Goal: Task Accomplishment & Management: Complete application form

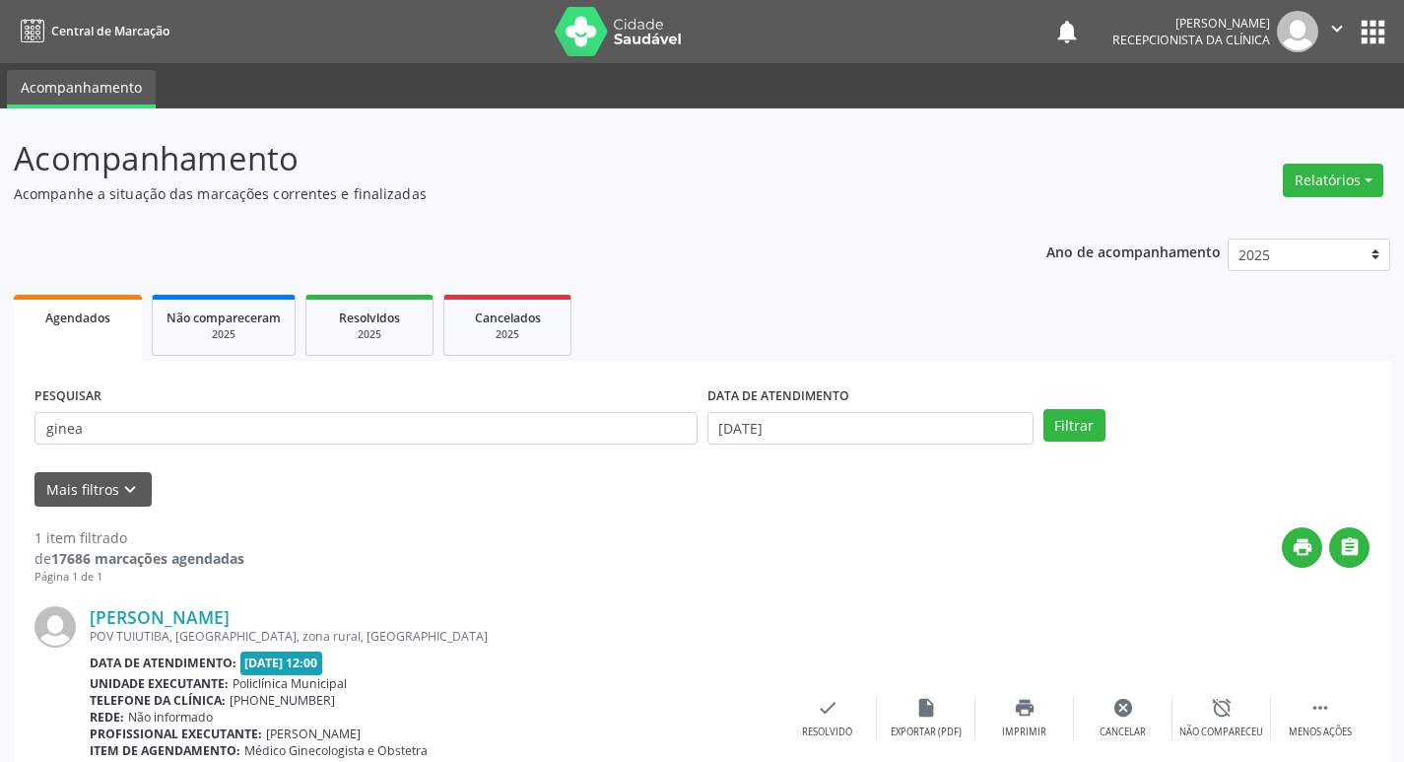
scroll to position [124, 0]
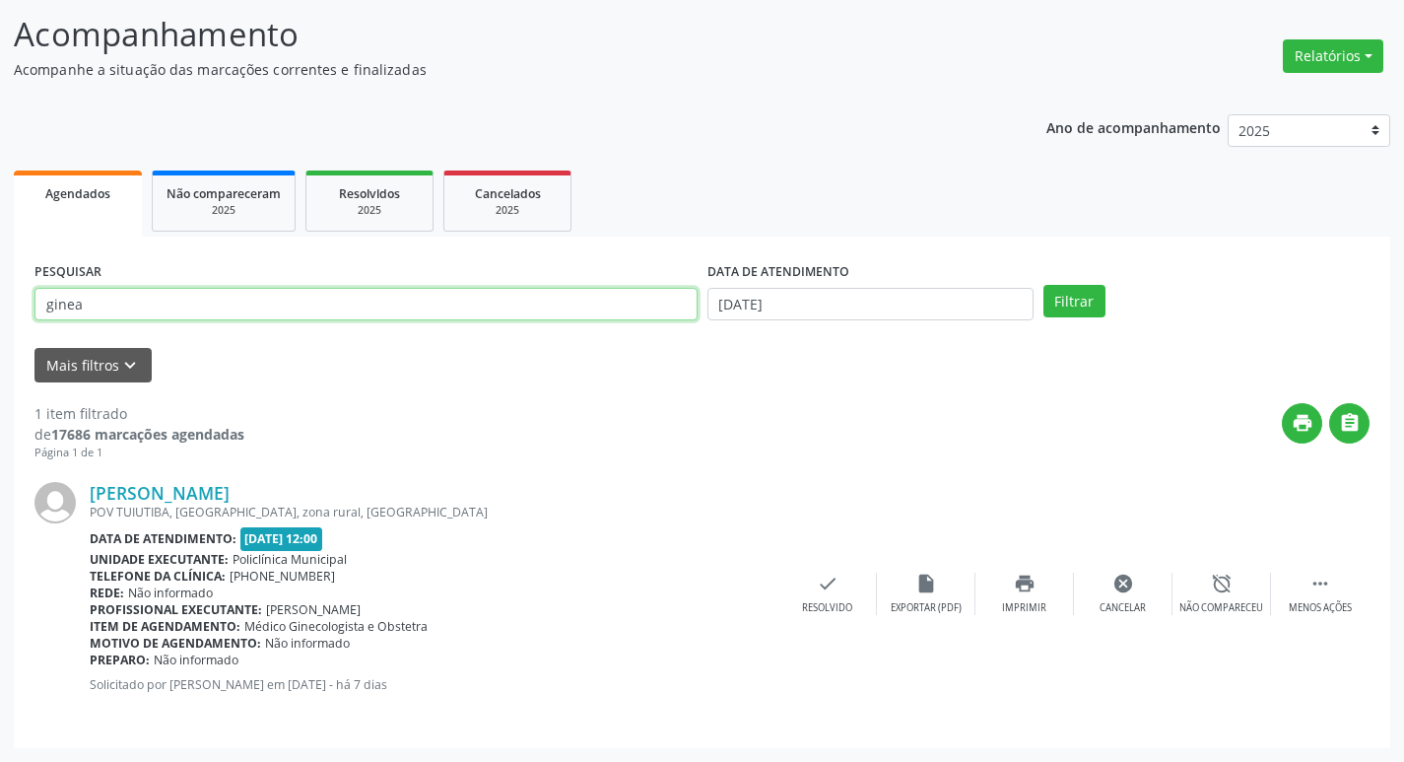
click at [337, 312] on input "ginea" at bounding box center [365, 305] width 663 height 34
type input "g"
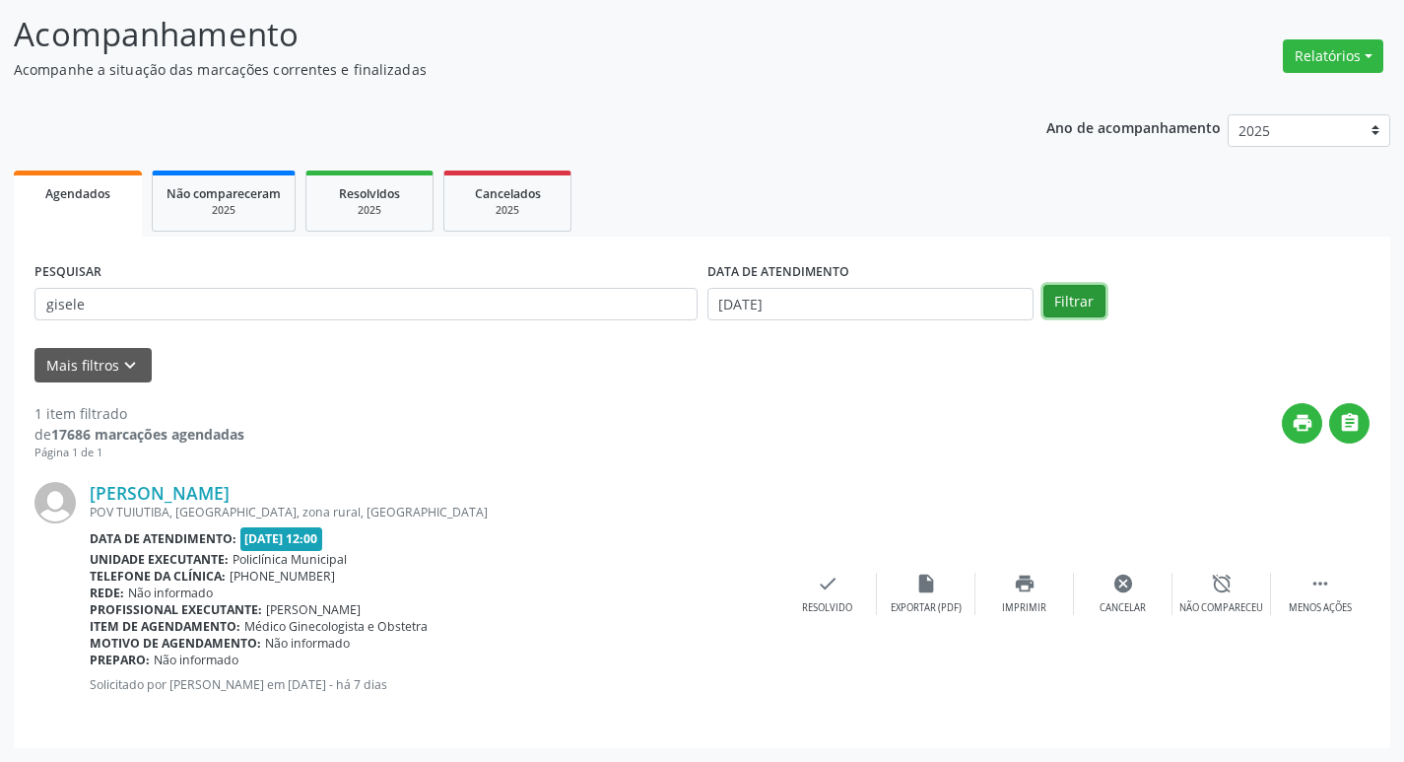
click at [1090, 306] on button "Filtrar" at bounding box center [1075, 302] width 62 height 34
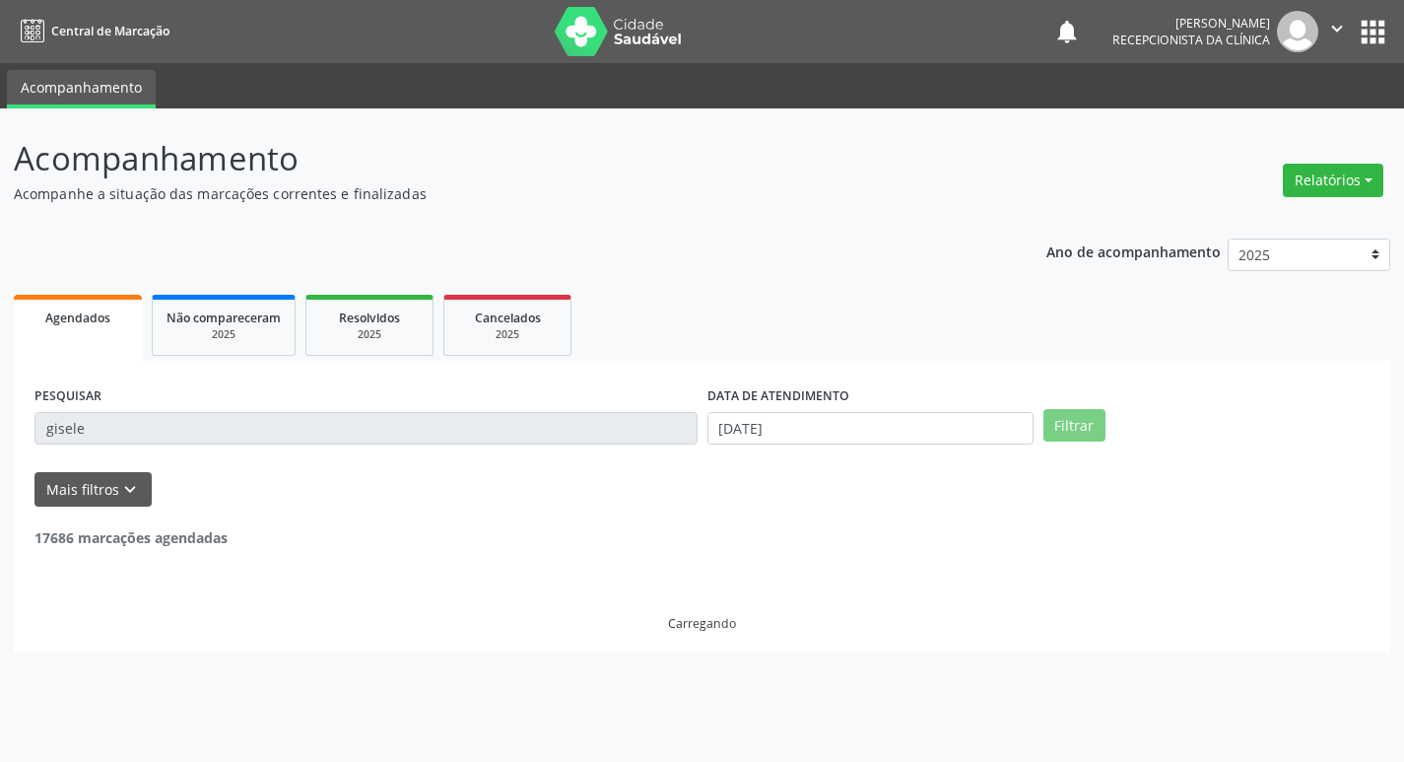
scroll to position [0, 0]
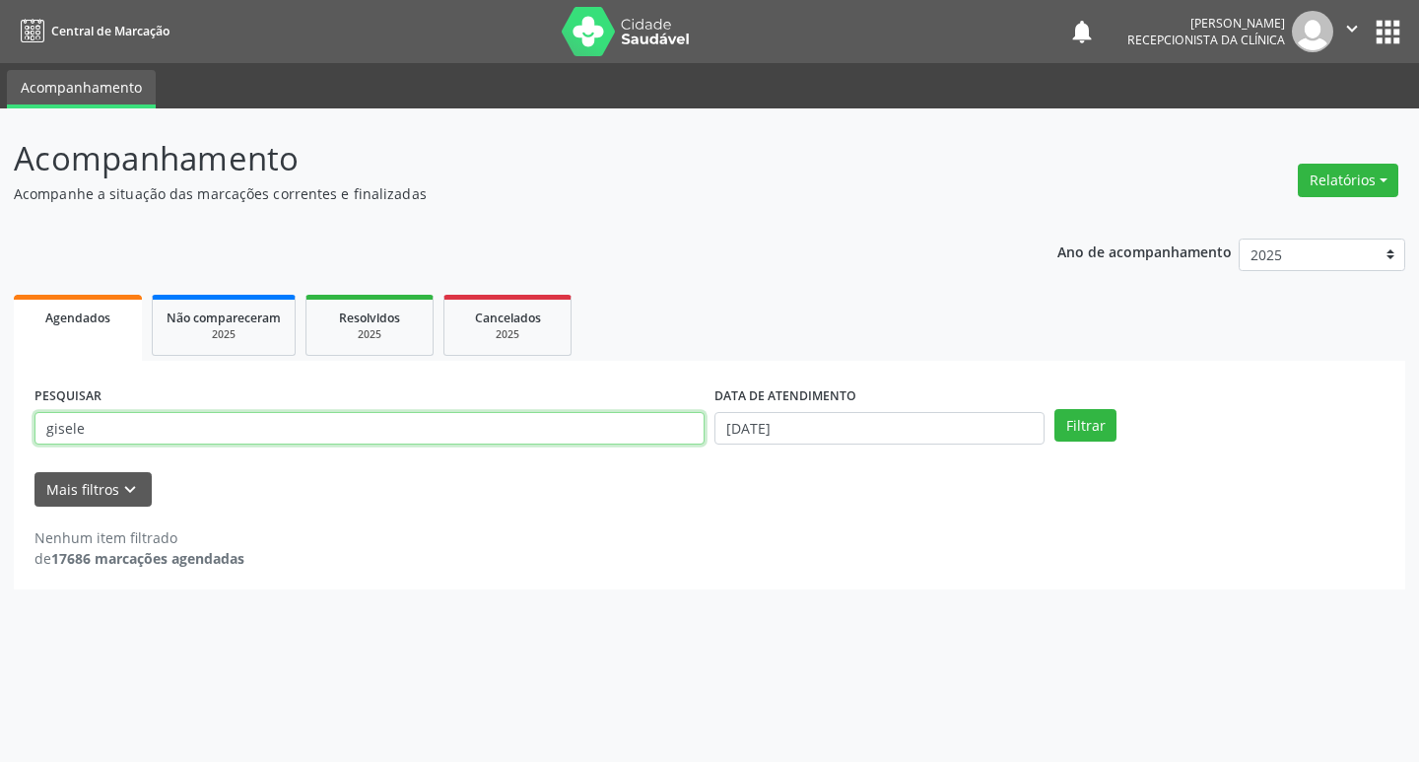
click at [133, 428] on input "gisele" at bounding box center [369, 429] width 670 height 34
type input "gisiele"
click at [1108, 430] on button "Filtrar" at bounding box center [1085, 426] width 62 height 34
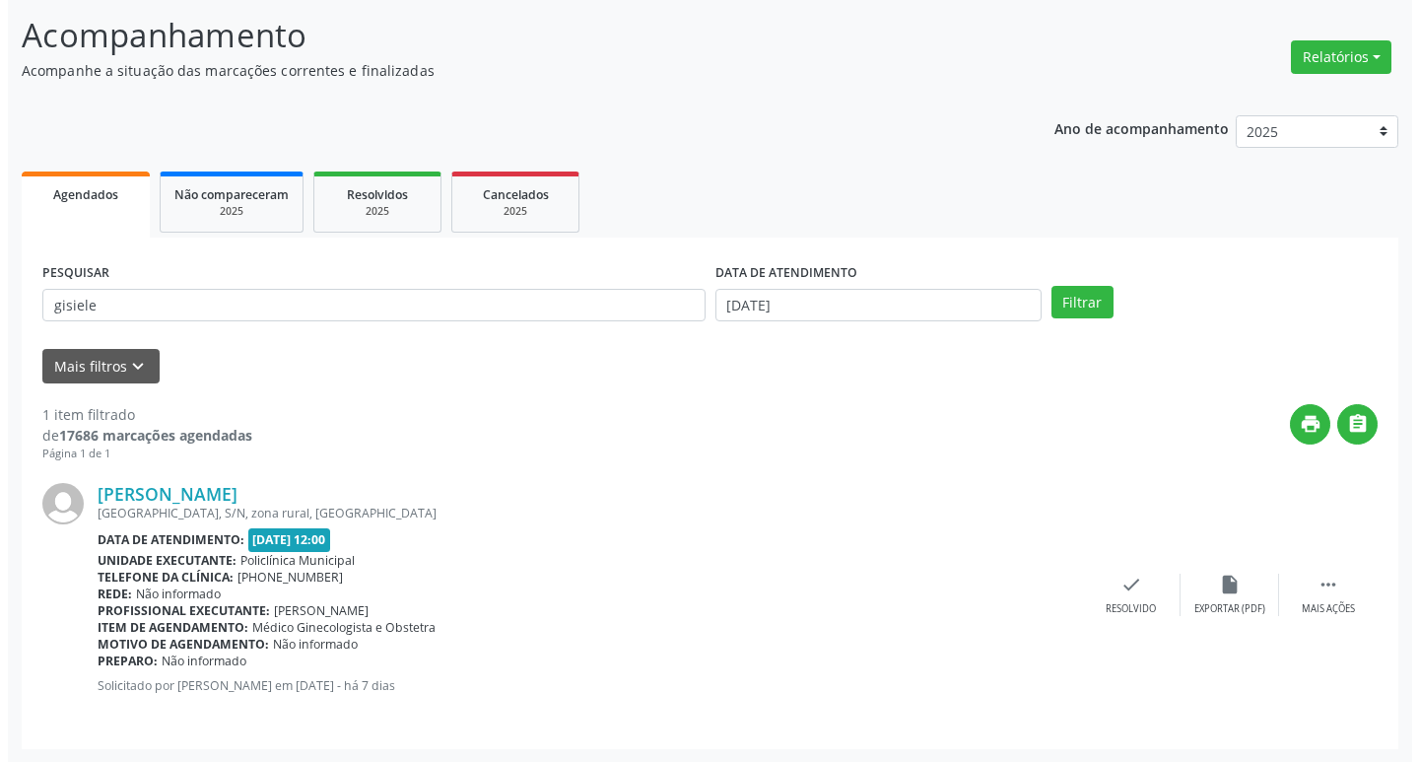
scroll to position [124, 0]
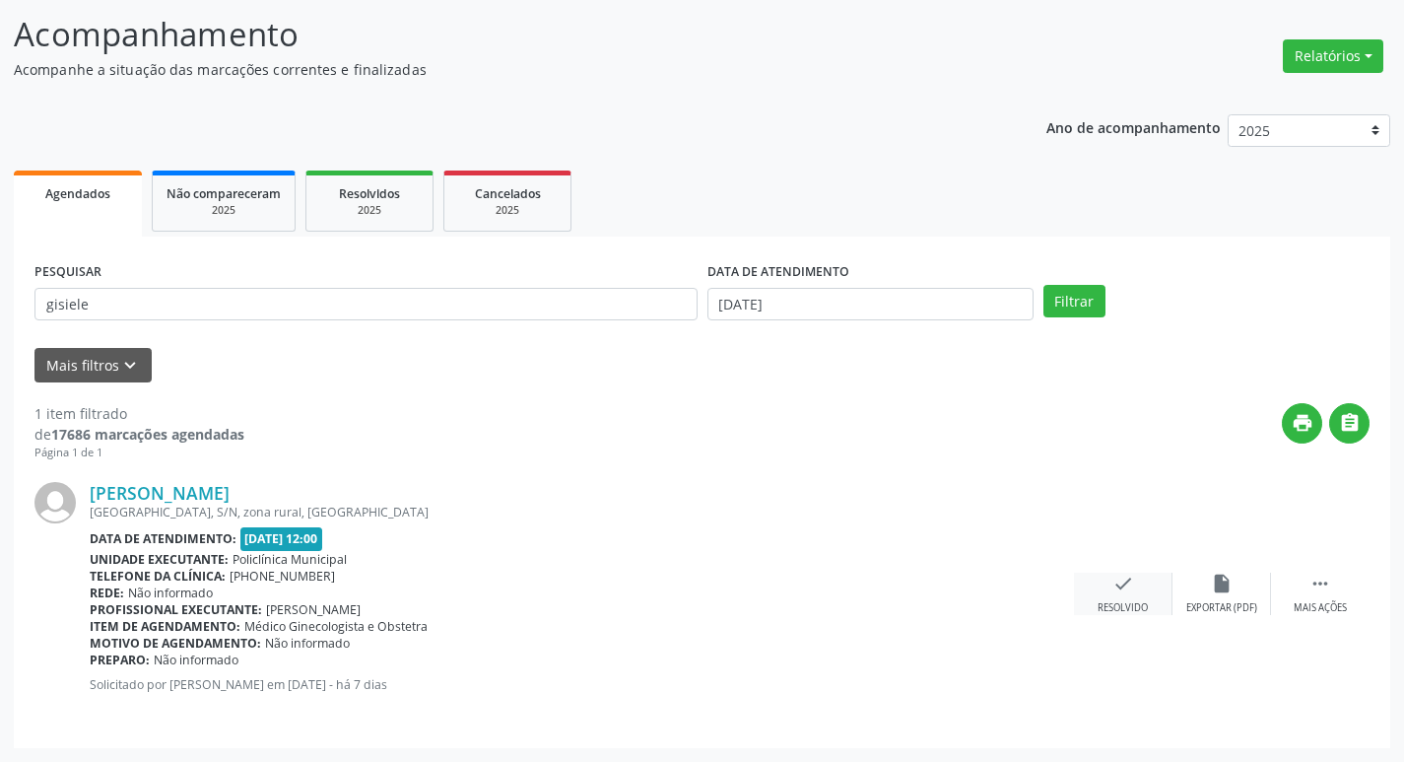
click at [1139, 596] on div "check Resolvido" at bounding box center [1123, 594] width 99 height 42
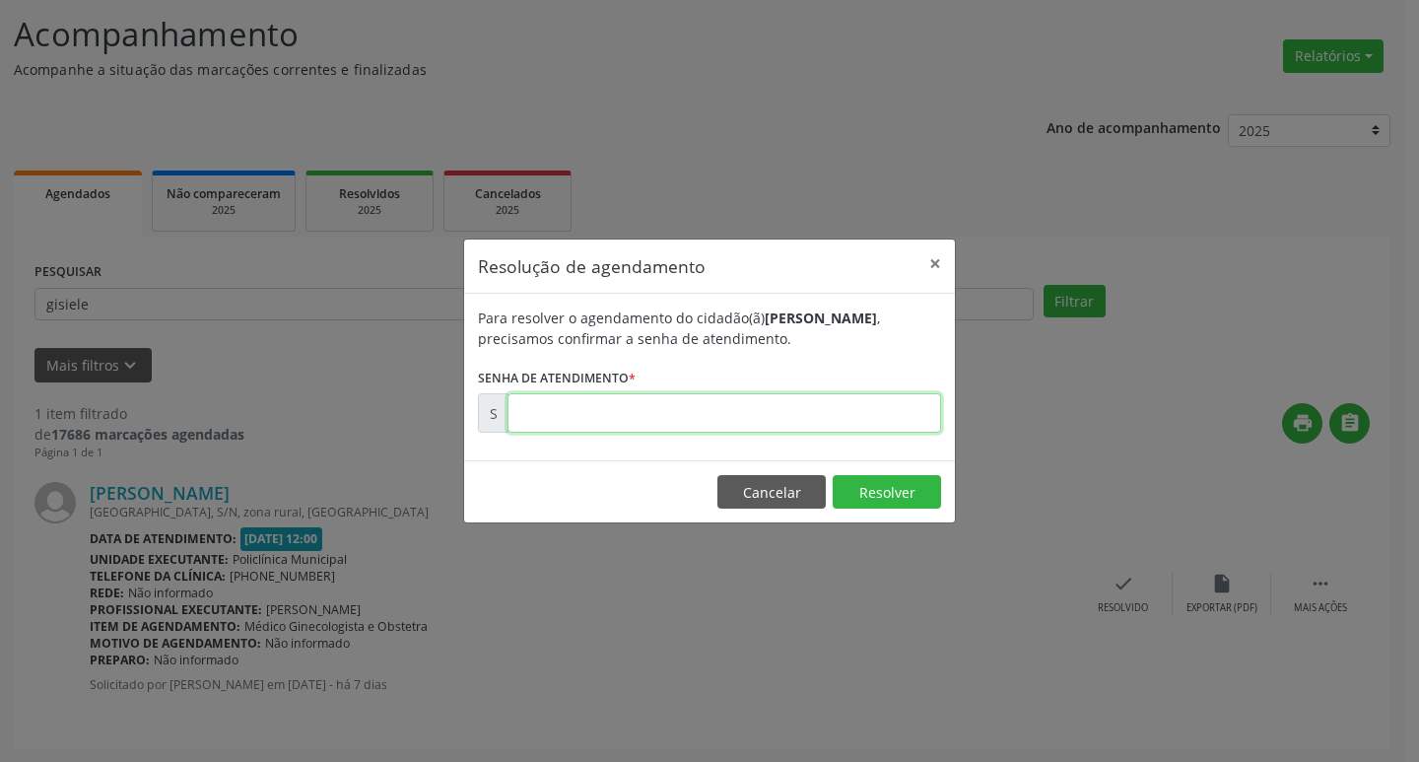
click at [802, 410] on input "text" at bounding box center [725, 412] width 434 height 39
type input "00174140"
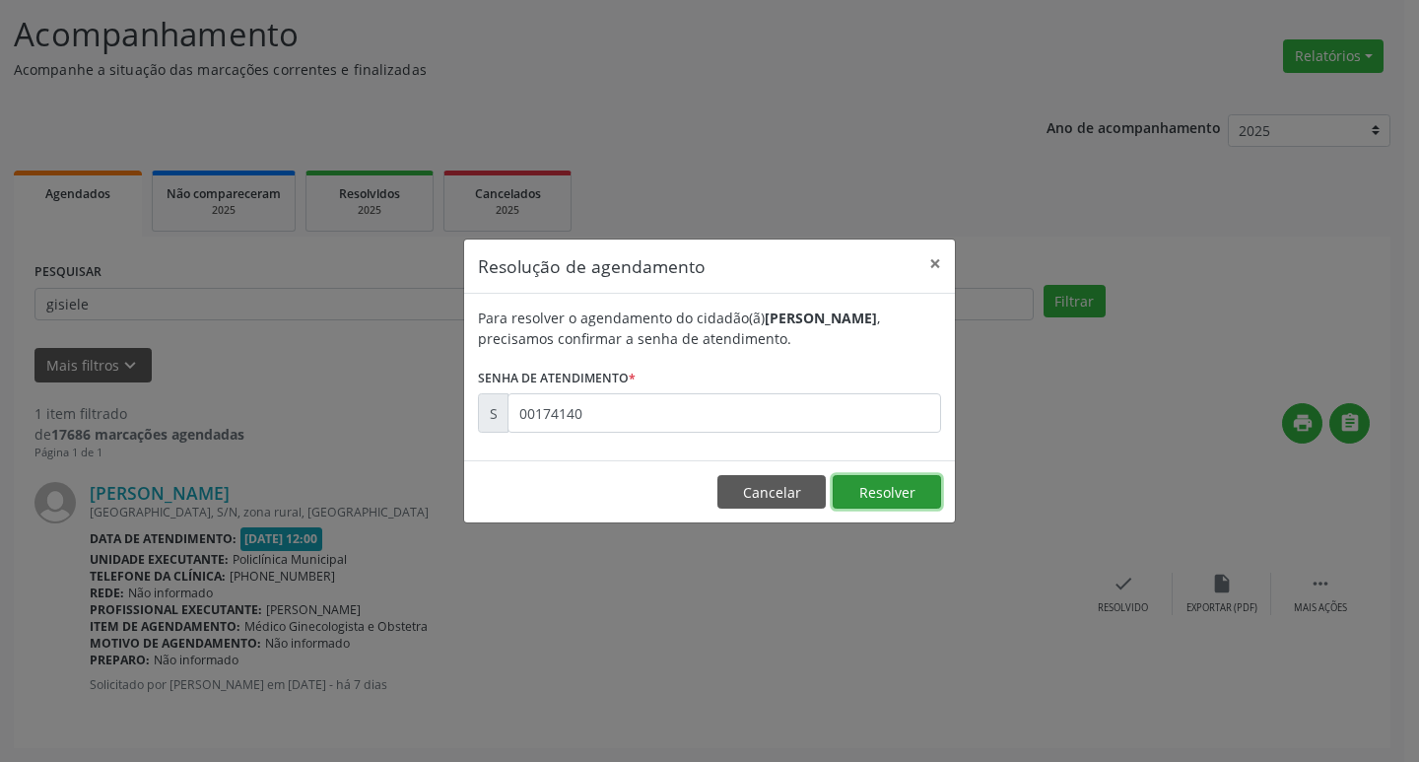
click at [847, 491] on button "Resolver" at bounding box center [887, 492] width 108 height 34
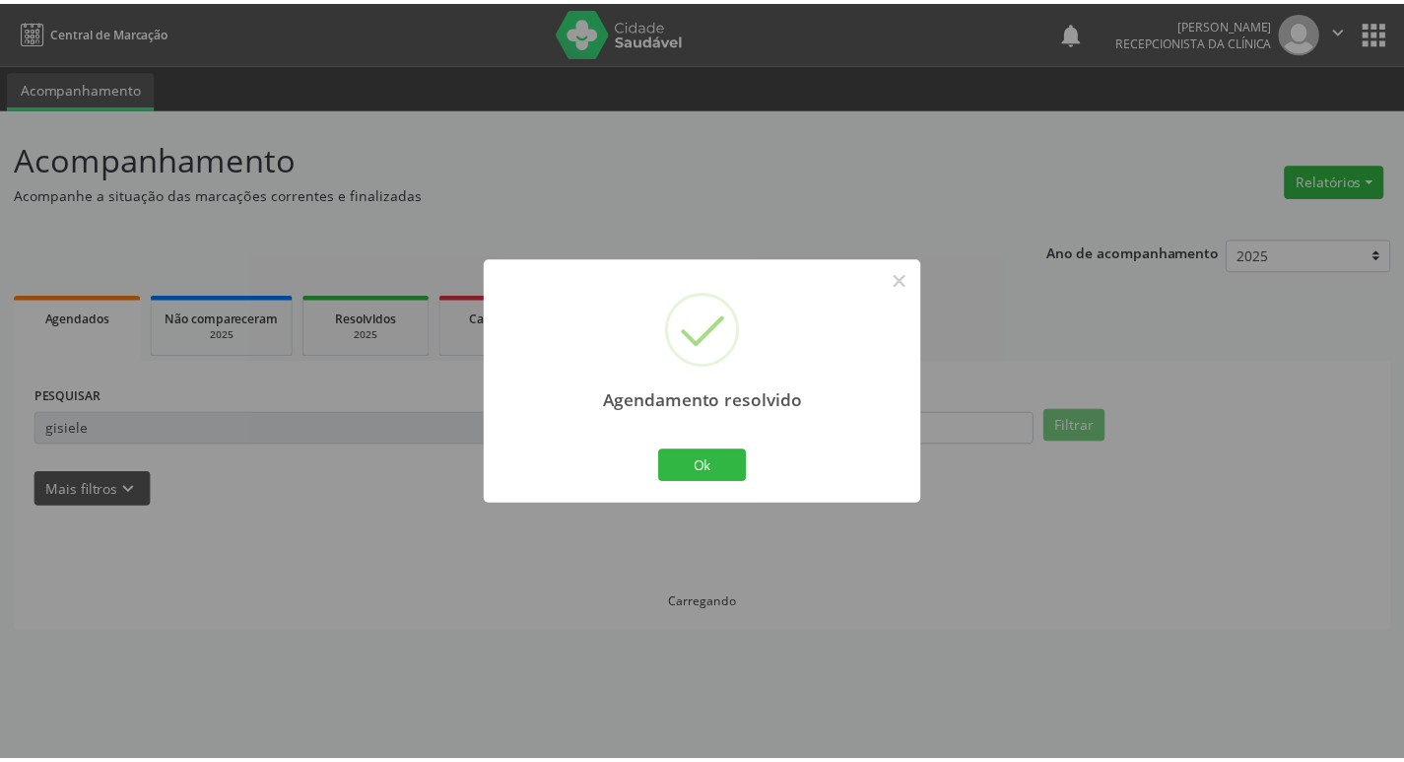
scroll to position [0, 0]
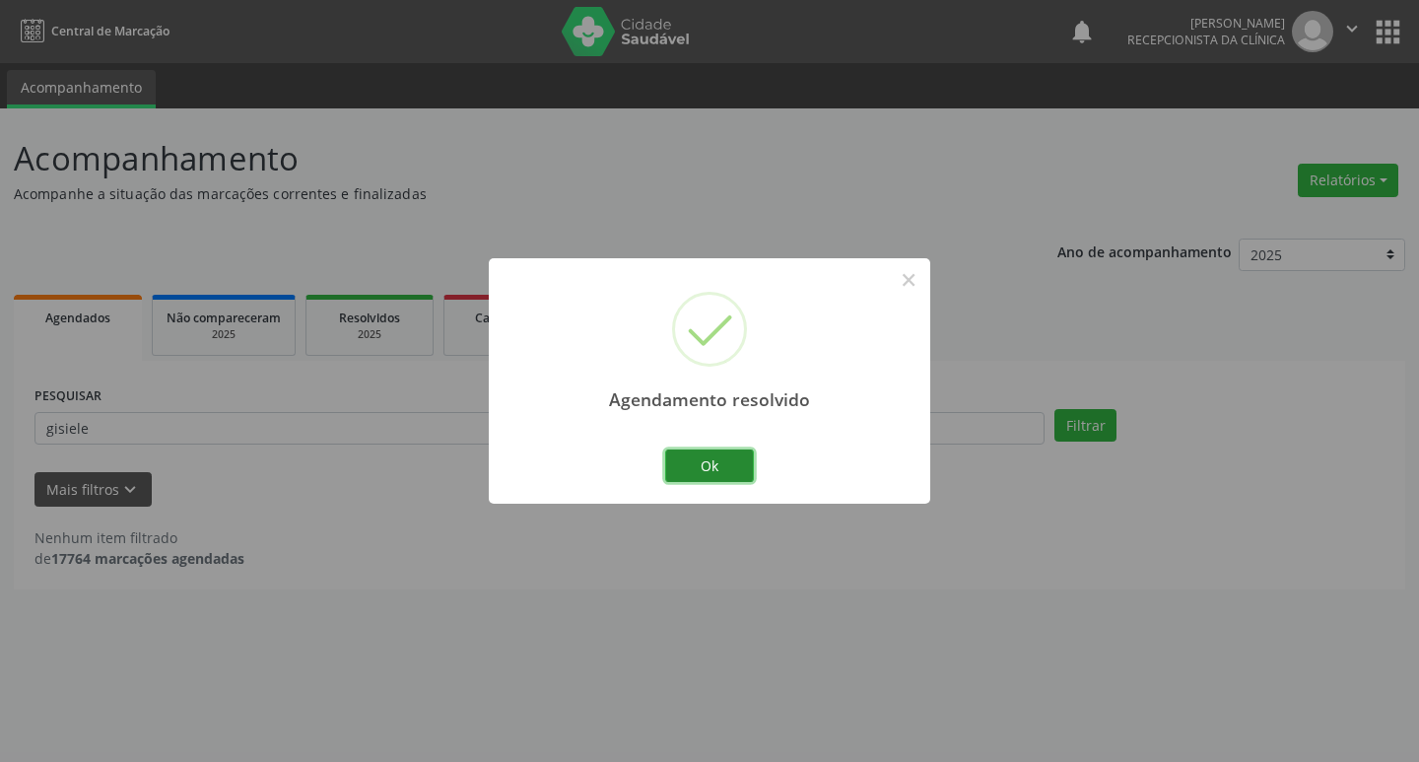
click at [712, 465] on button "Ok" at bounding box center [709, 466] width 89 height 34
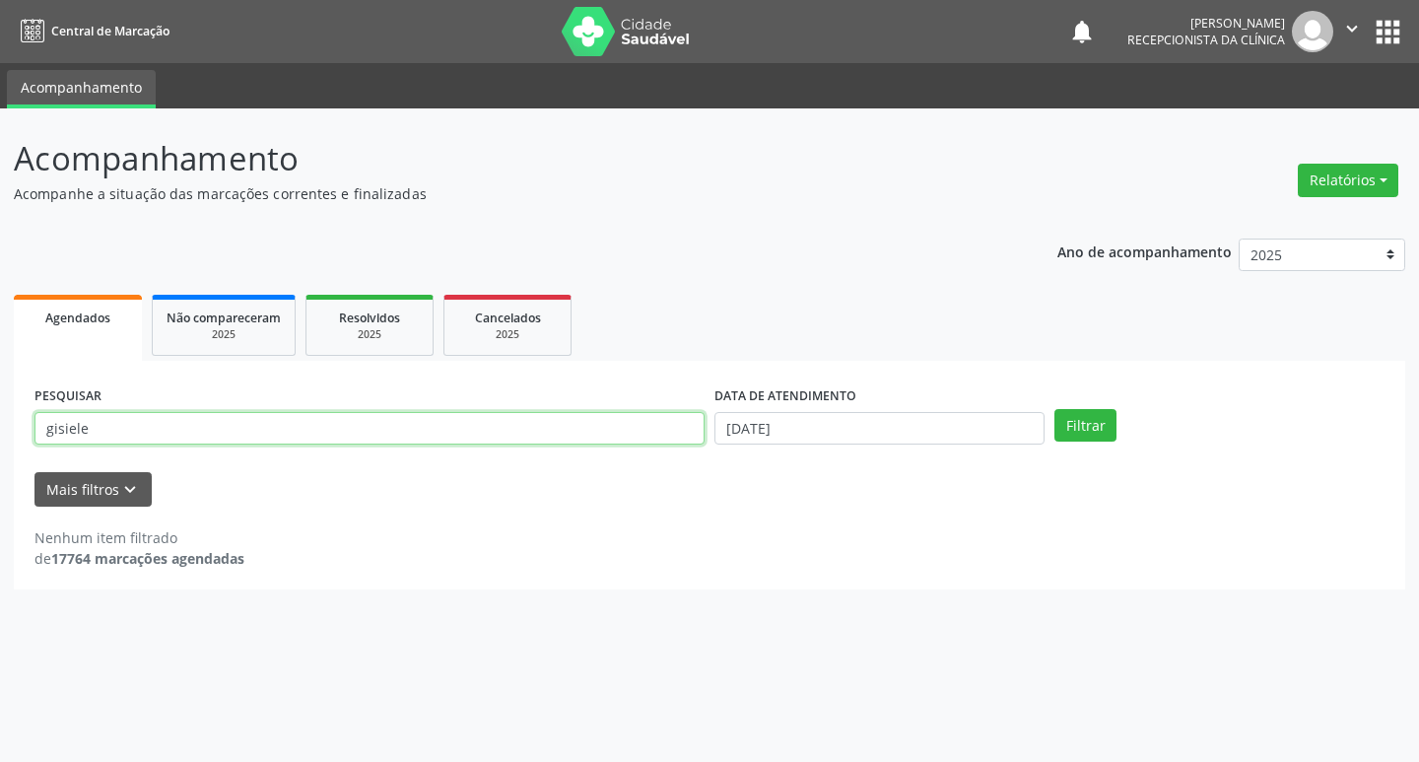
click at [120, 429] on input "gisiele" at bounding box center [369, 429] width 670 height 34
type input "g"
type input "[PERSON_NAME]"
click at [1106, 423] on button "Filtrar" at bounding box center [1085, 426] width 62 height 34
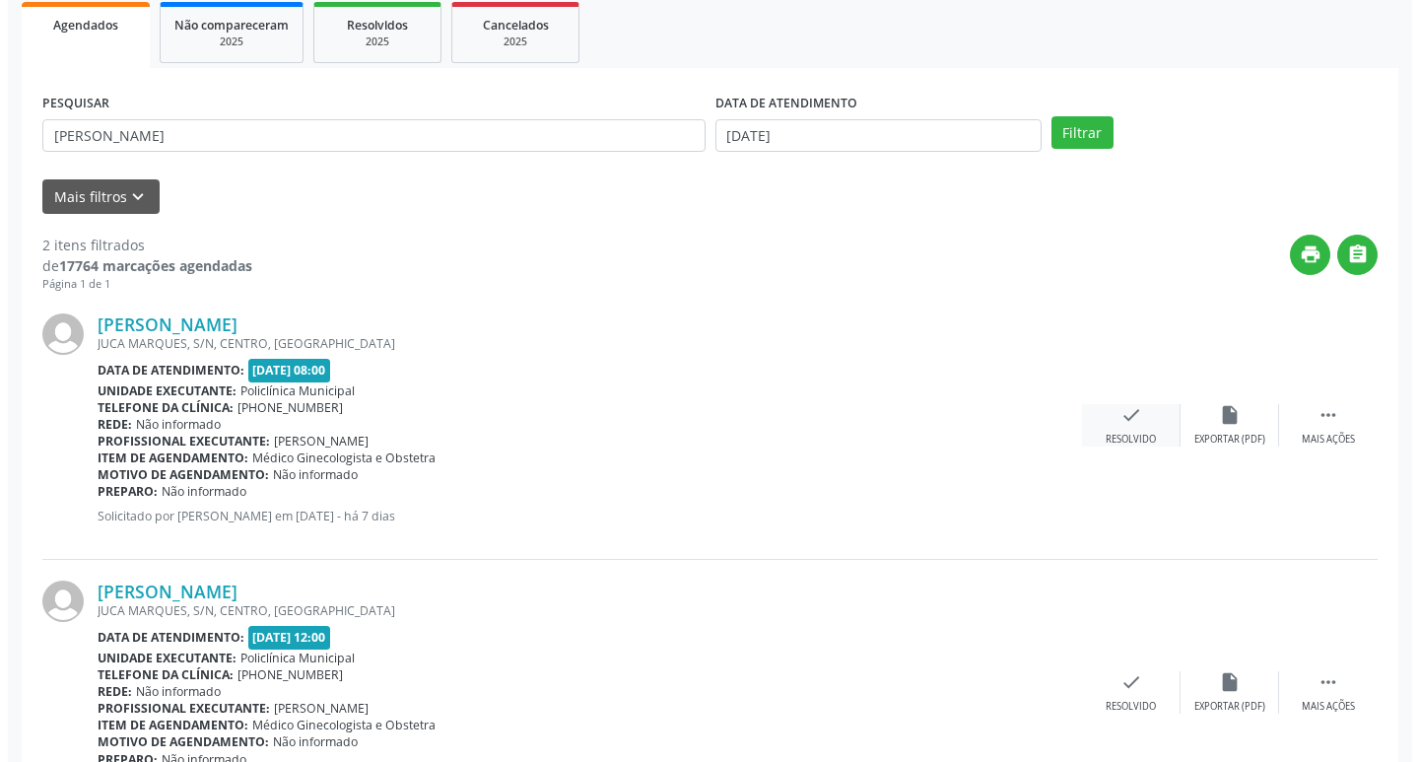
scroll to position [296, 0]
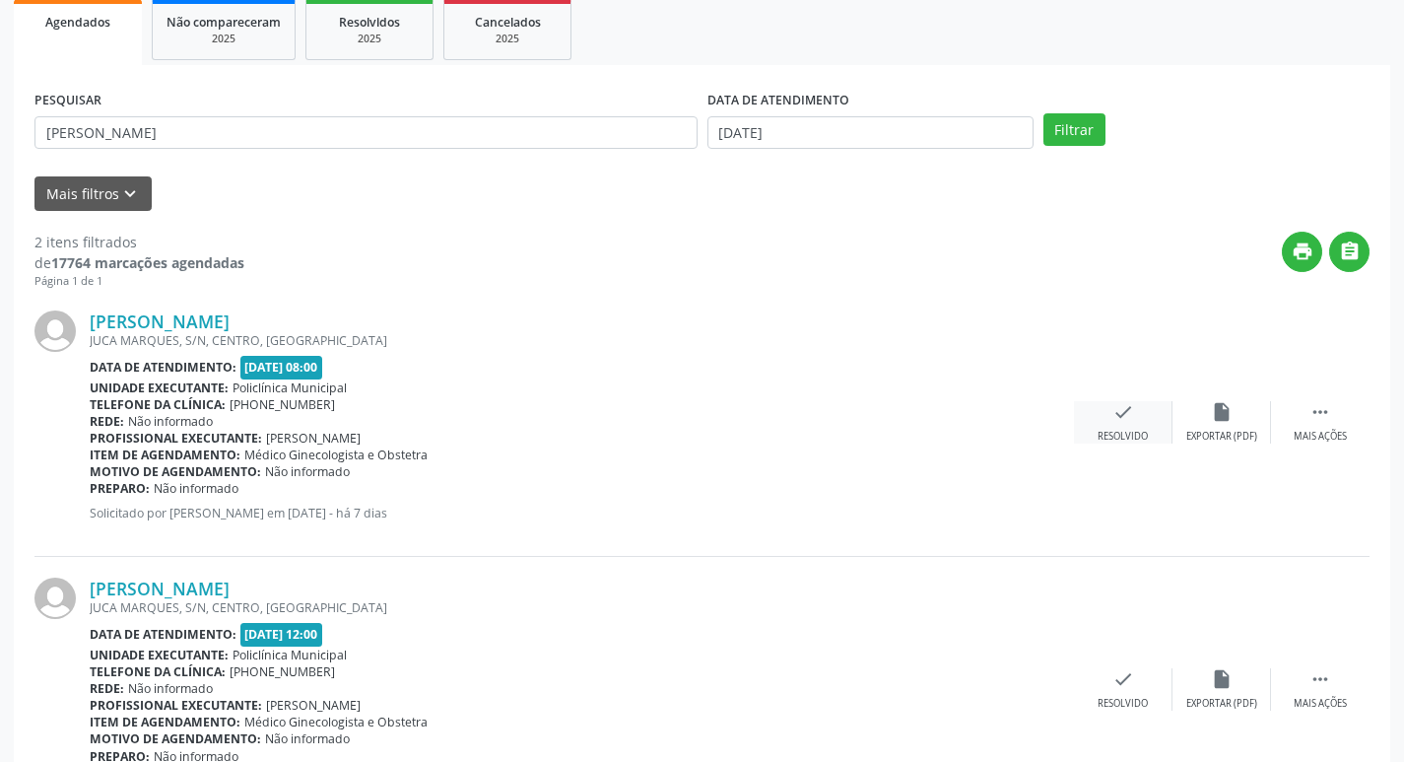
click at [1117, 405] on icon "check" at bounding box center [1124, 412] width 22 height 22
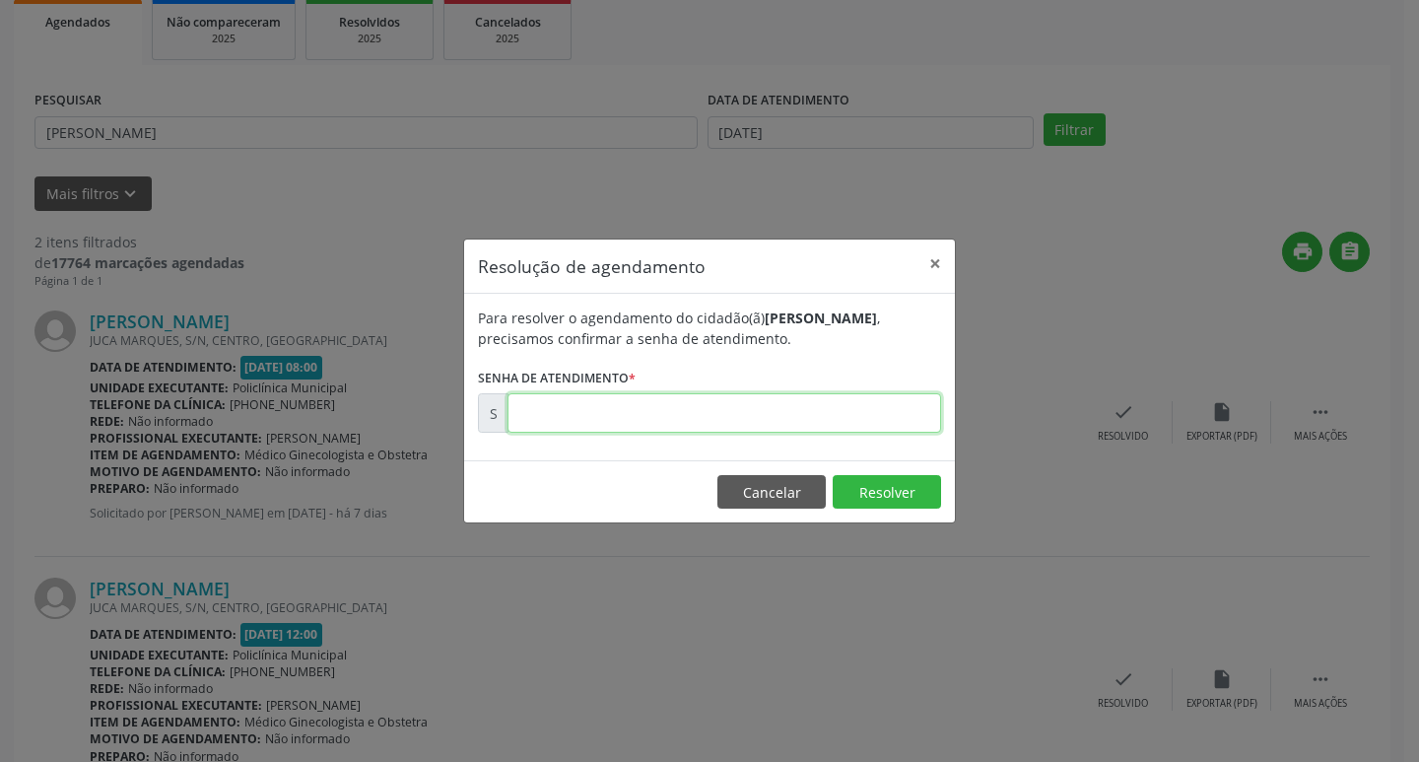
click at [651, 417] on input "text" at bounding box center [725, 412] width 434 height 39
type input "00174107"
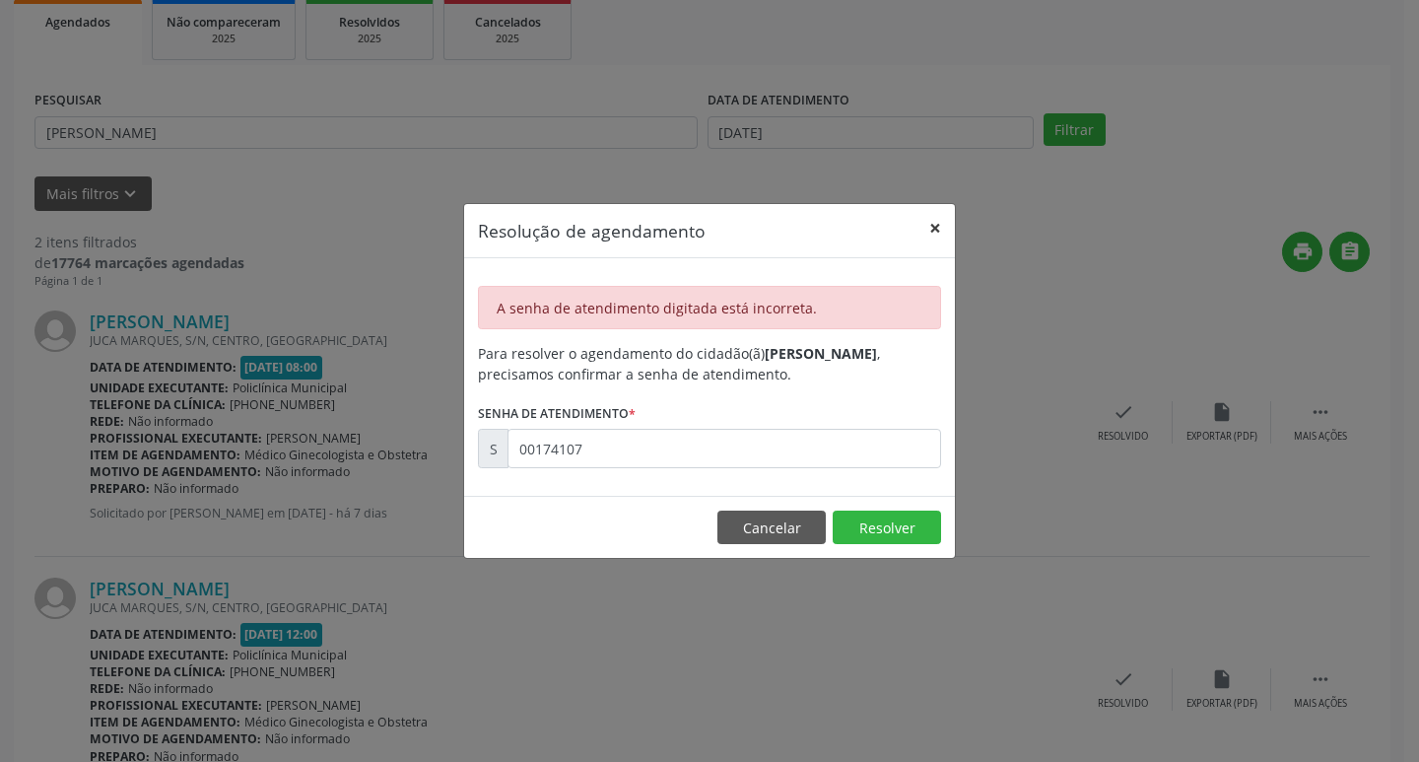
click at [933, 232] on button "×" at bounding box center [934, 228] width 39 height 48
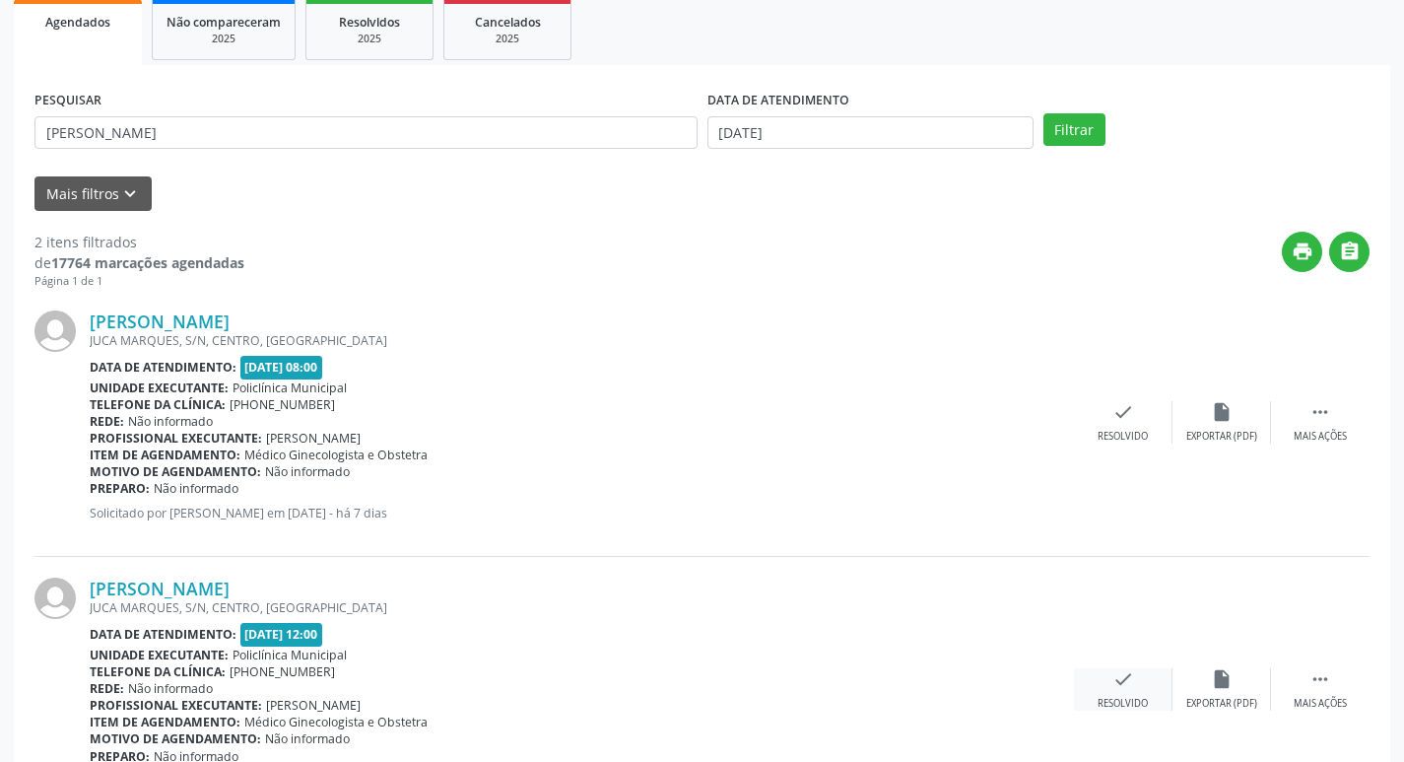
click at [1124, 689] on icon "check" at bounding box center [1124, 679] width 22 height 22
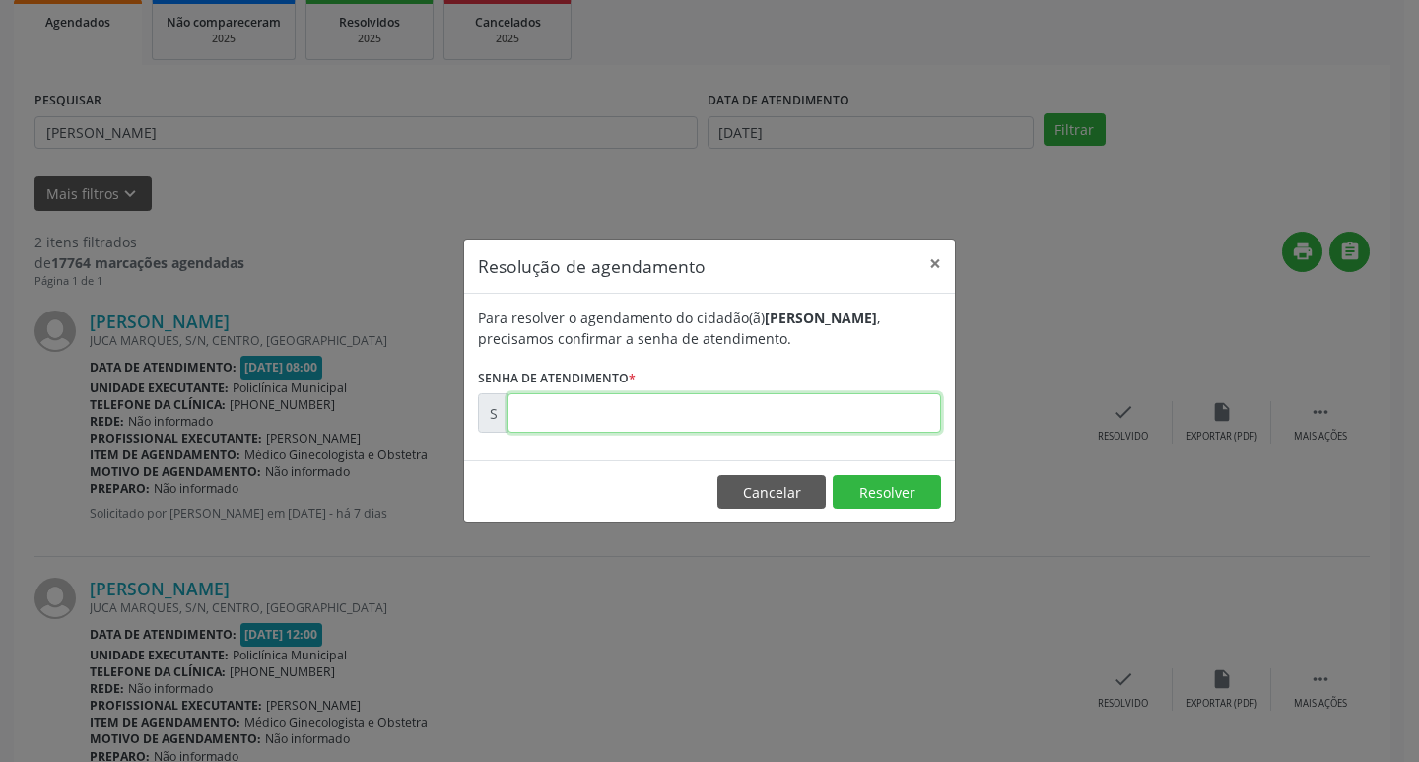
click at [814, 419] on input "text" at bounding box center [725, 412] width 434 height 39
type input "00174107"
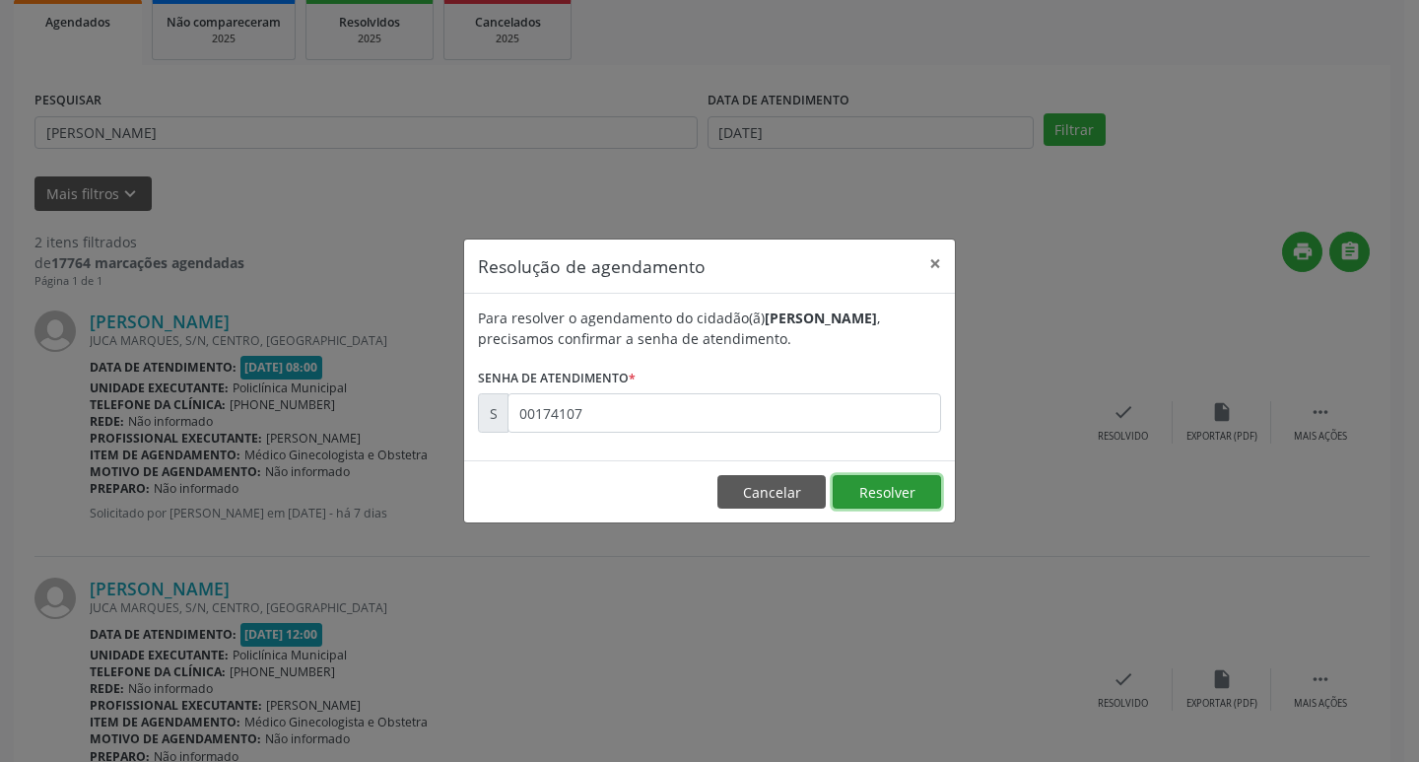
click at [918, 495] on button "Resolver" at bounding box center [887, 492] width 108 height 34
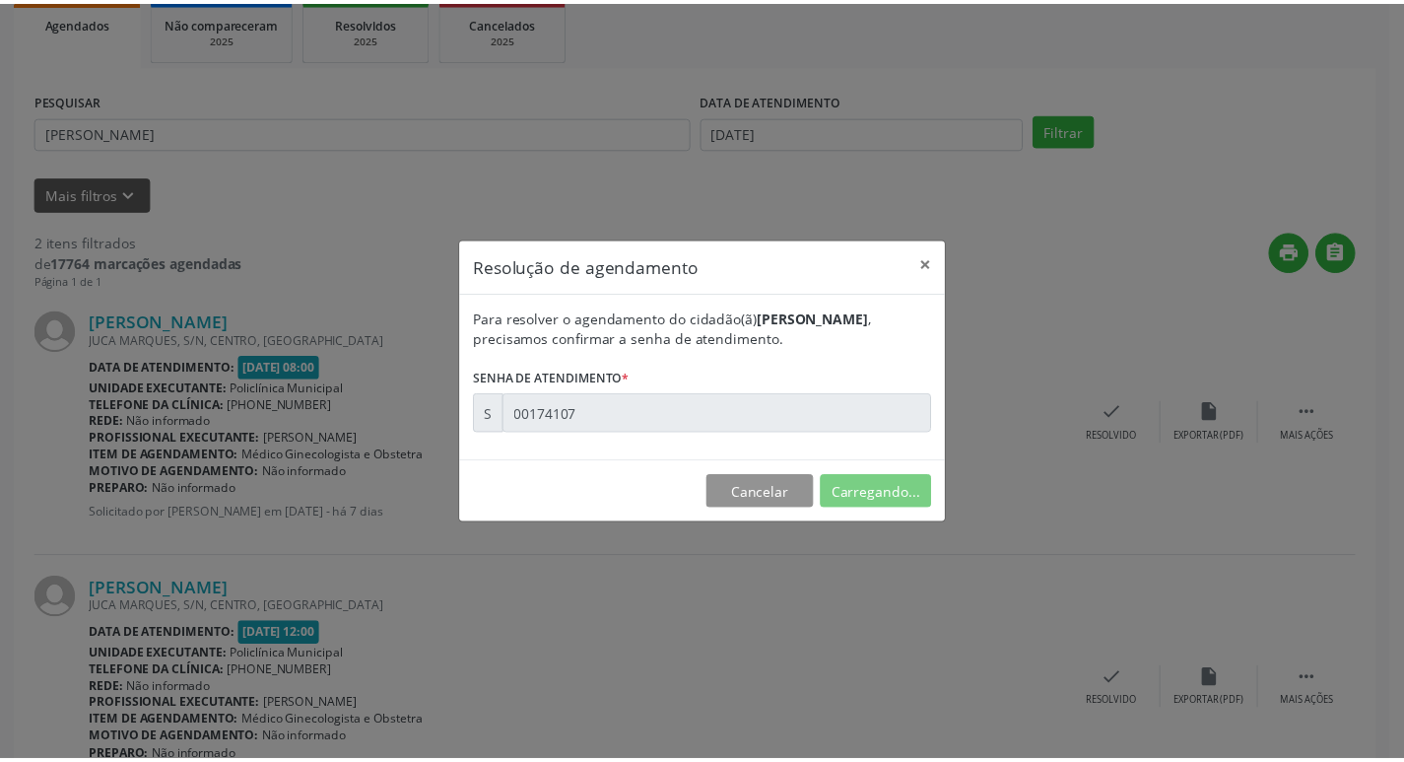
scroll to position [0, 0]
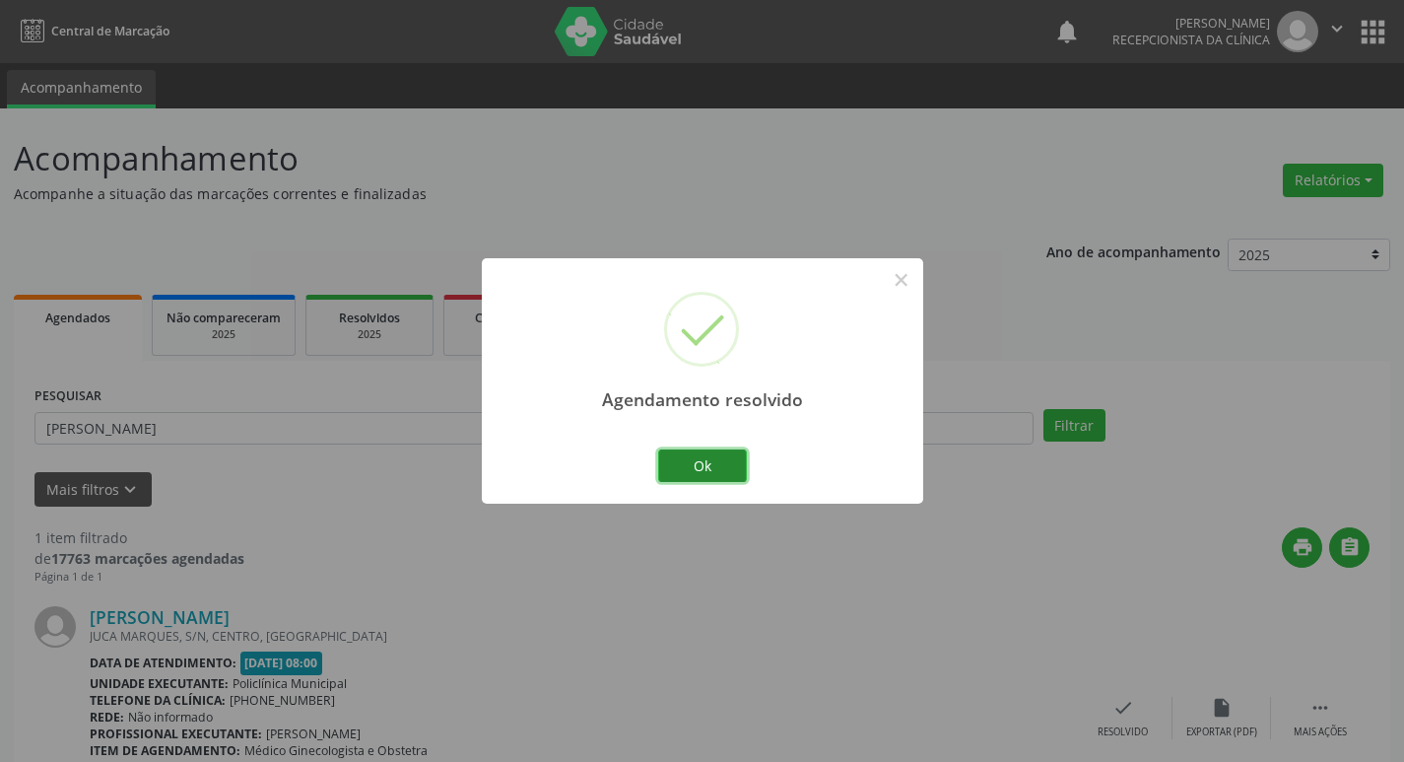
click at [689, 453] on button "Ok" at bounding box center [702, 466] width 89 height 34
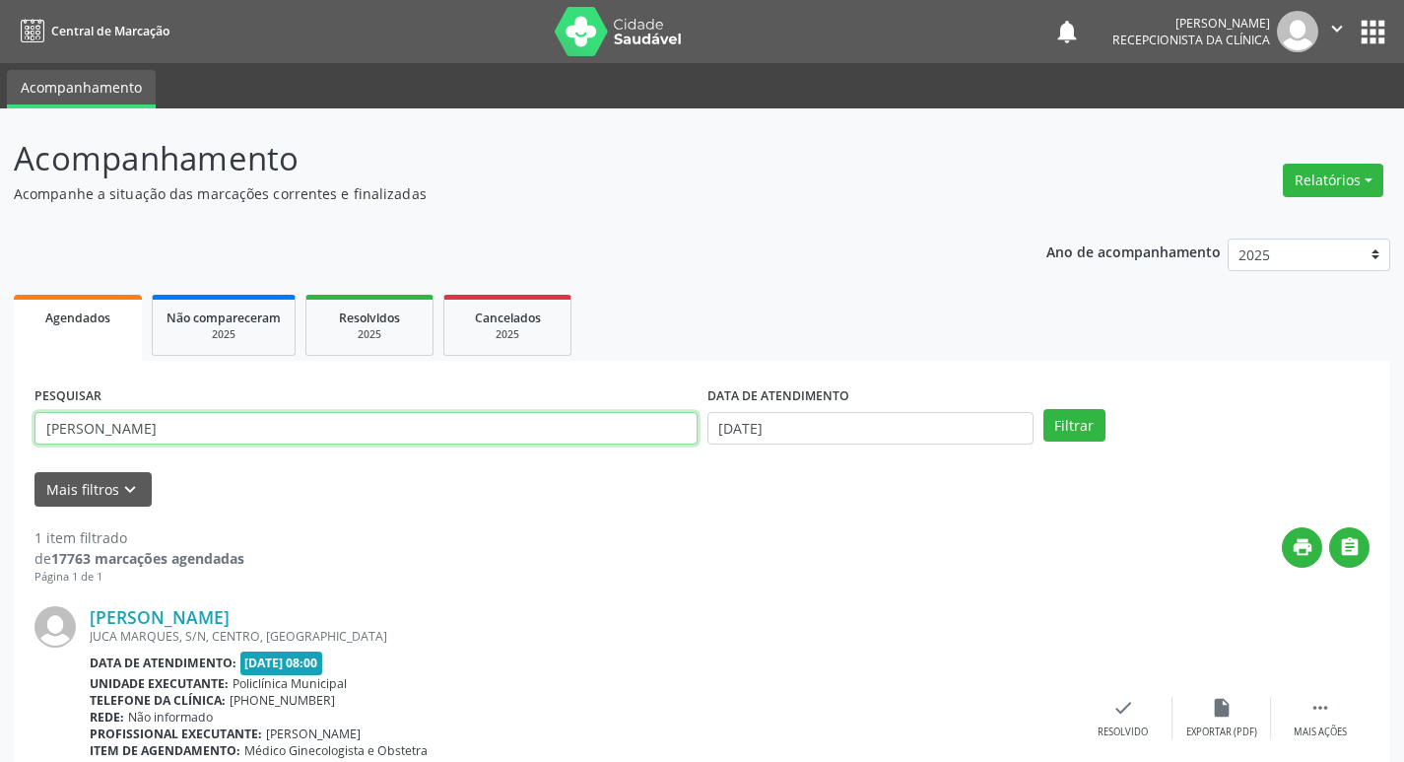
click at [260, 429] on input "[PERSON_NAME]" at bounding box center [365, 429] width 663 height 34
type input "m"
type input "[PERSON_NAME]"
click at [1044, 409] on button "Filtrar" at bounding box center [1075, 426] width 62 height 34
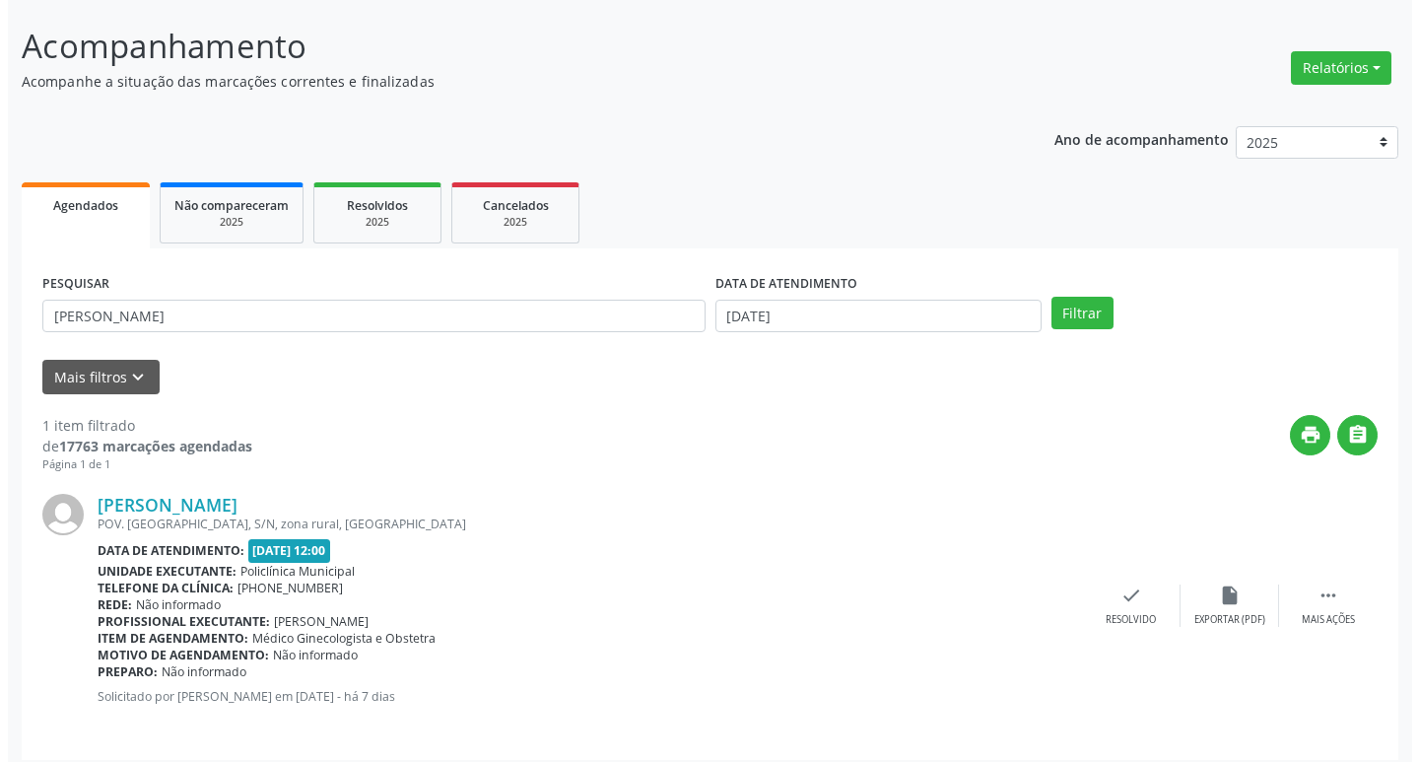
scroll to position [124, 0]
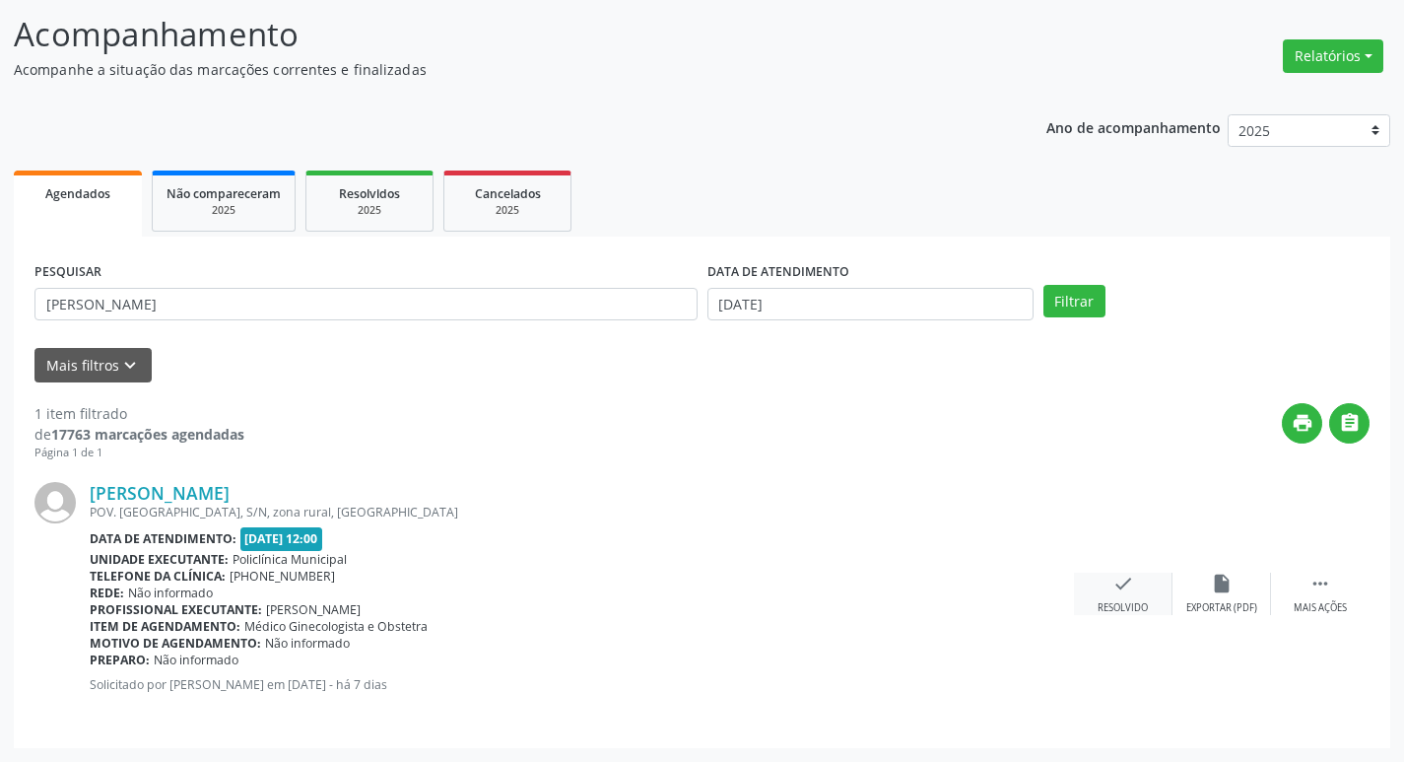
click at [1141, 595] on div "check Resolvido" at bounding box center [1123, 594] width 99 height 42
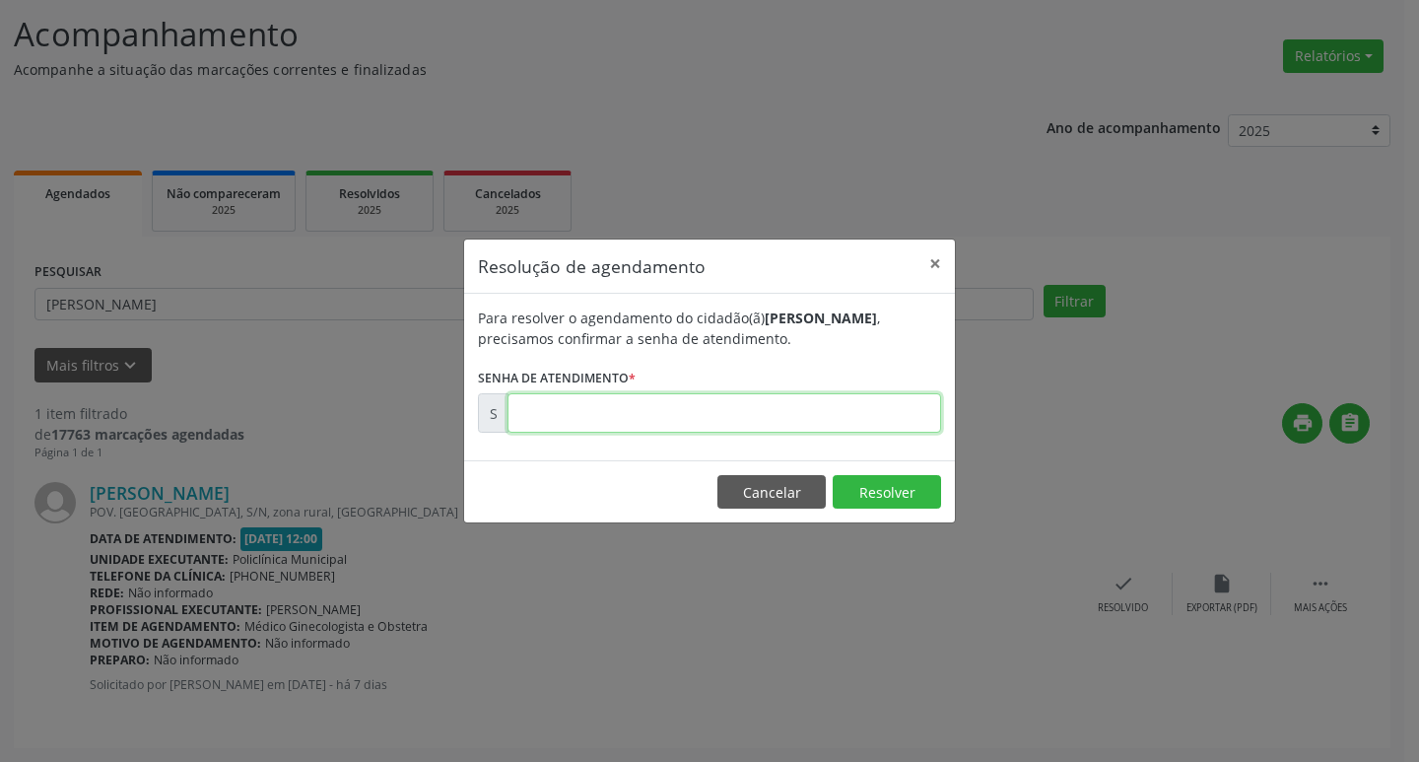
click at [750, 413] on input "text" at bounding box center [725, 412] width 434 height 39
type input "00174240"
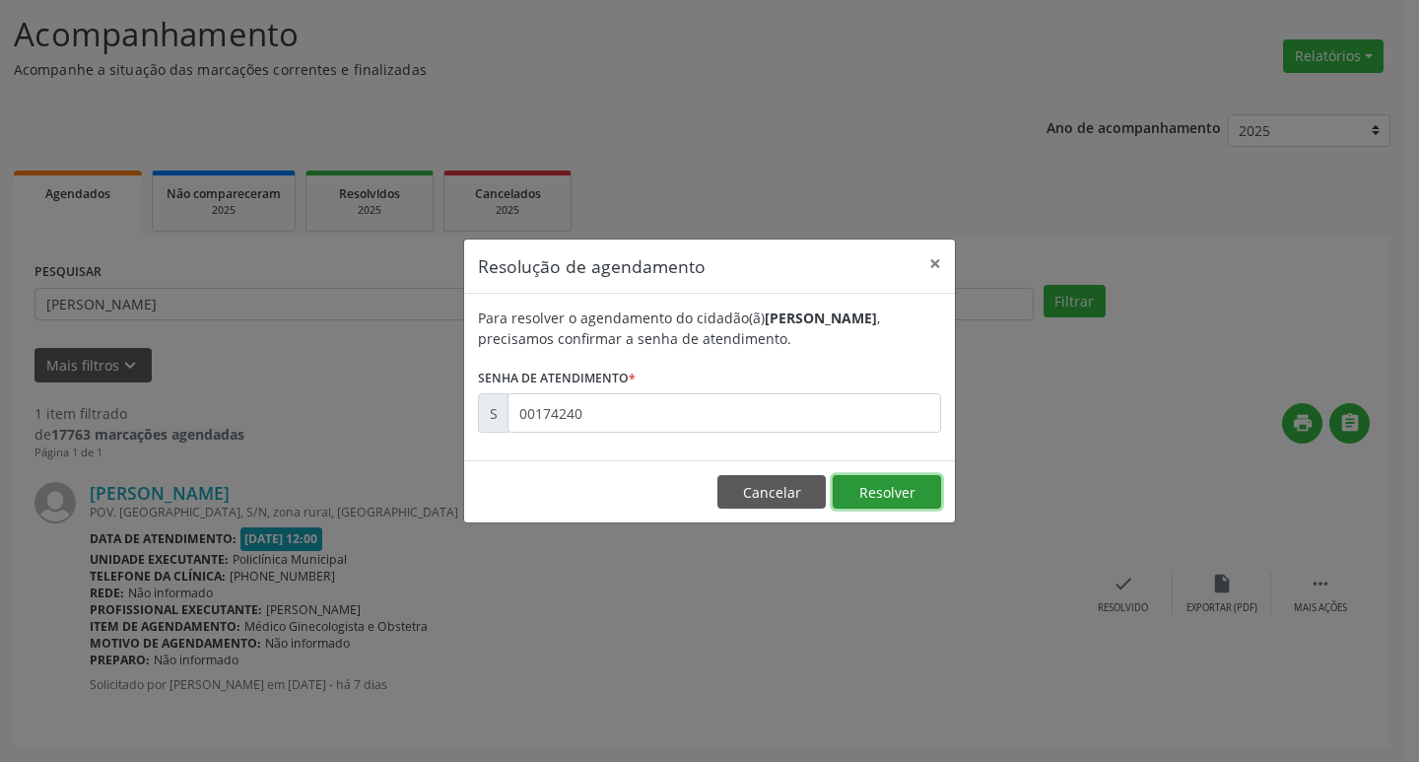
click at [847, 480] on button "Resolver" at bounding box center [887, 492] width 108 height 34
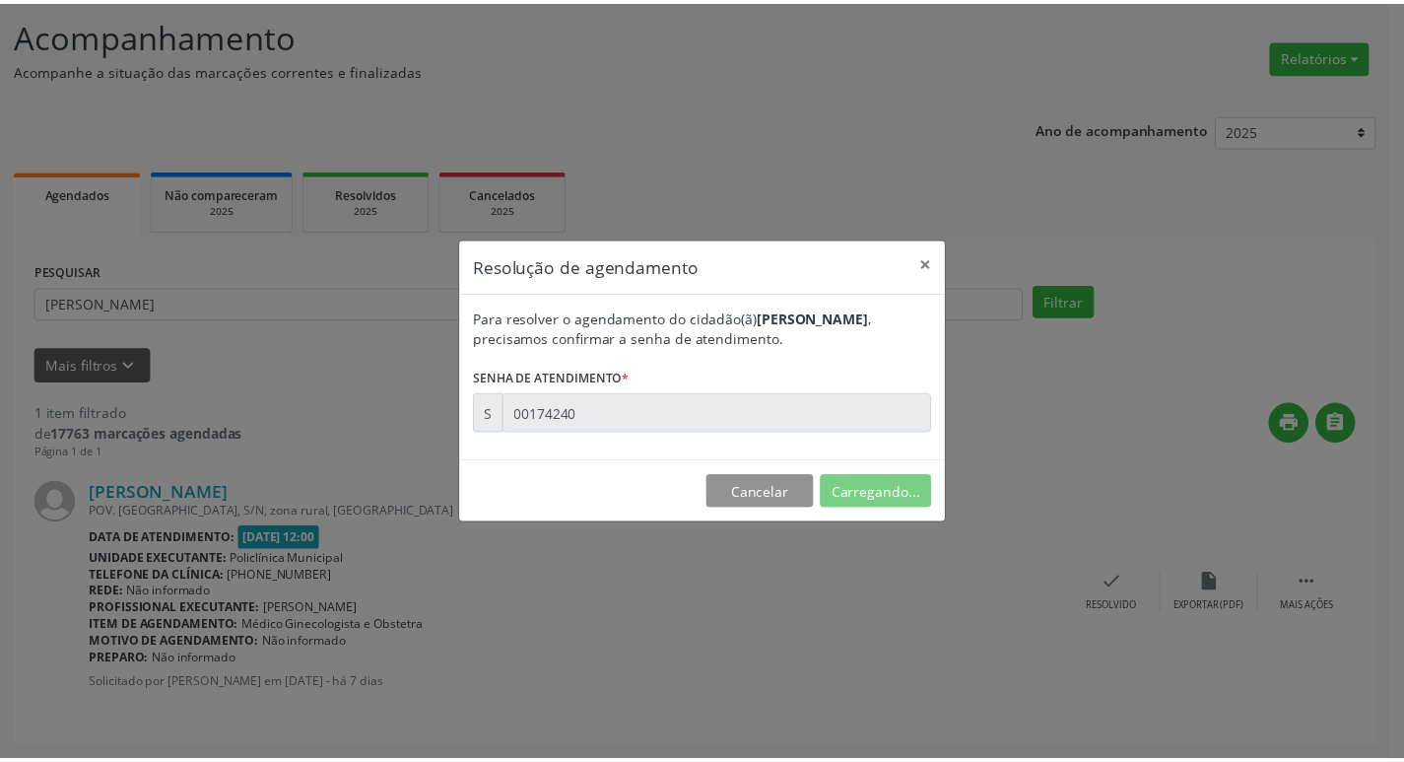
scroll to position [0, 0]
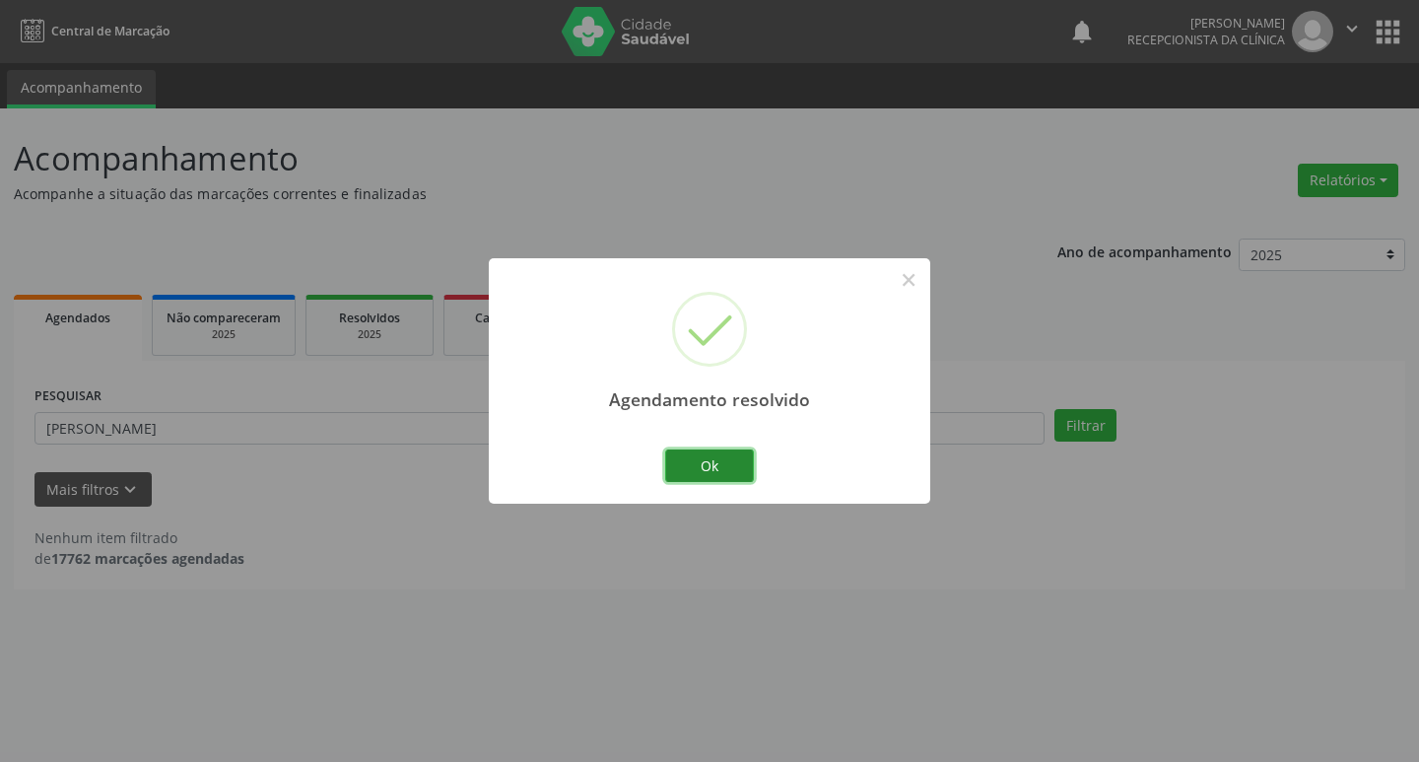
click at [699, 477] on button "Ok" at bounding box center [709, 466] width 89 height 34
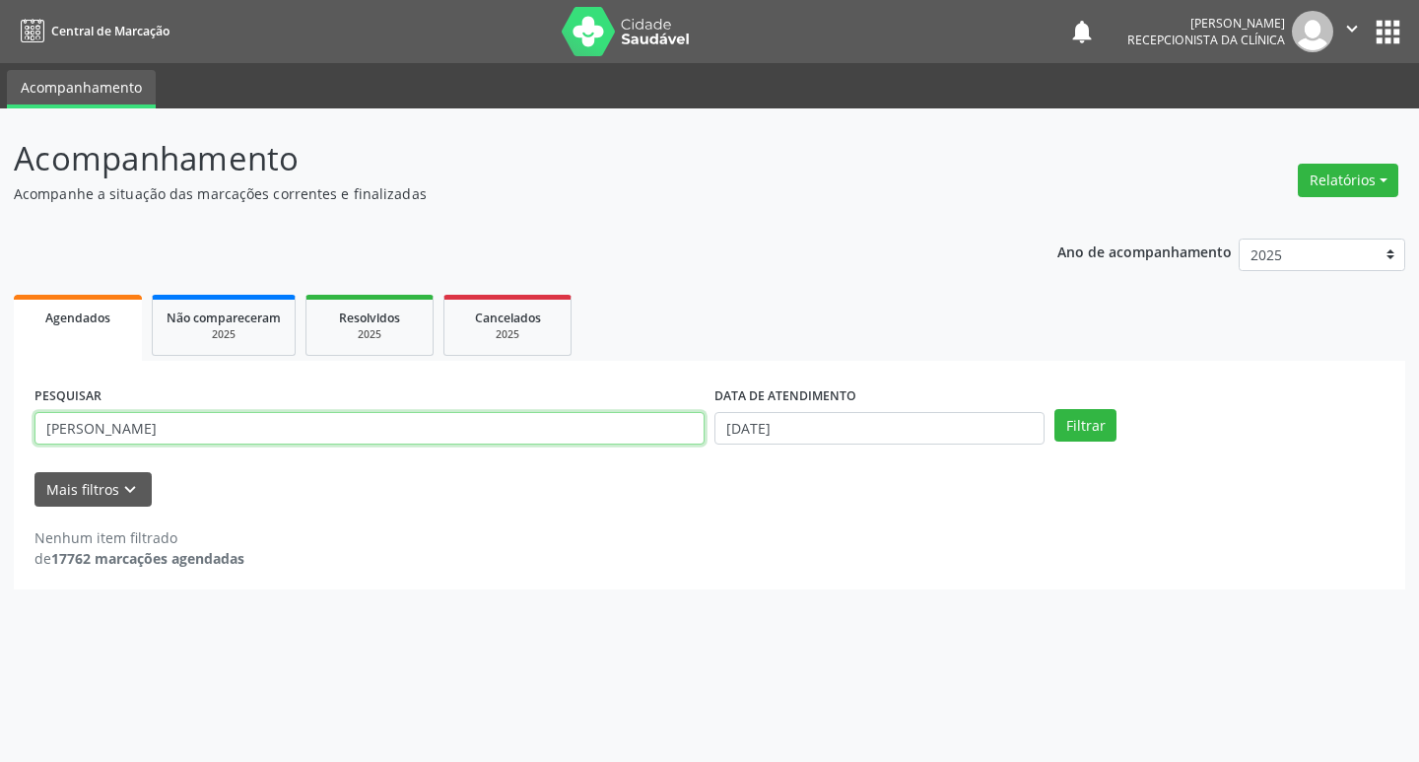
click at [295, 432] on input "[PERSON_NAME]" at bounding box center [369, 429] width 670 height 34
type input "s"
type input "gildenice"
click at [1054, 409] on button "Filtrar" at bounding box center [1085, 426] width 62 height 34
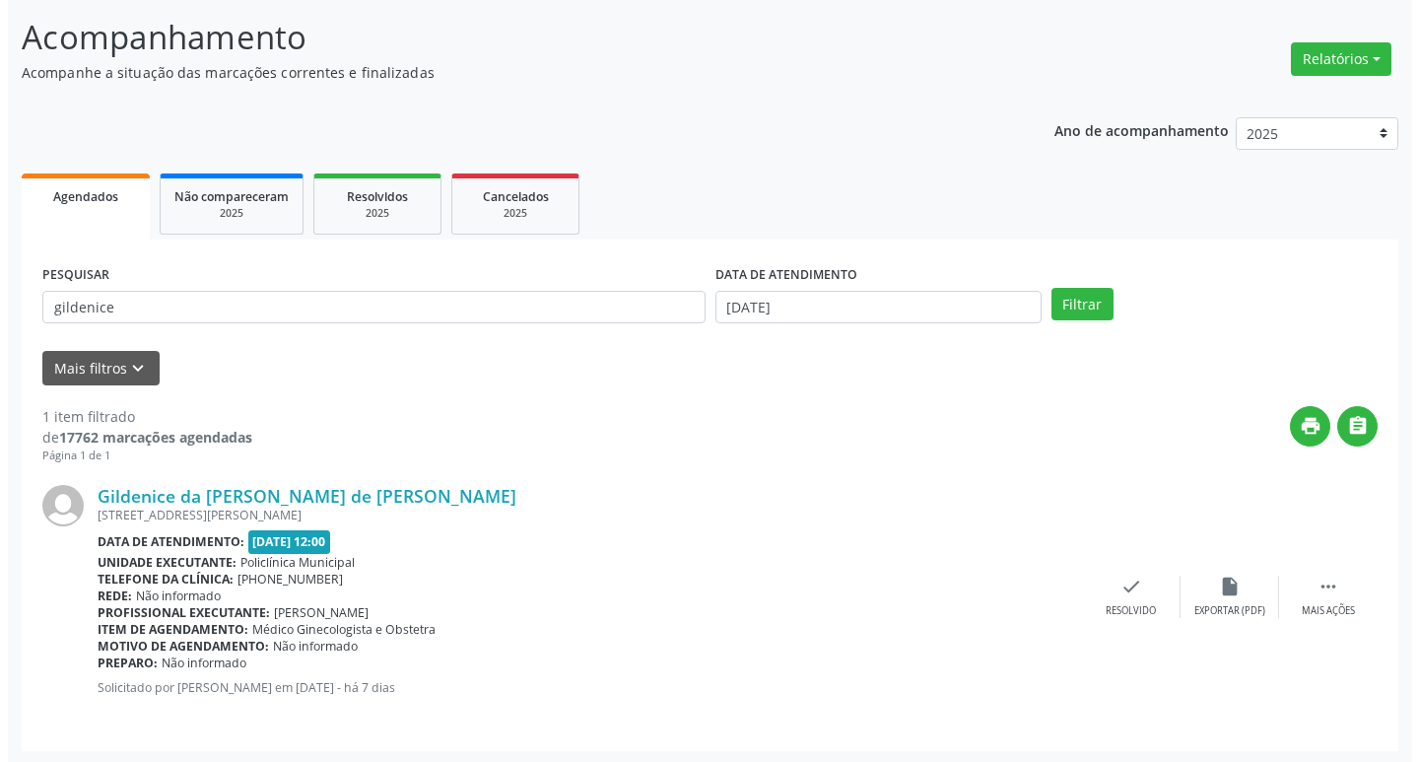
scroll to position [124, 0]
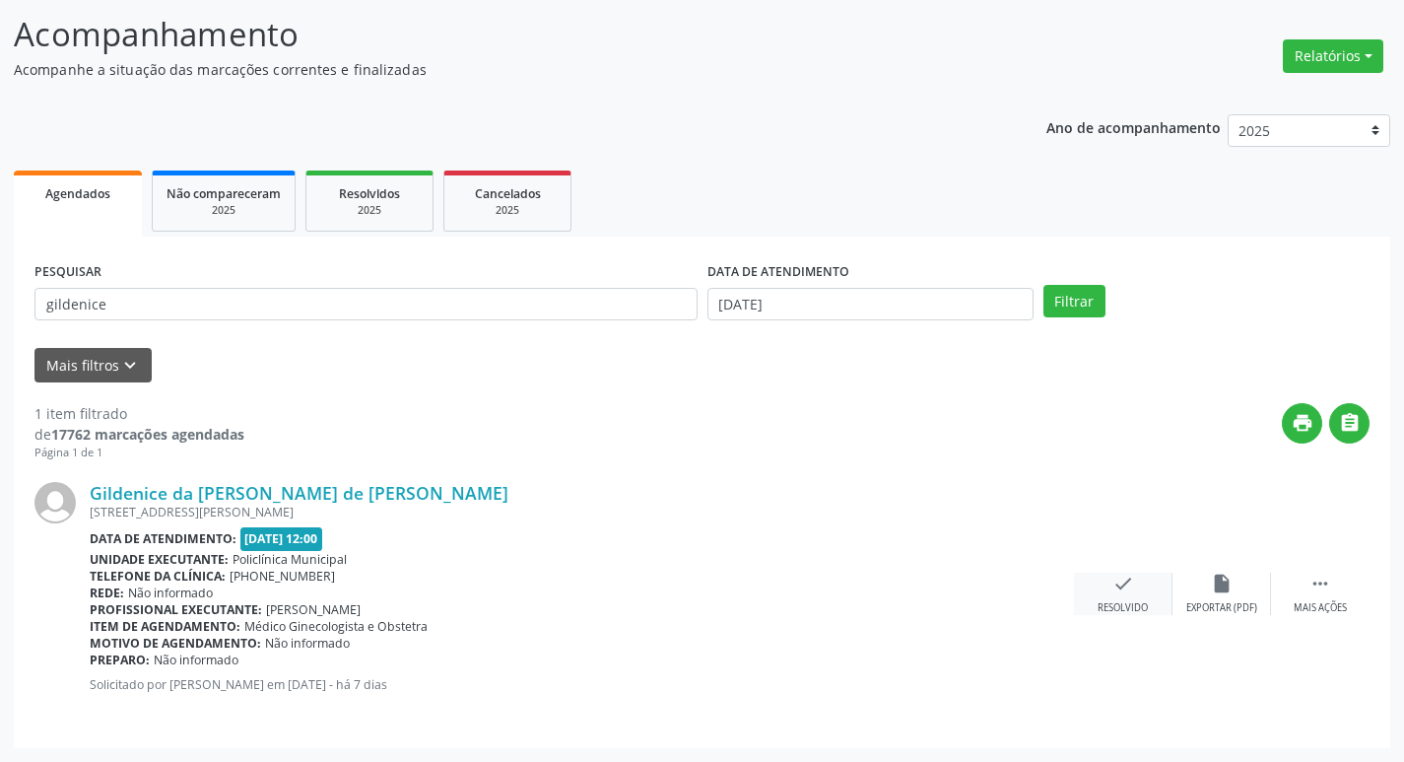
click at [1122, 593] on icon "check" at bounding box center [1124, 584] width 22 height 22
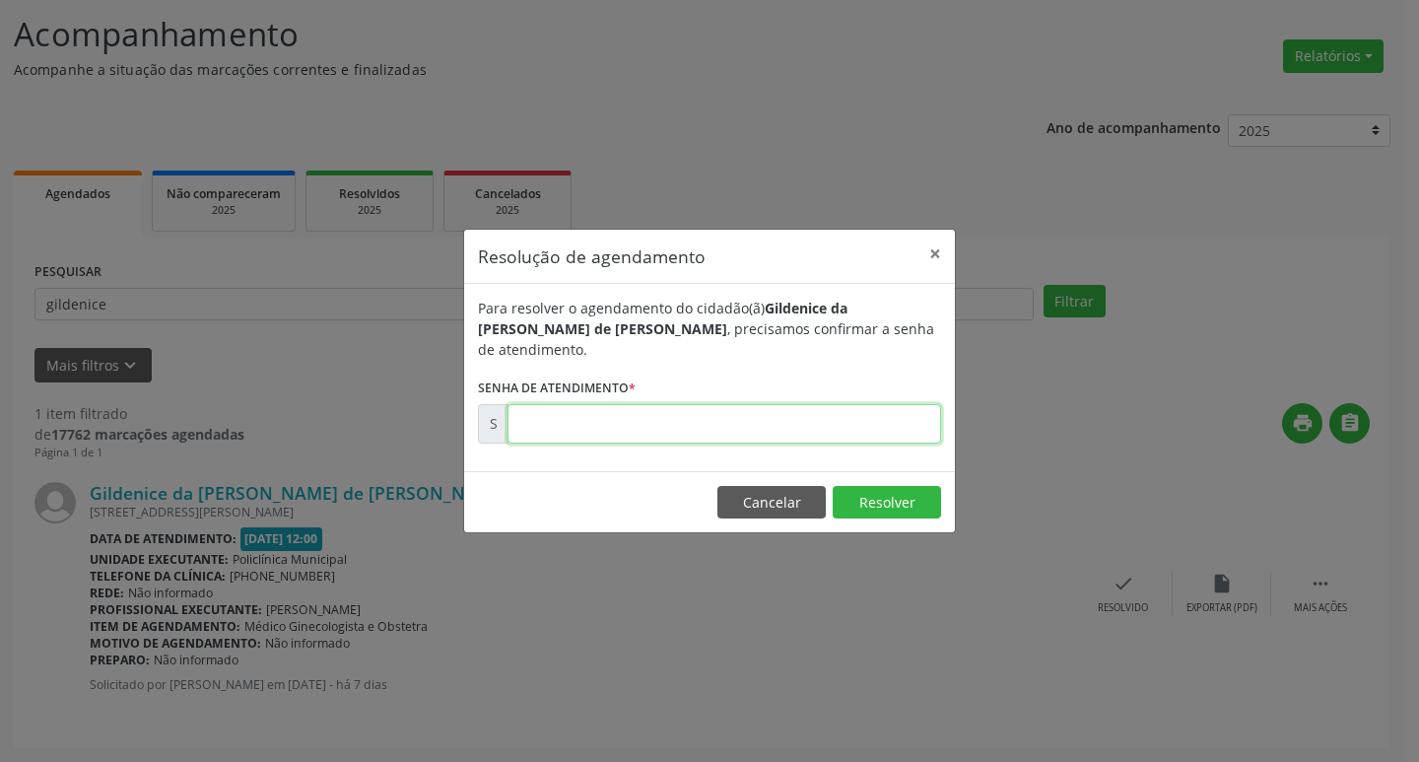
click at [907, 417] on input "text" at bounding box center [725, 423] width 434 height 39
type input "00174122"
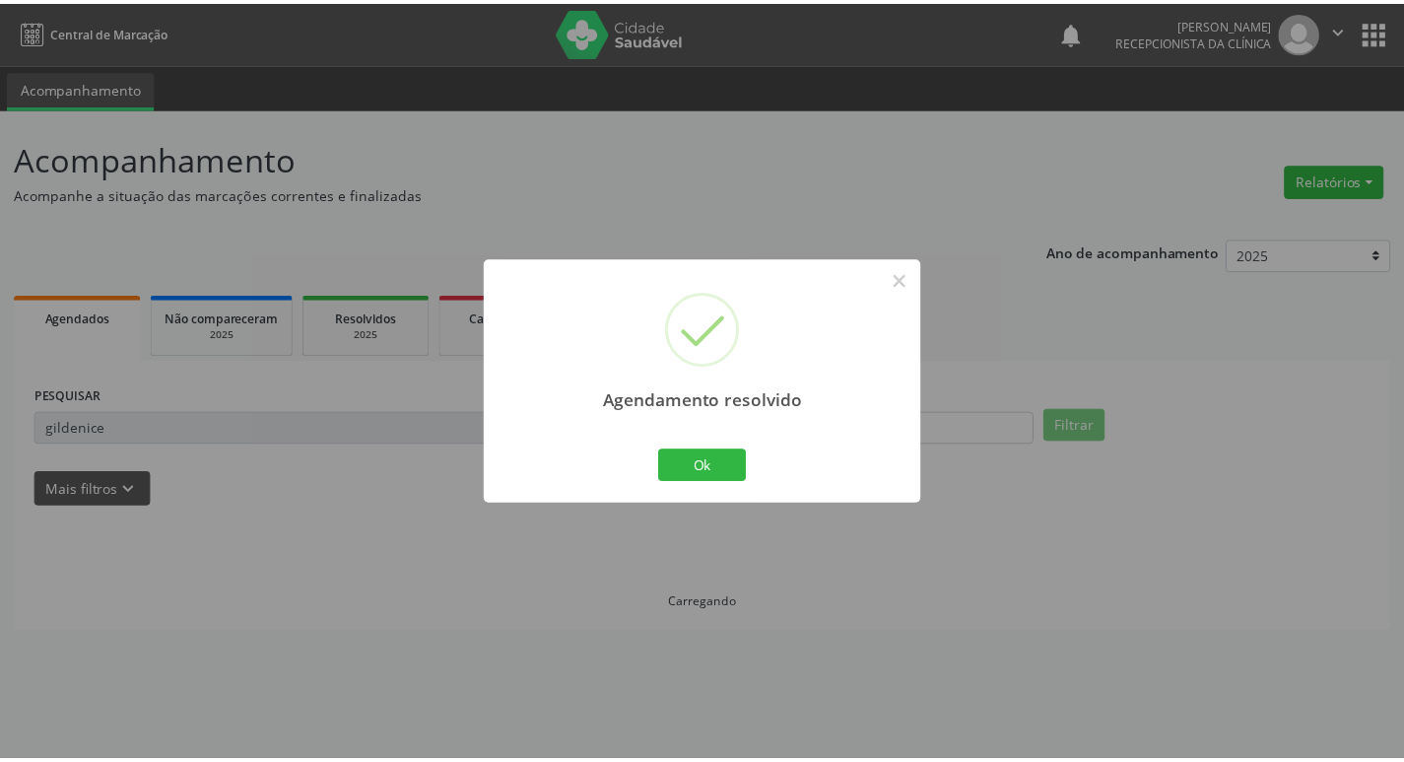
scroll to position [0, 0]
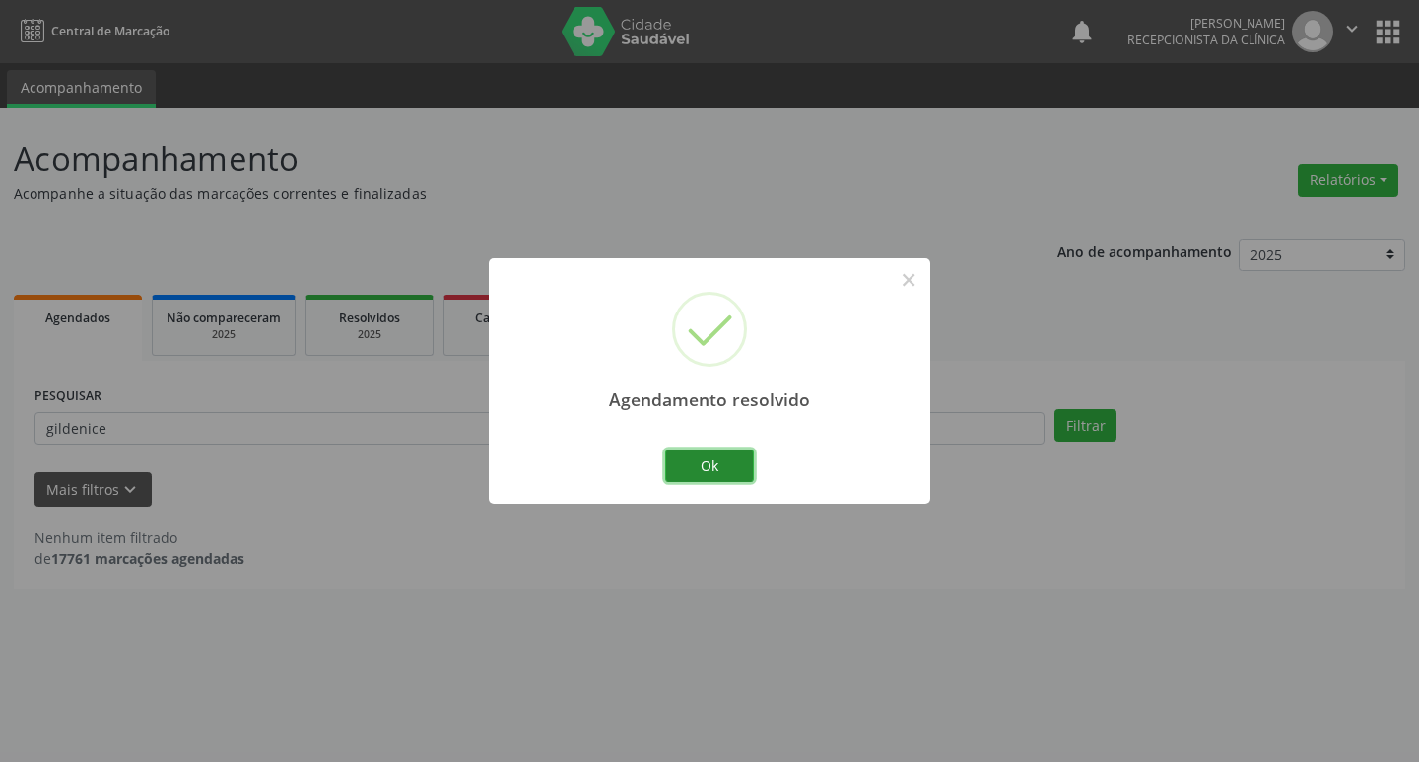
click at [734, 463] on button "Ok" at bounding box center [709, 466] width 89 height 34
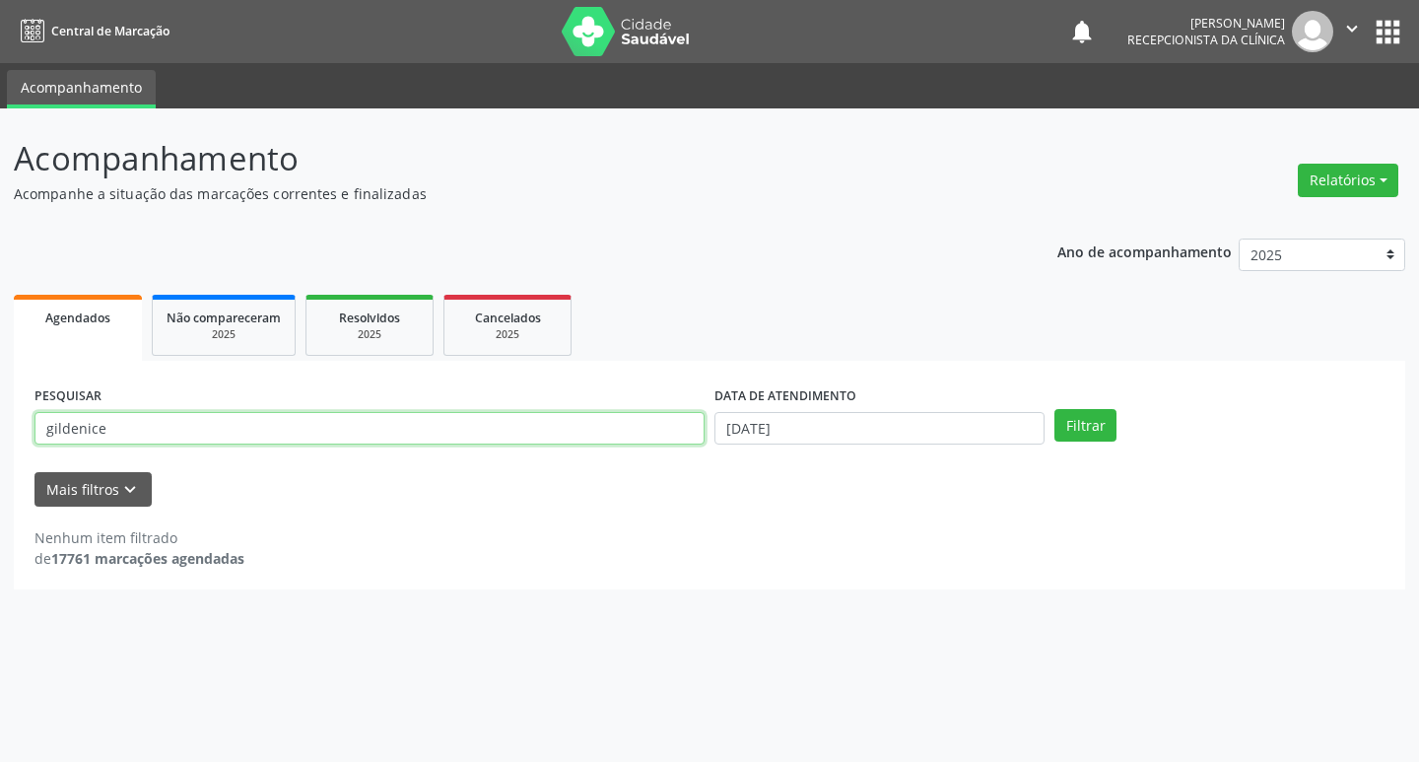
click at [566, 430] on input "gildenice" at bounding box center [369, 429] width 670 height 34
type input "g"
type input "sileide"
click at [1110, 430] on button "Filtrar" at bounding box center [1085, 426] width 62 height 34
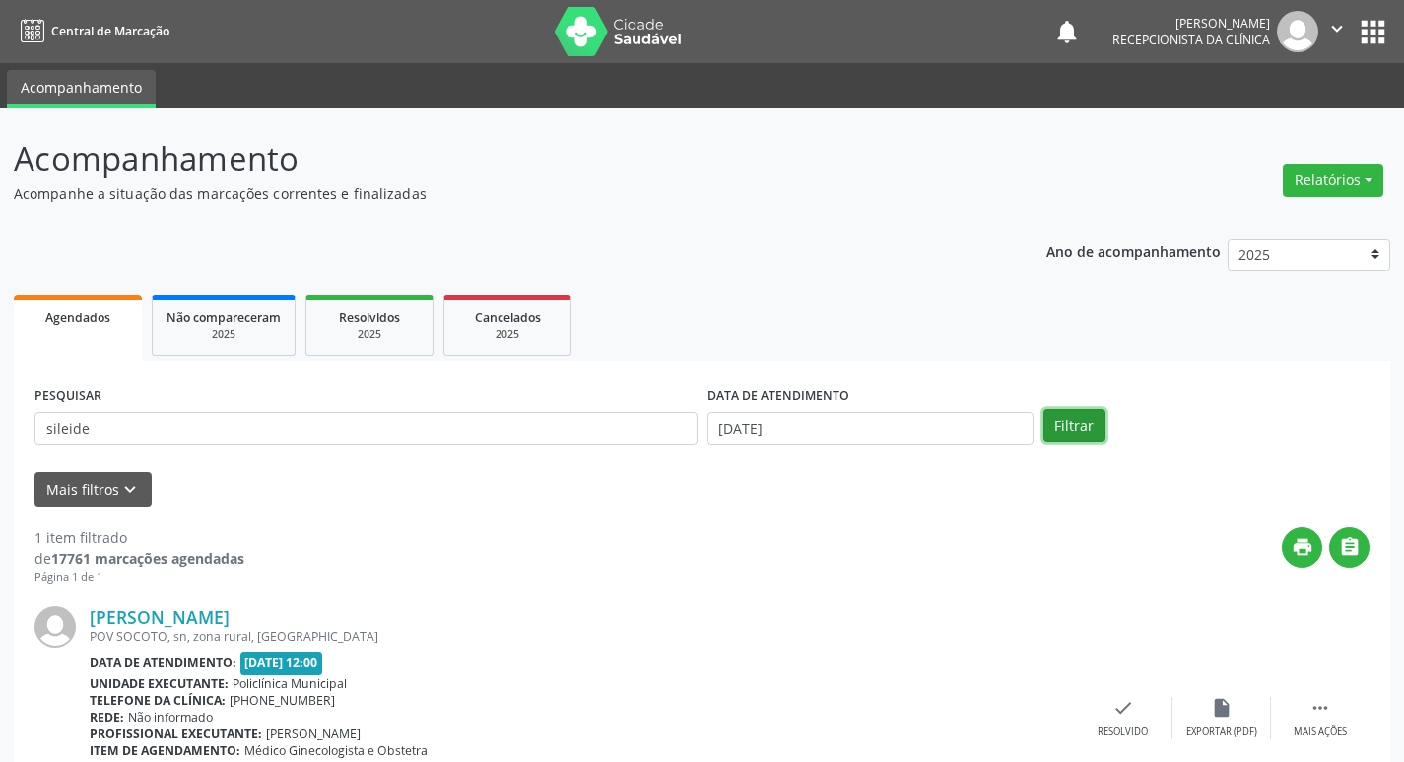
click at [1075, 430] on button "Filtrar" at bounding box center [1075, 426] width 62 height 34
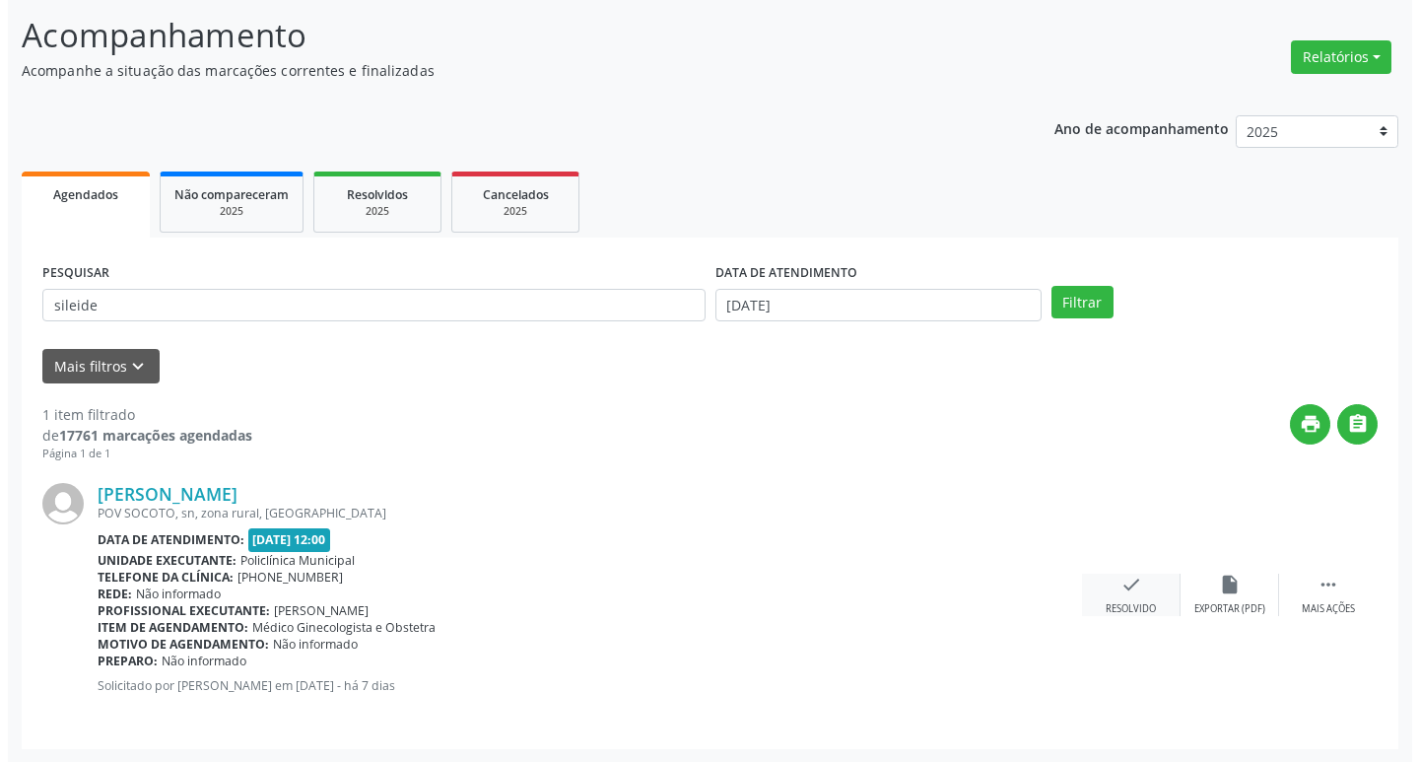
scroll to position [124, 0]
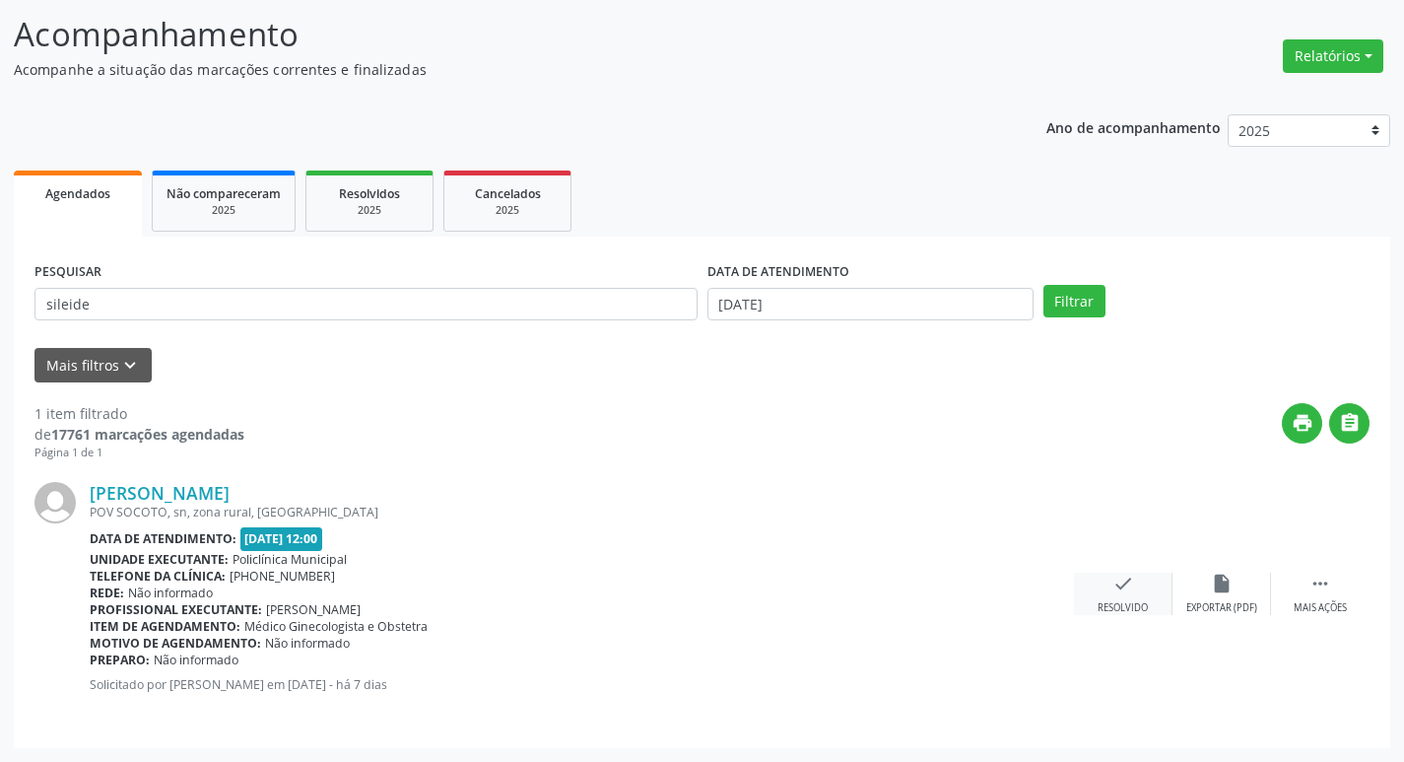
click at [1138, 600] on div "check Resolvido" at bounding box center [1123, 594] width 99 height 42
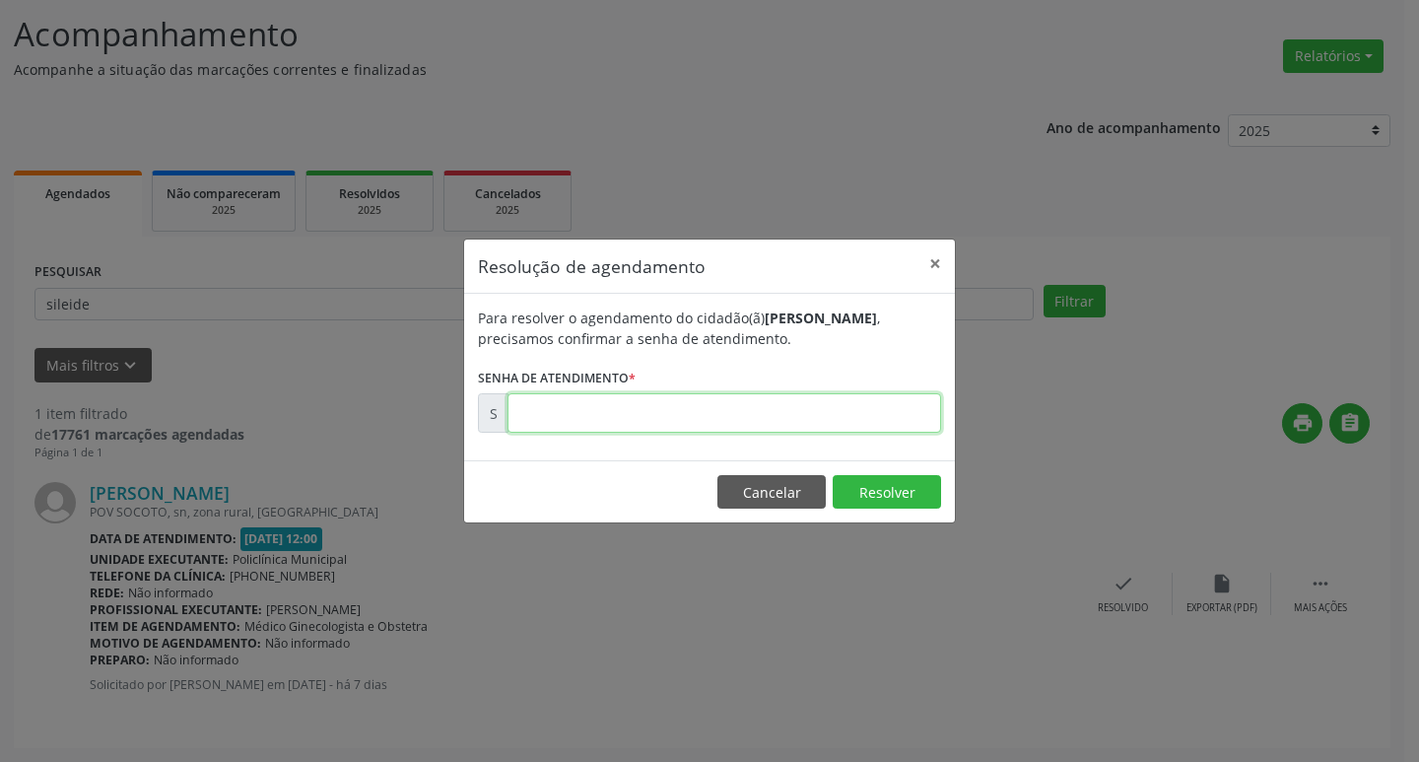
click at [818, 410] on input "text" at bounding box center [725, 412] width 434 height 39
type input "00174080"
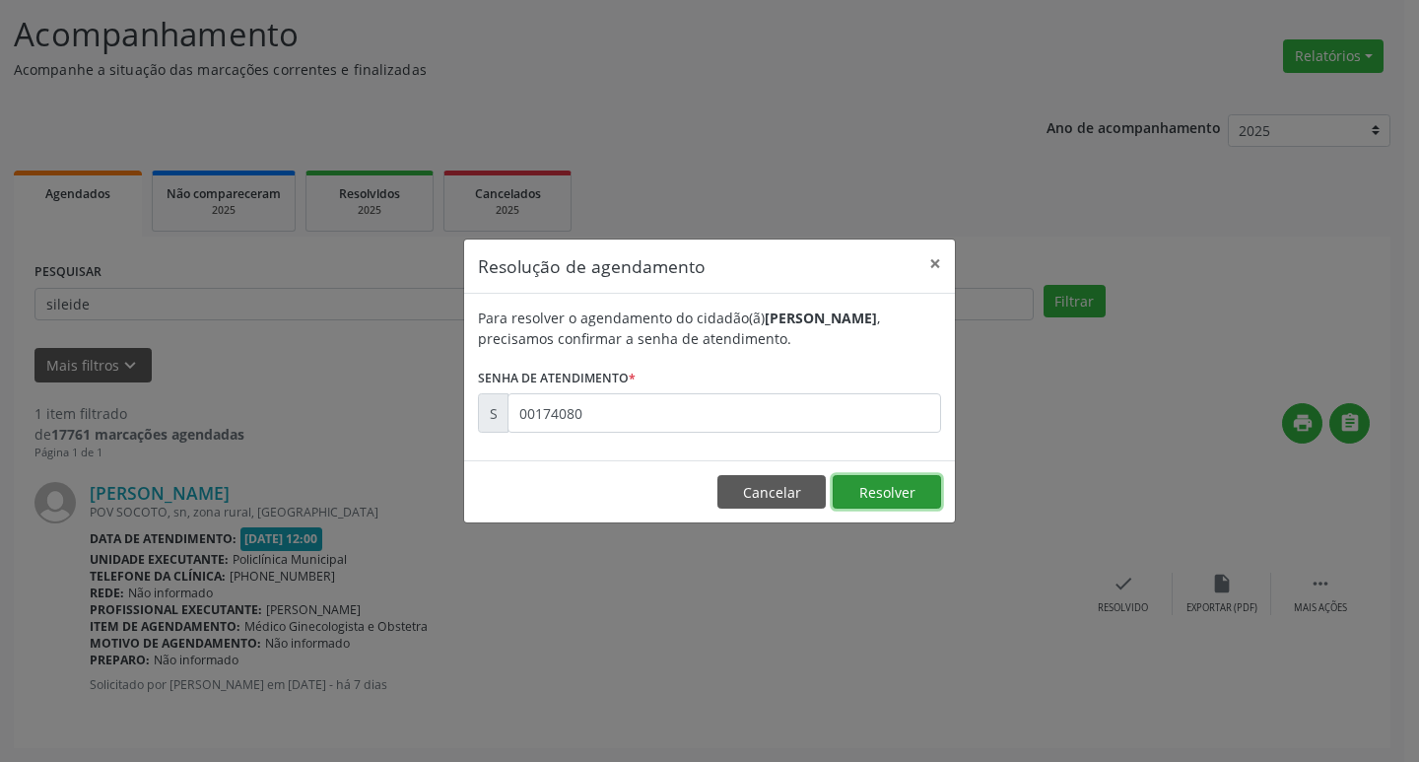
click at [923, 479] on button "Resolver" at bounding box center [887, 492] width 108 height 34
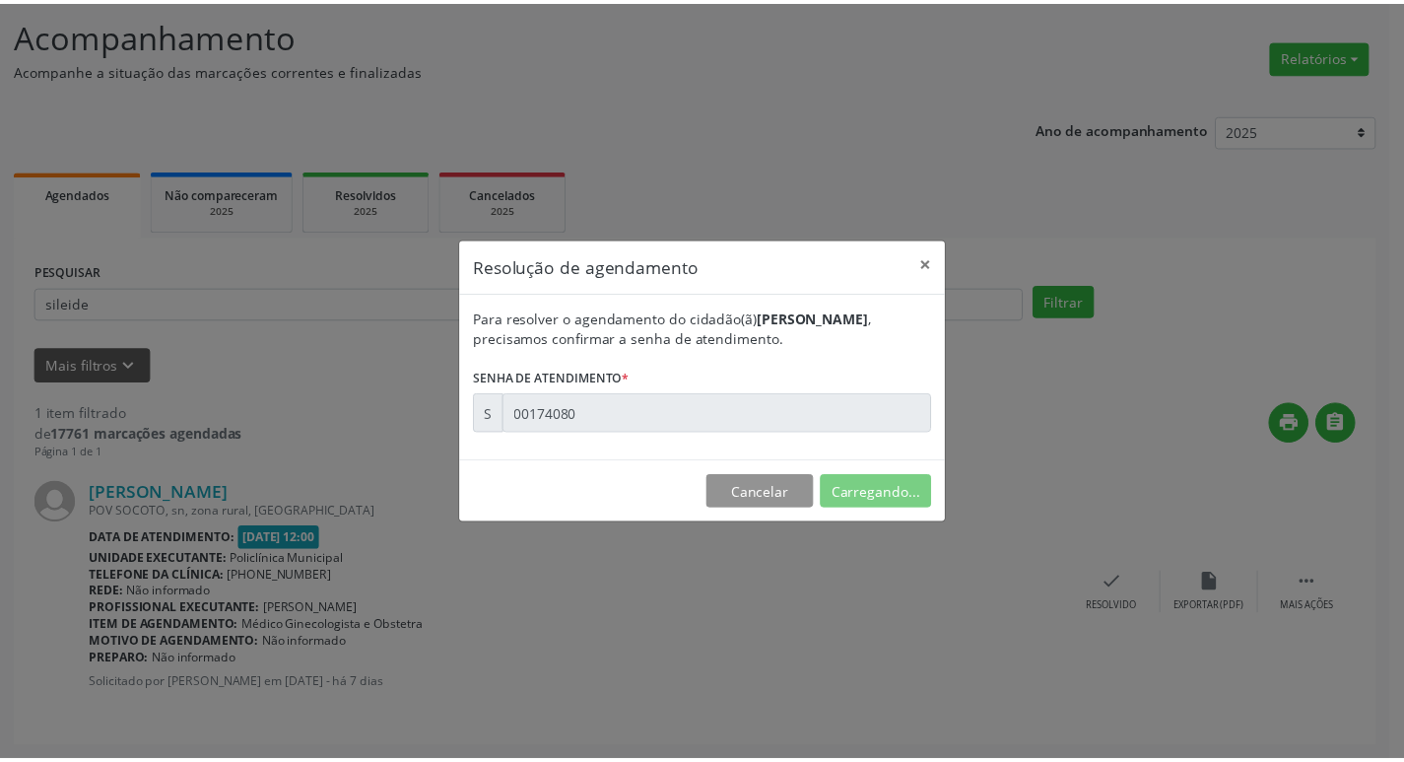
scroll to position [0, 0]
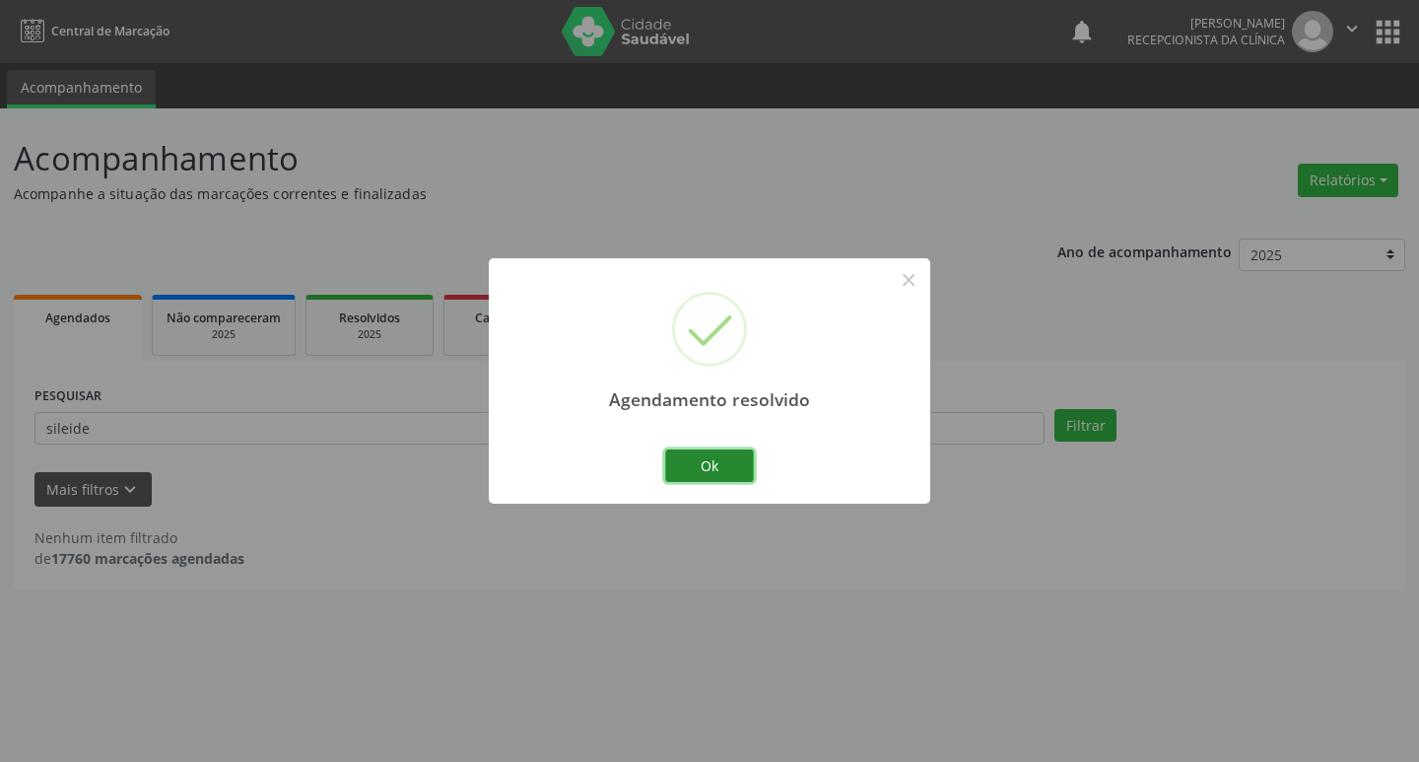
click at [734, 467] on button "Ok" at bounding box center [709, 466] width 89 height 34
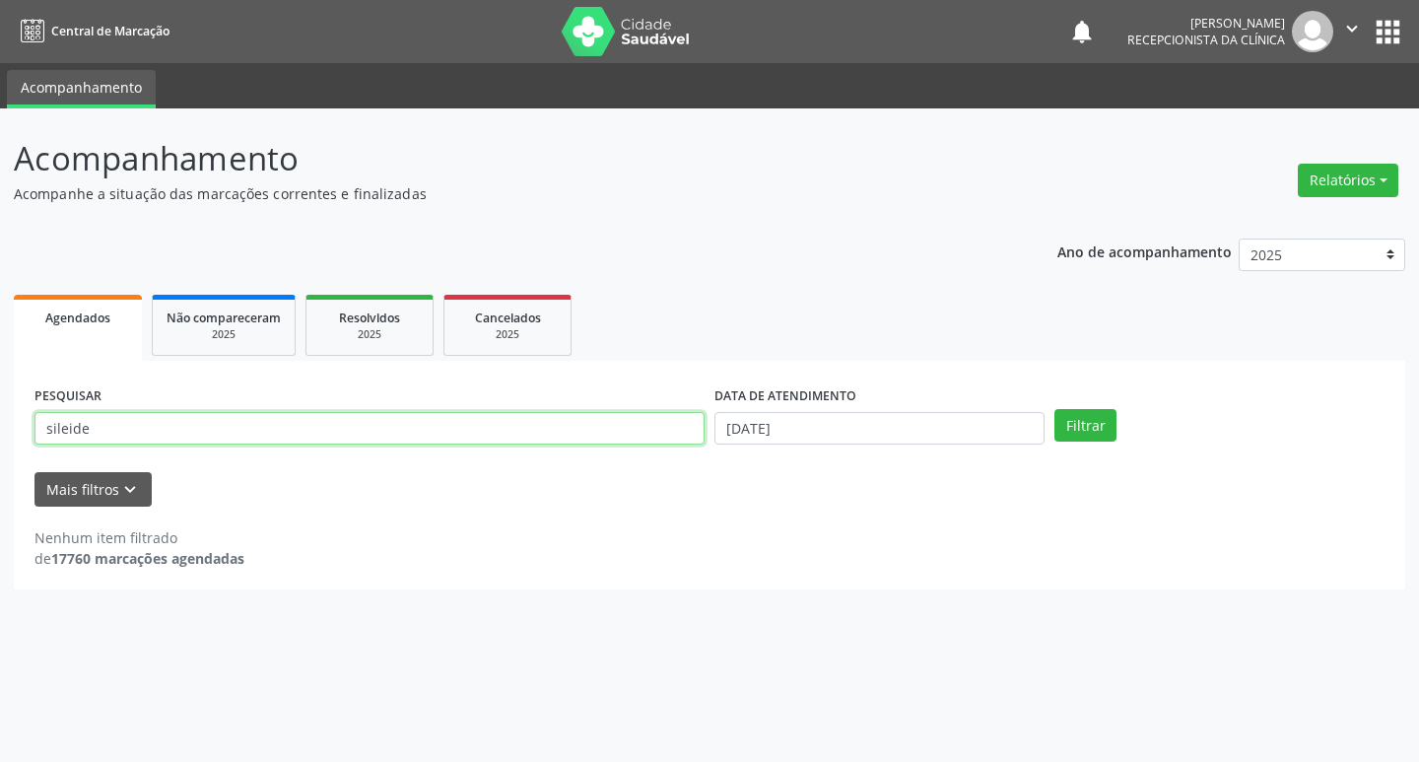
click at [386, 430] on input "sileide" at bounding box center [369, 429] width 670 height 34
type input "s"
type input "ginea"
click at [1088, 419] on button "Filtrar" at bounding box center [1085, 426] width 62 height 34
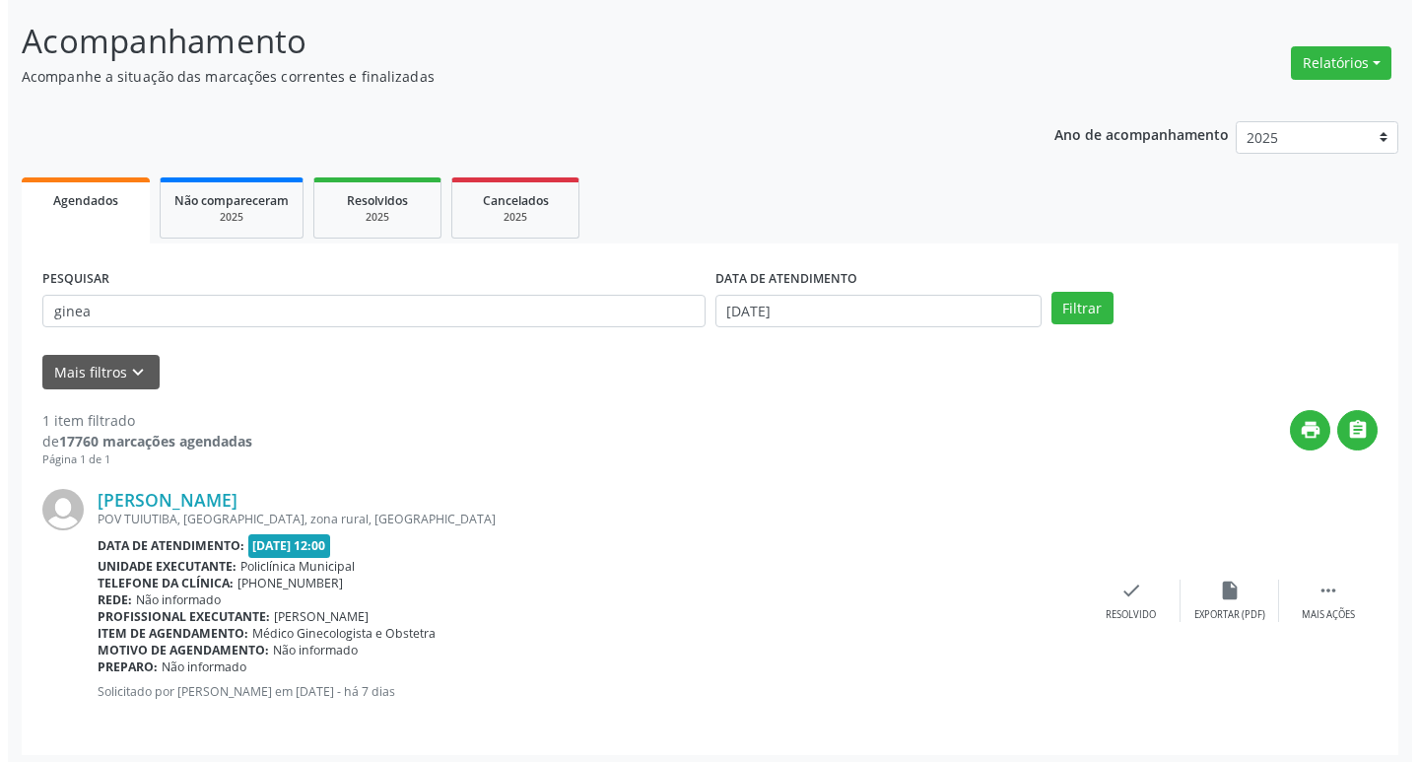
scroll to position [124, 0]
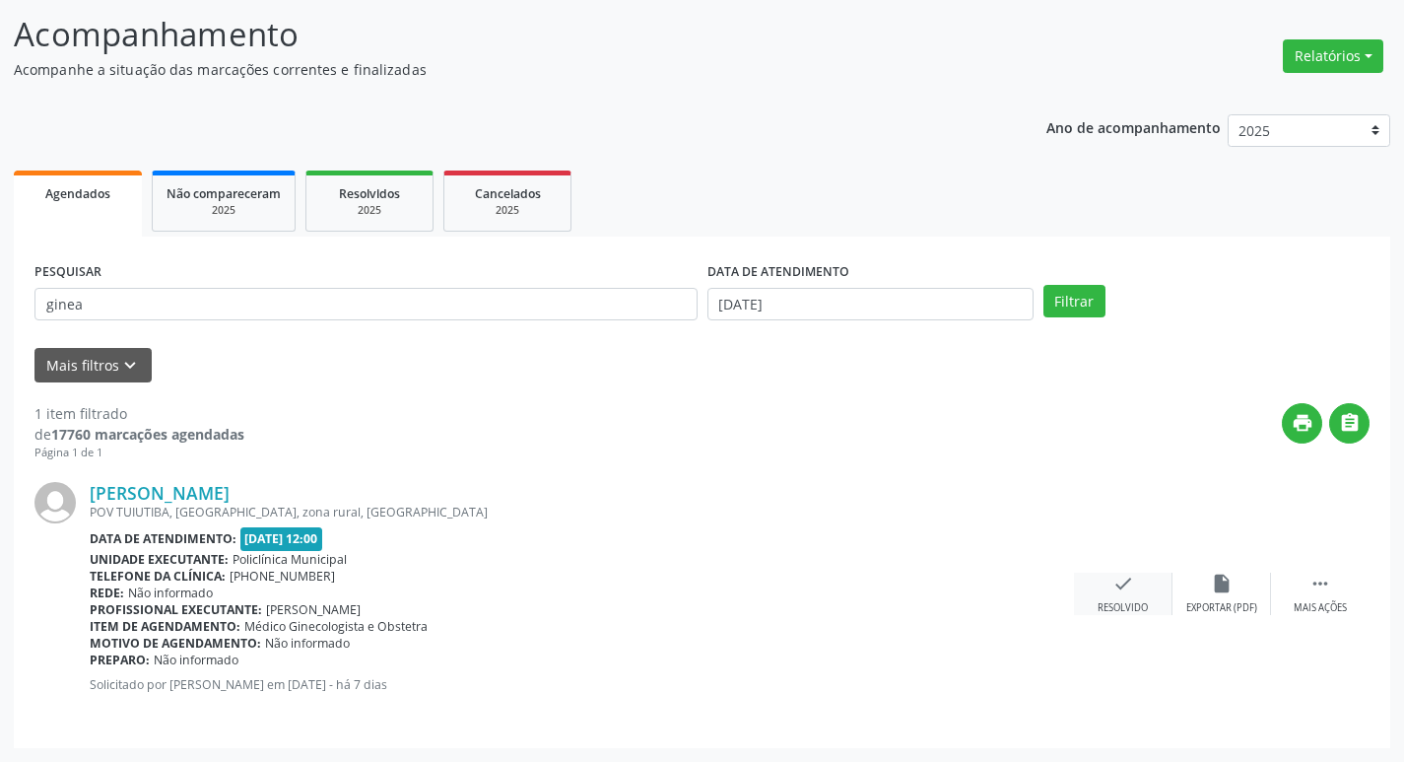
click at [1149, 591] on div "check Resolvido" at bounding box center [1123, 594] width 99 height 42
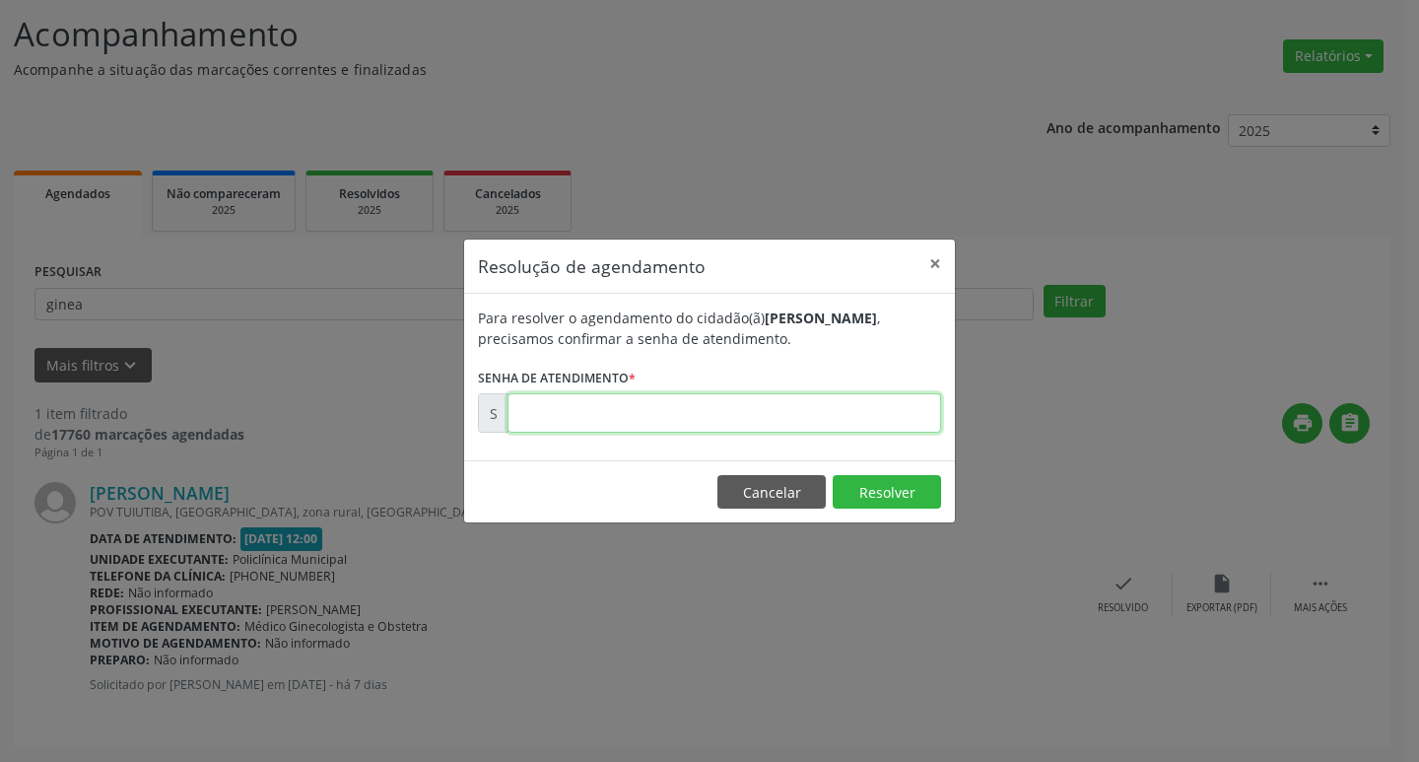
click at [821, 418] on input "text" at bounding box center [725, 412] width 434 height 39
type input "00174109"
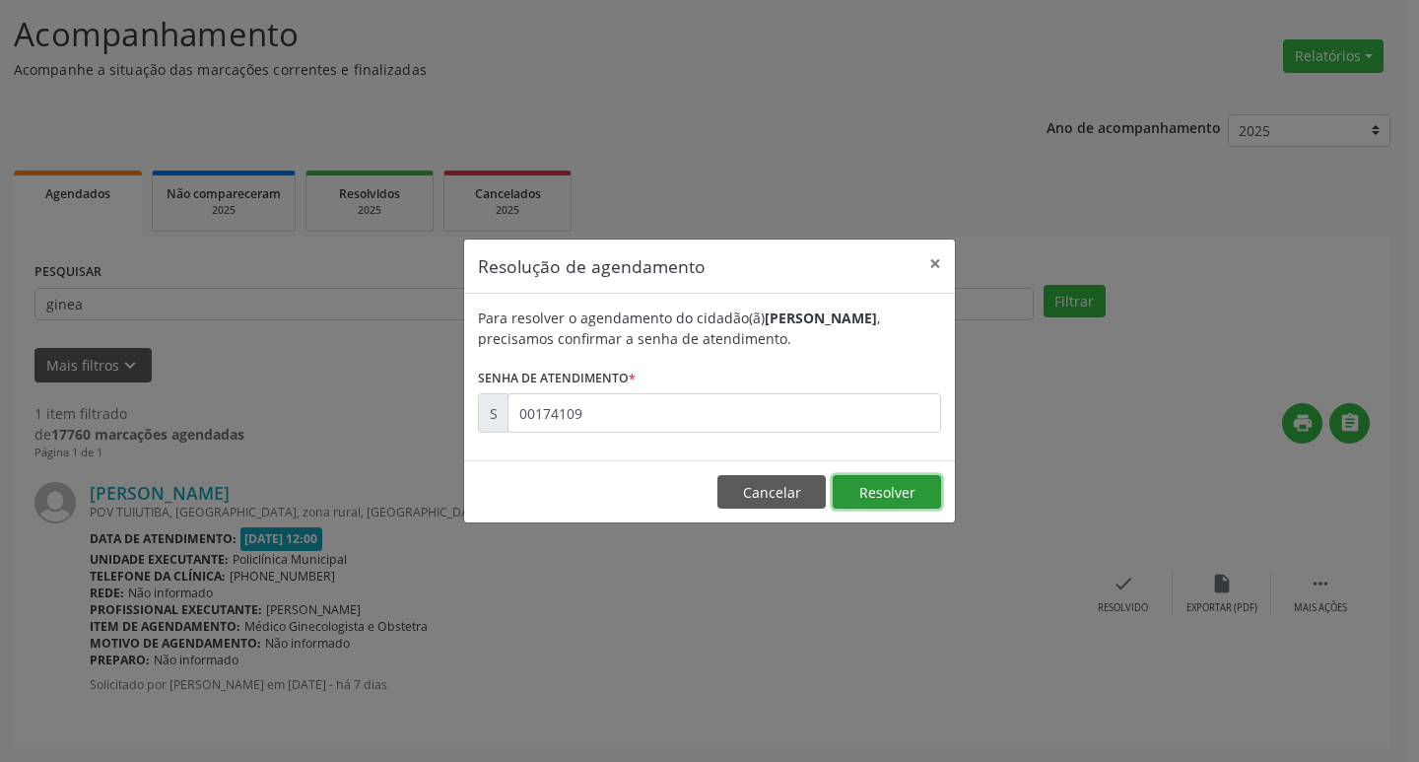
click at [905, 486] on button "Resolver" at bounding box center [887, 492] width 108 height 34
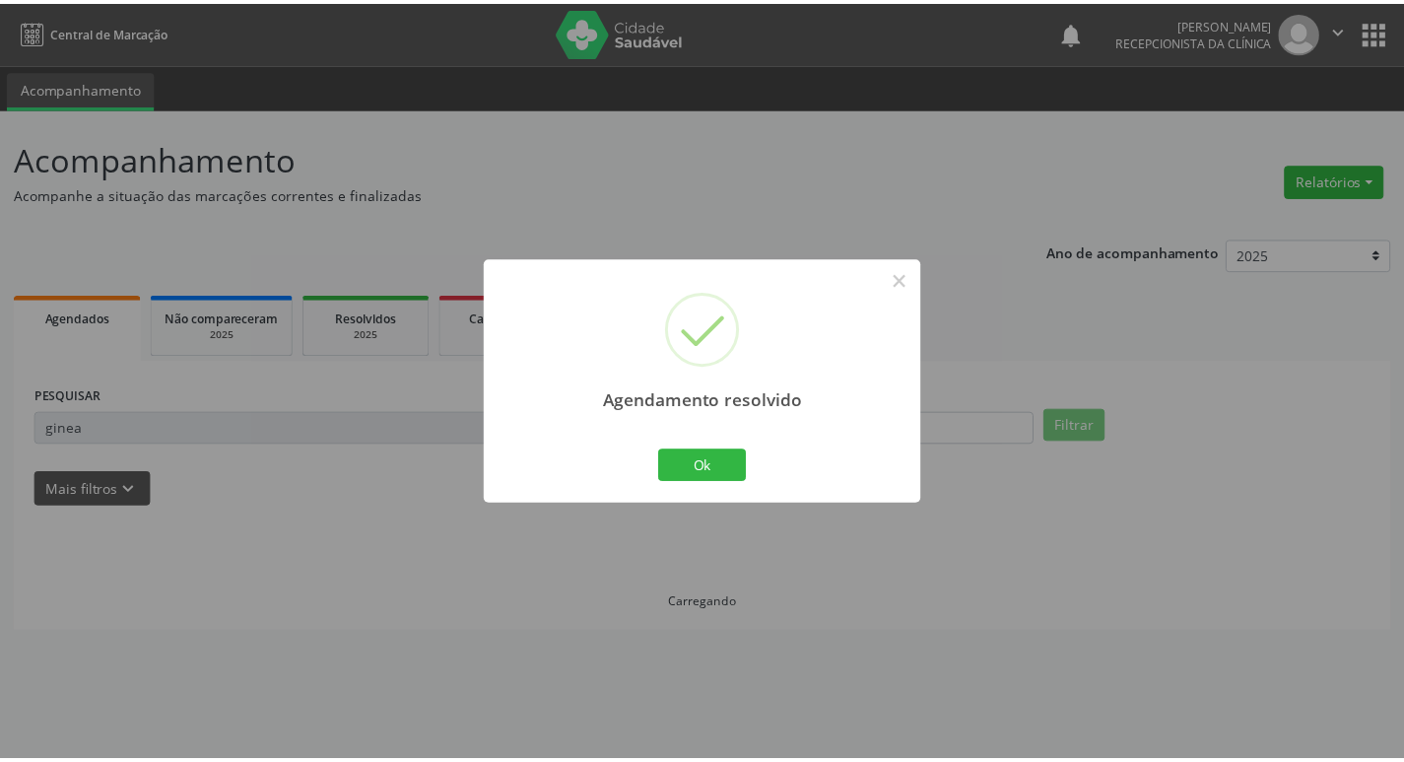
scroll to position [0, 0]
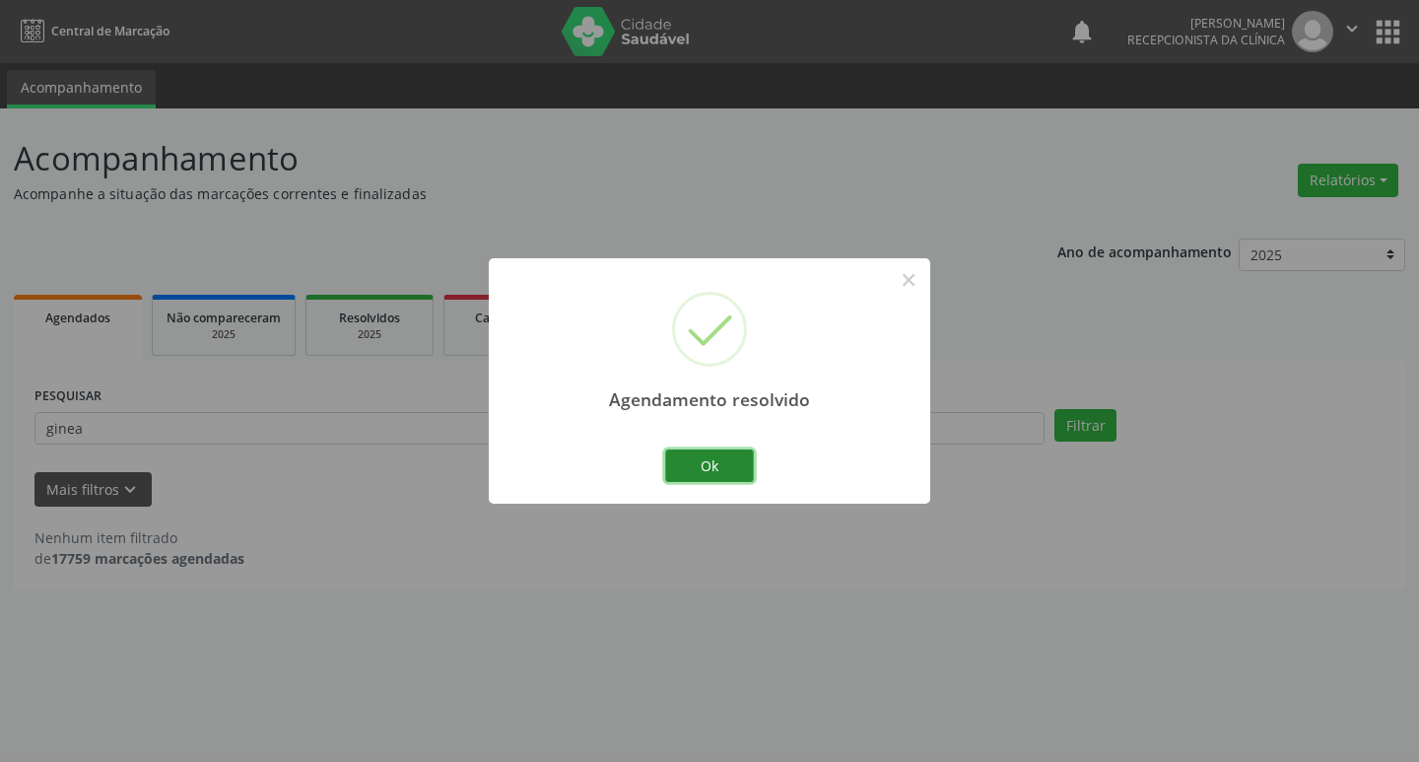
click at [731, 458] on button "Ok" at bounding box center [709, 466] width 89 height 34
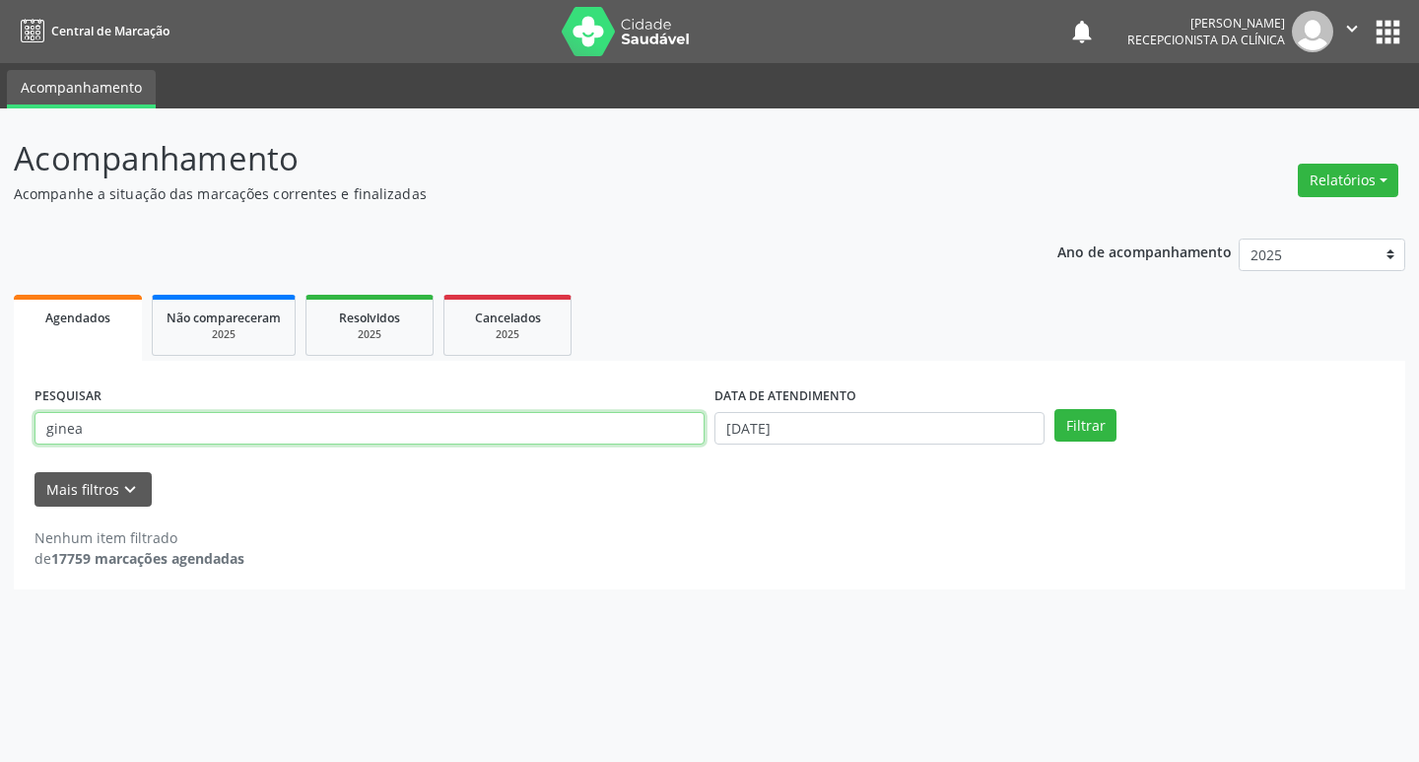
click at [556, 426] on input "ginea" at bounding box center [369, 429] width 670 height 34
type input "g"
type input "suidete"
click at [1054, 409] on button "Filtrar" at bounding box center [1085, 426] width 62 height 34
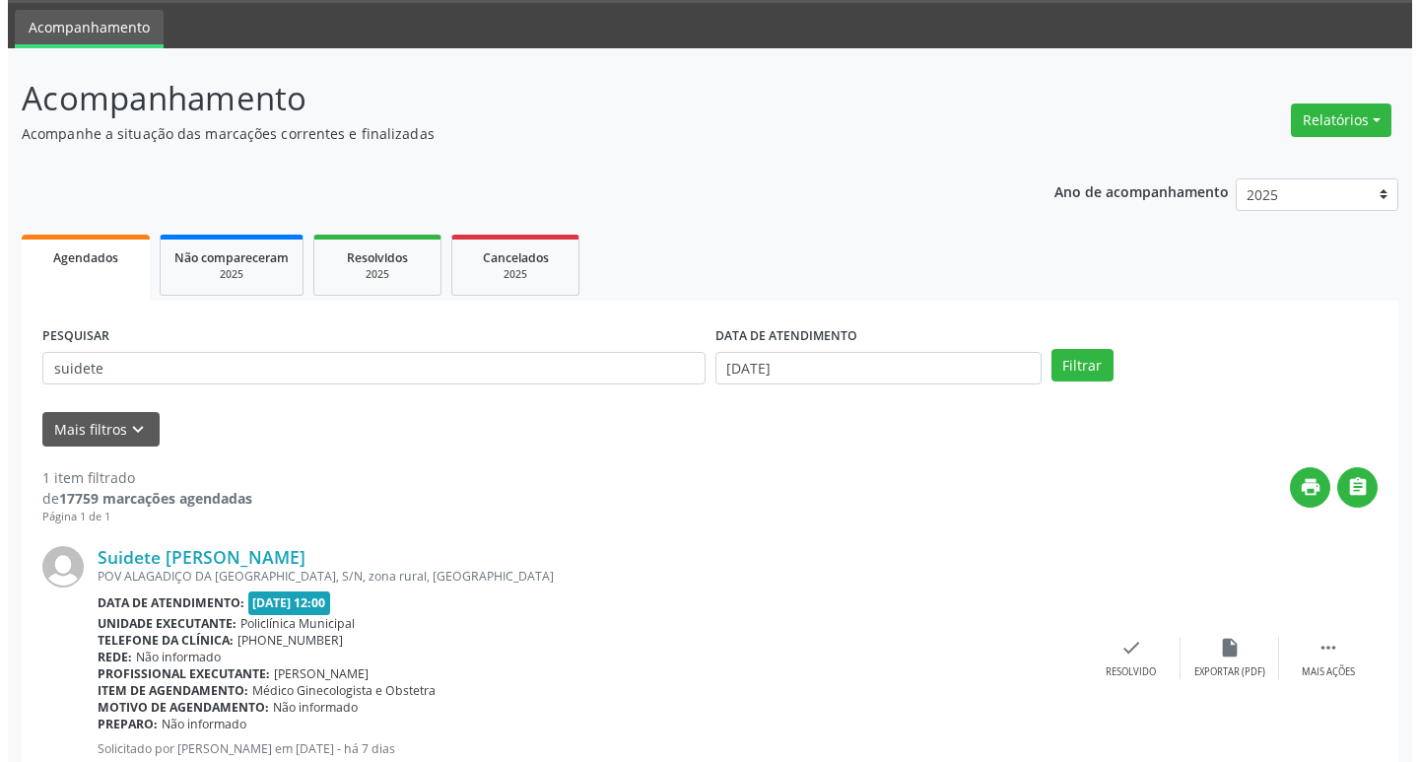
scroll to position [124, 0]
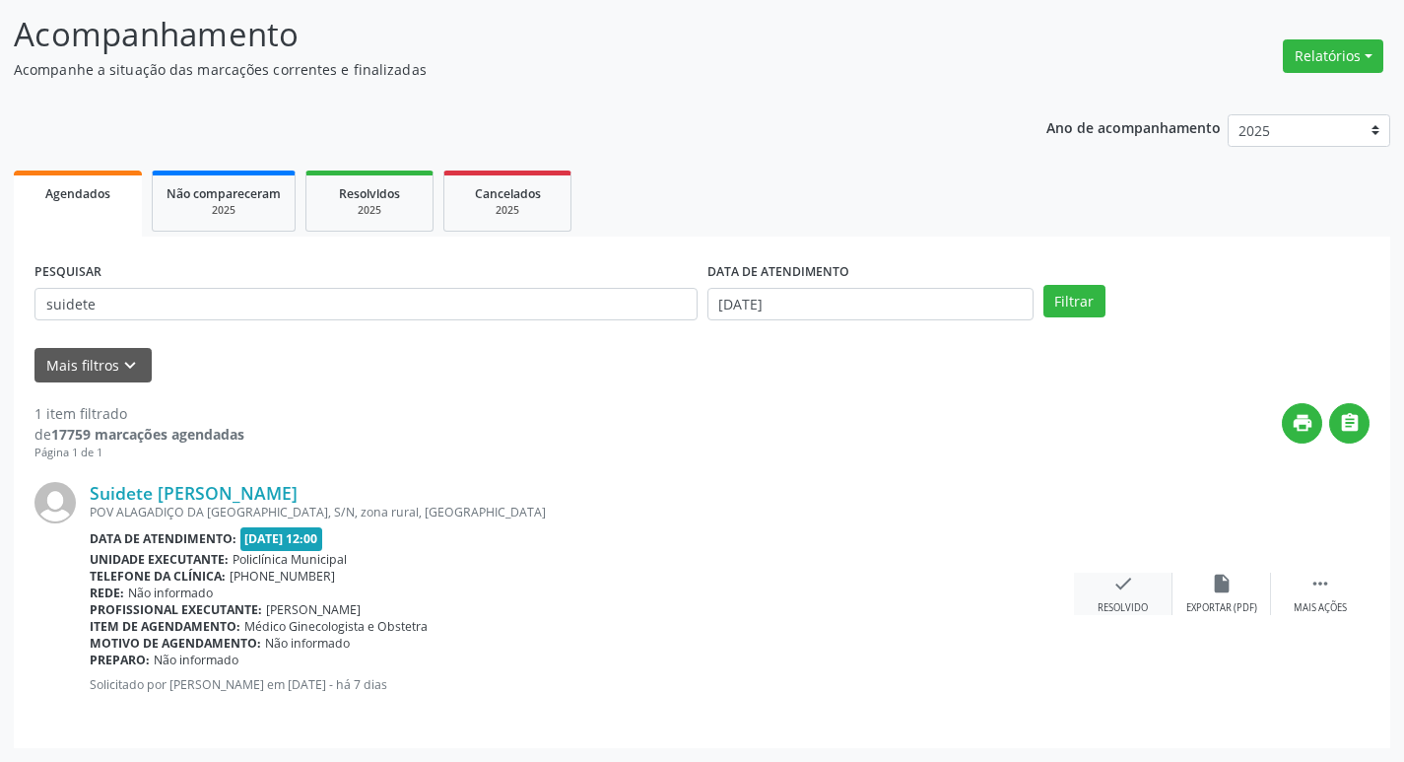
click at [1144, 594] on div "check Resolvido" at bounding box center [1123, 594] width 99 height 42
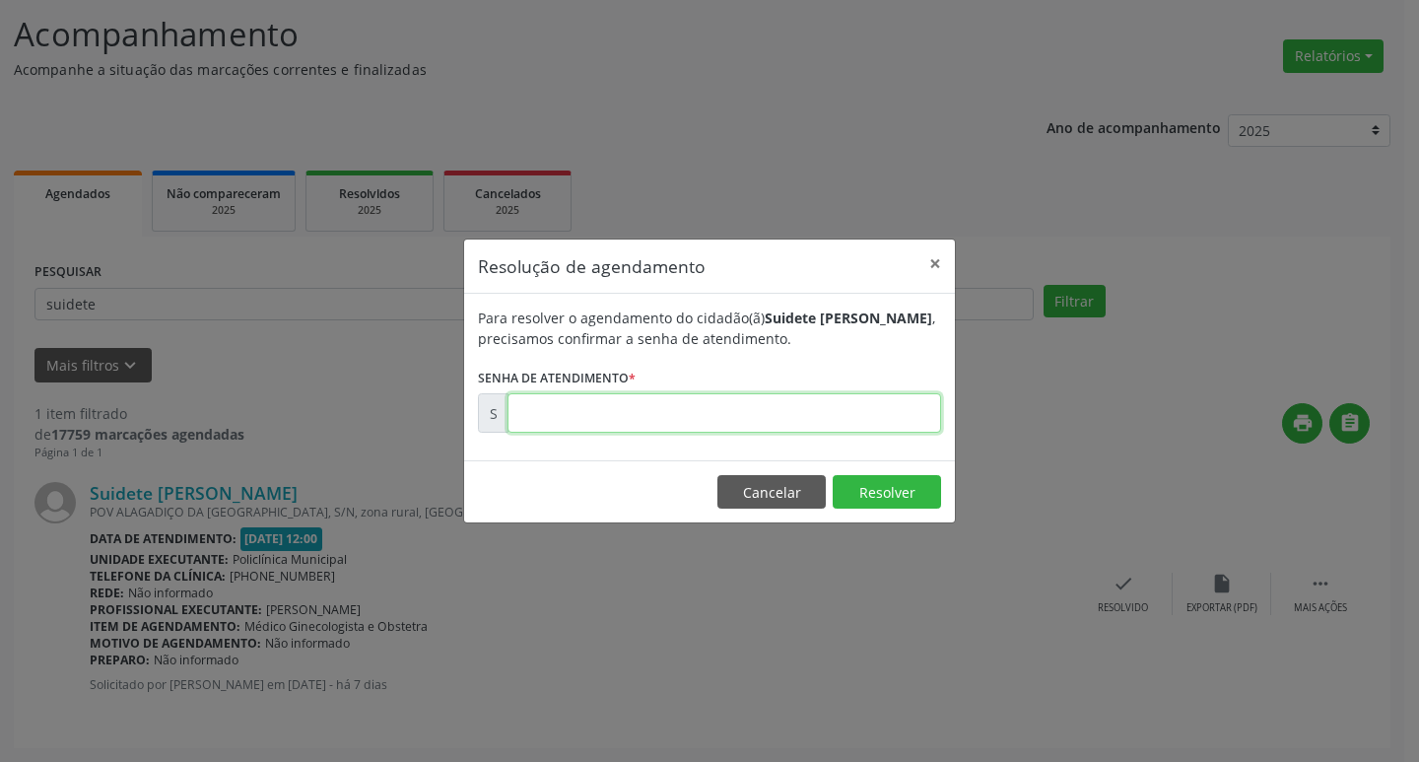
click at [736, 420] on input "text" at bounding box center [725, 412] width 434 height 39
type input "00174123"
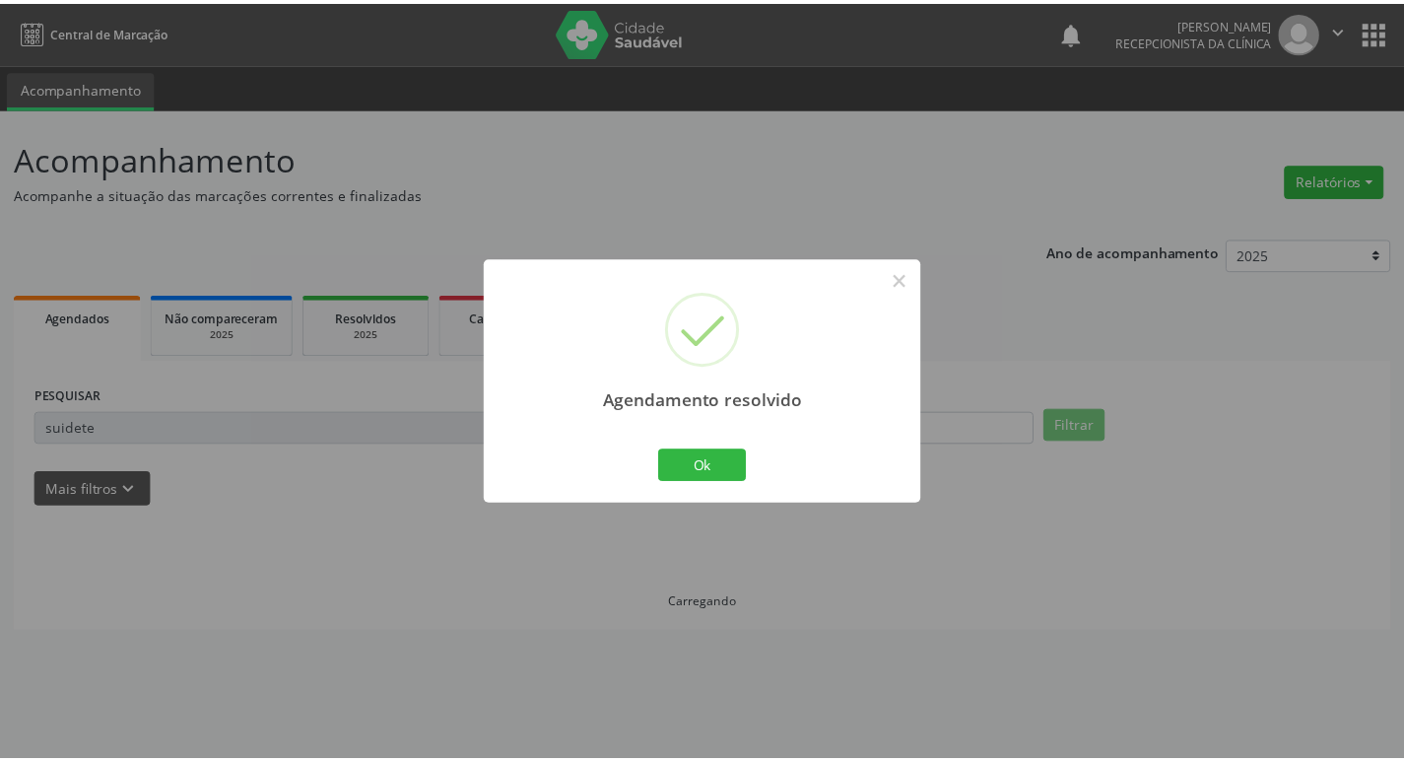
scroll to position [0, 0]
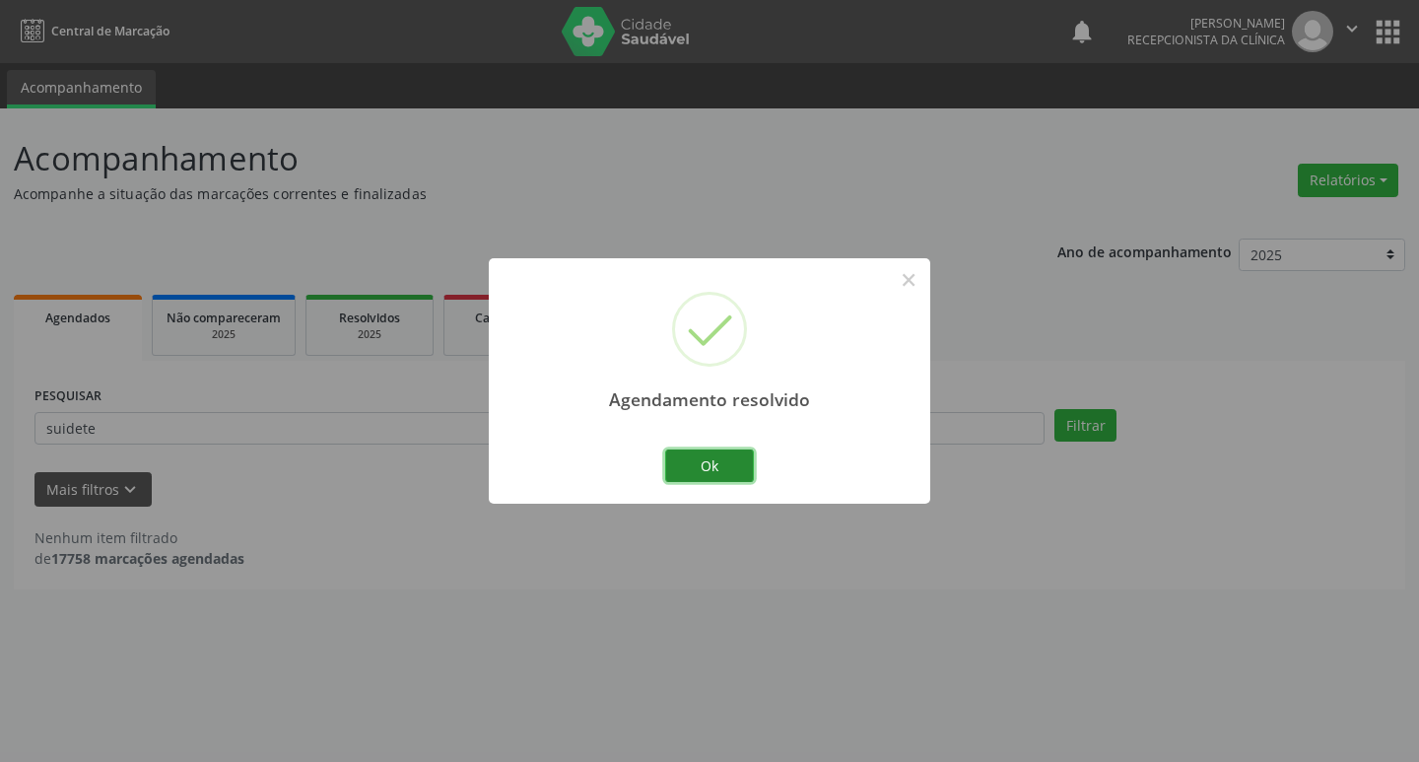
click at [738, 466] on button "Ok" at bounding box center [709, 466] width 89 height 34
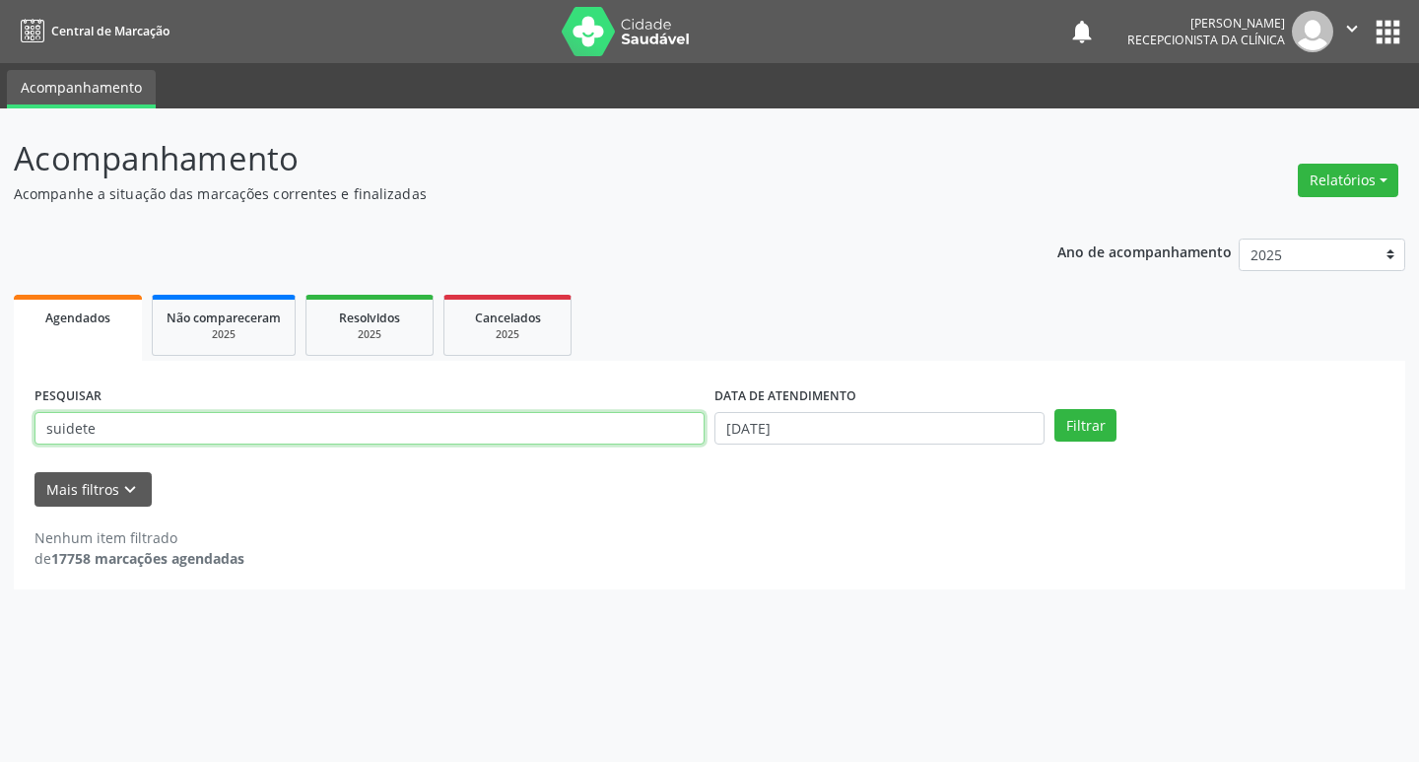
click at [227, 427] on input "suidete" at bounding box center [369, 429] width 670 height 34
type input "s"
type input "noete"
click at [1054, 409] on button "Filtrar" at bounding box center [1085, 426] width 62 height 34
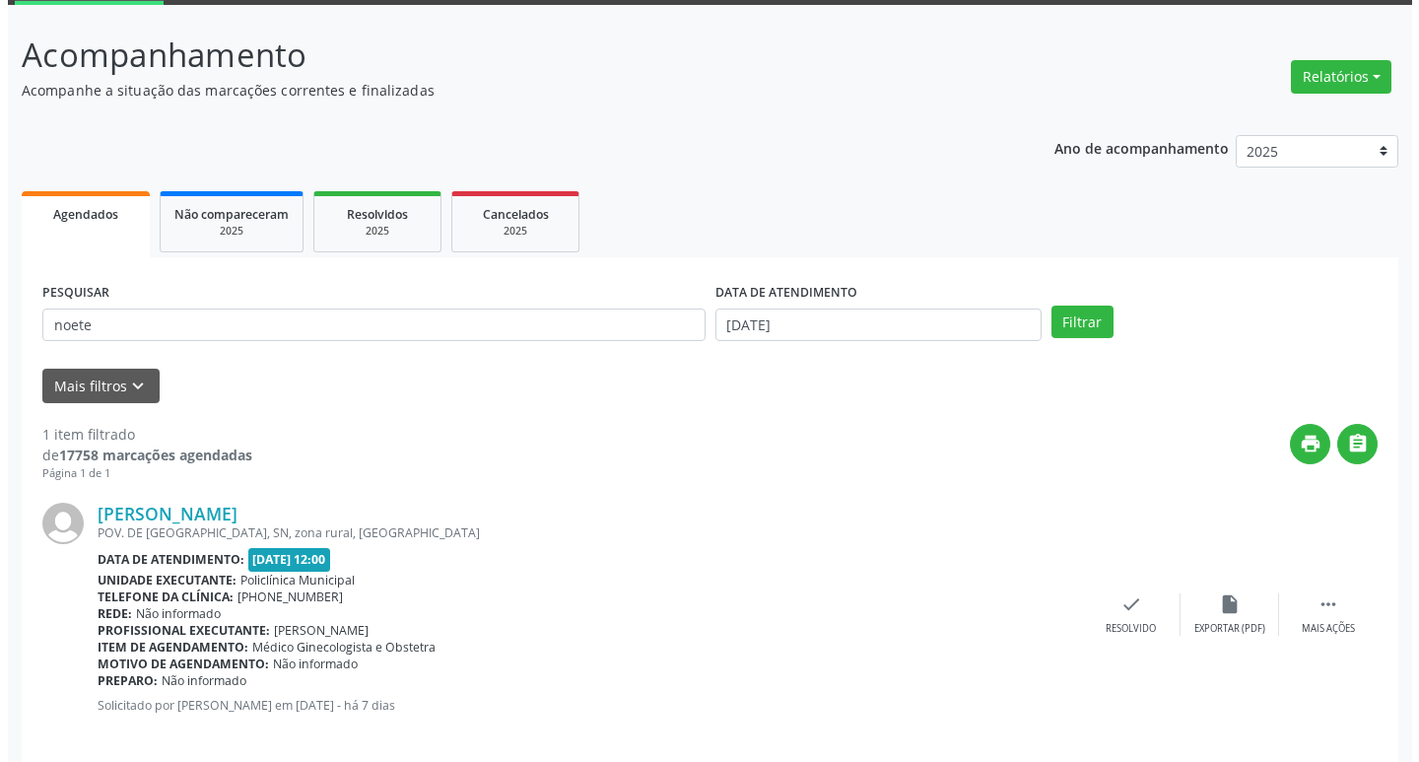
scroll to position [124, 0]
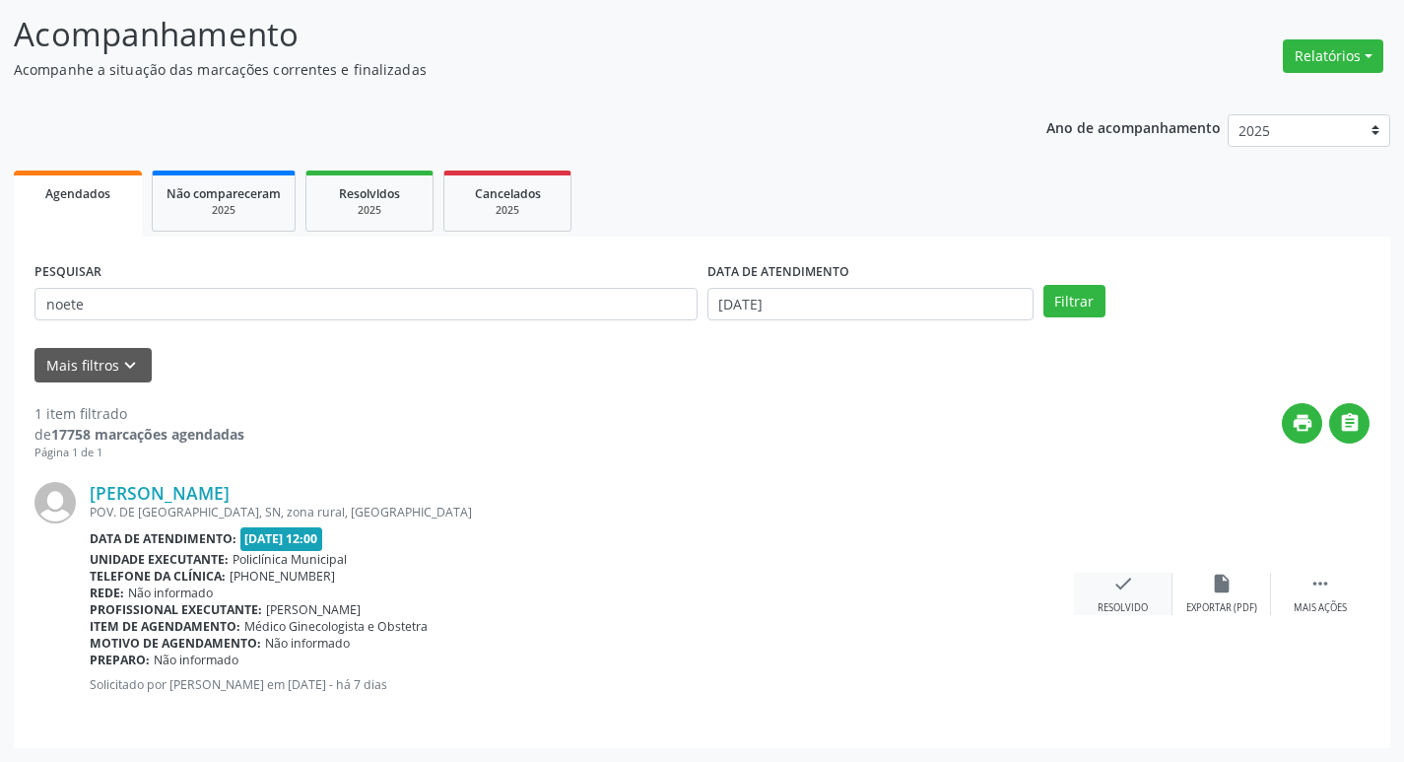
click at [1107, 592] on div "check Resolvido" at bounding box center [1123, 594] width 99 height 42
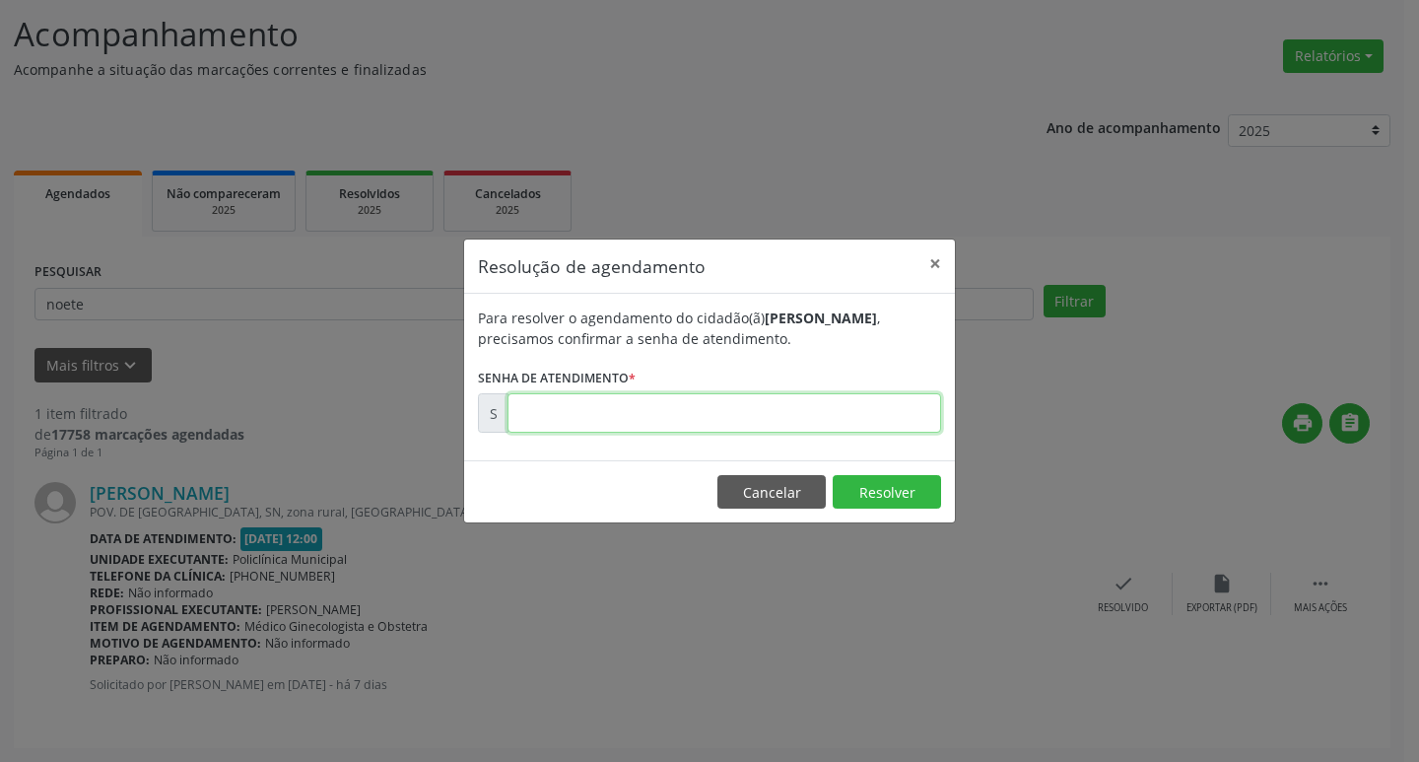
click at [900, 417] on input "text" at bounding box center [725, 412] width 434 height 39
type input "00174131"
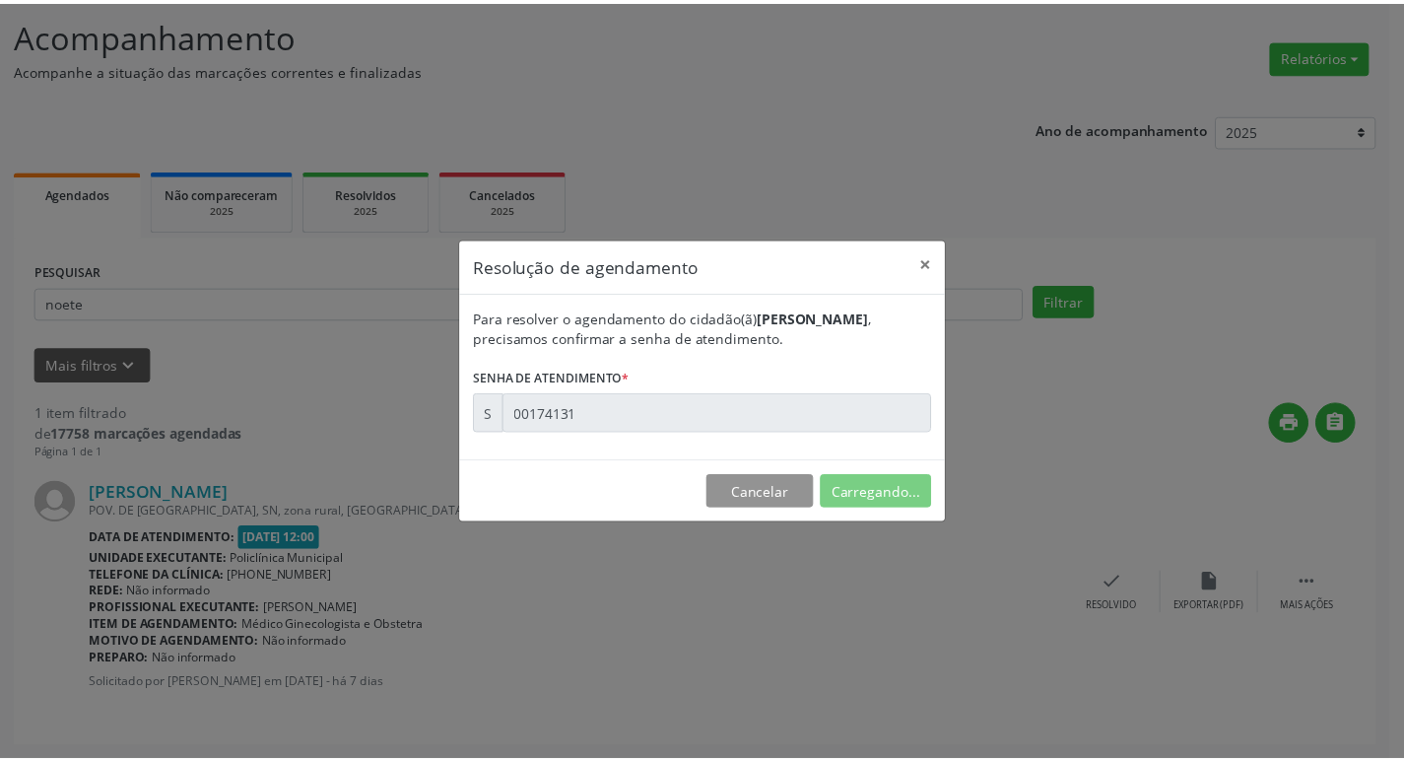
scroll to position [0, 0]
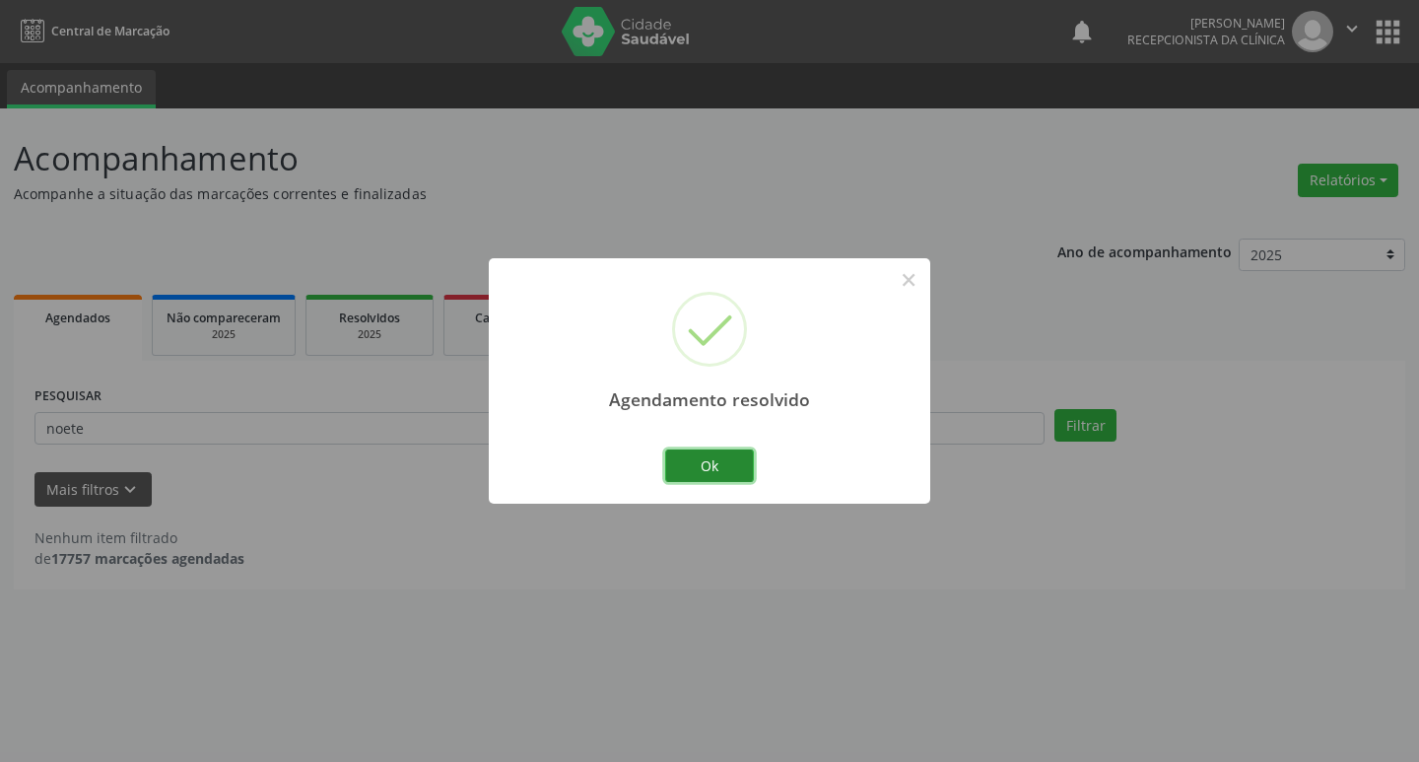
click at [700, 477] on button "Ok" at bounding box center [709, 466] width 89 height 34
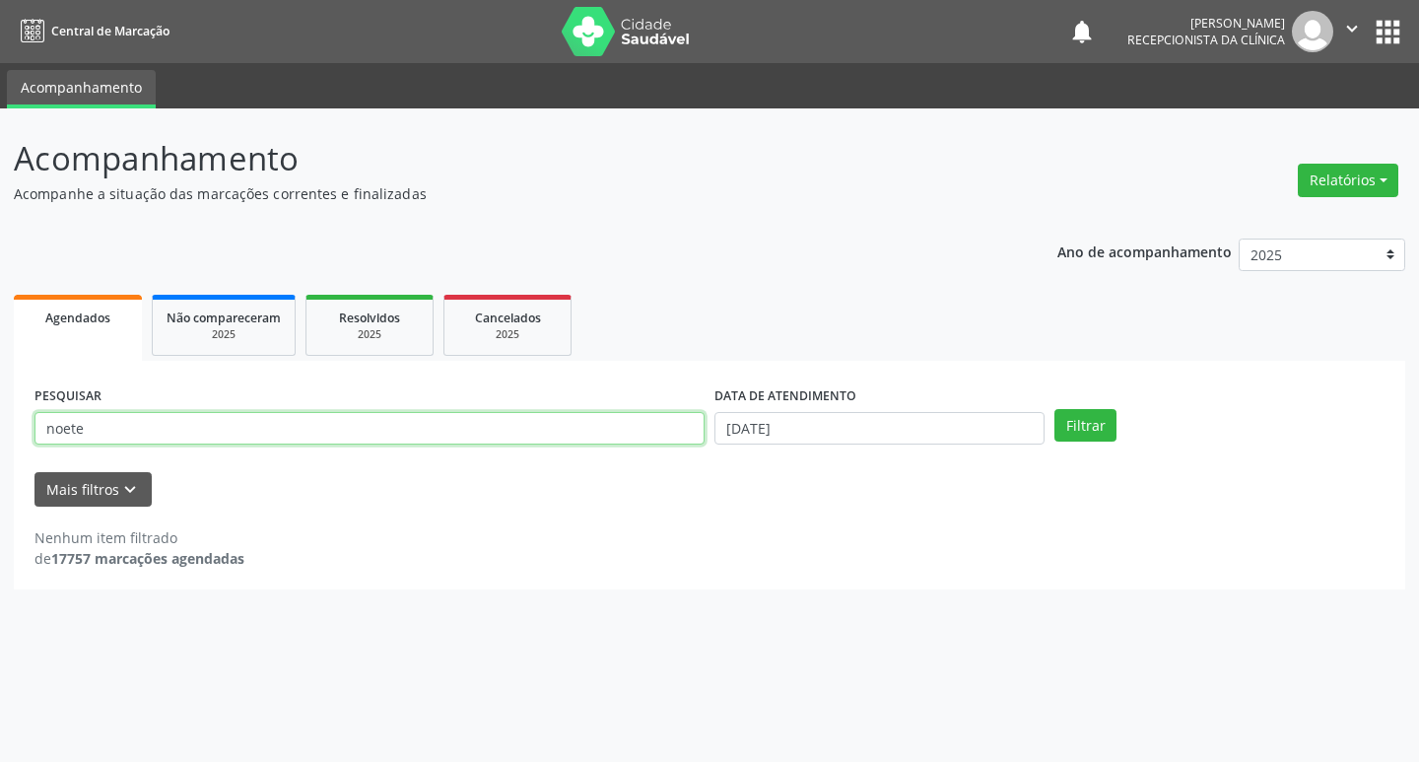
click at [446, 428] on input "noete" at bounding box center [369, 429] width 670 height 34
type input "n"
type input "magnolia"
click at [1054, 409] on button "Filtrar" at bounding box center [1085, 426] width 62 height 34
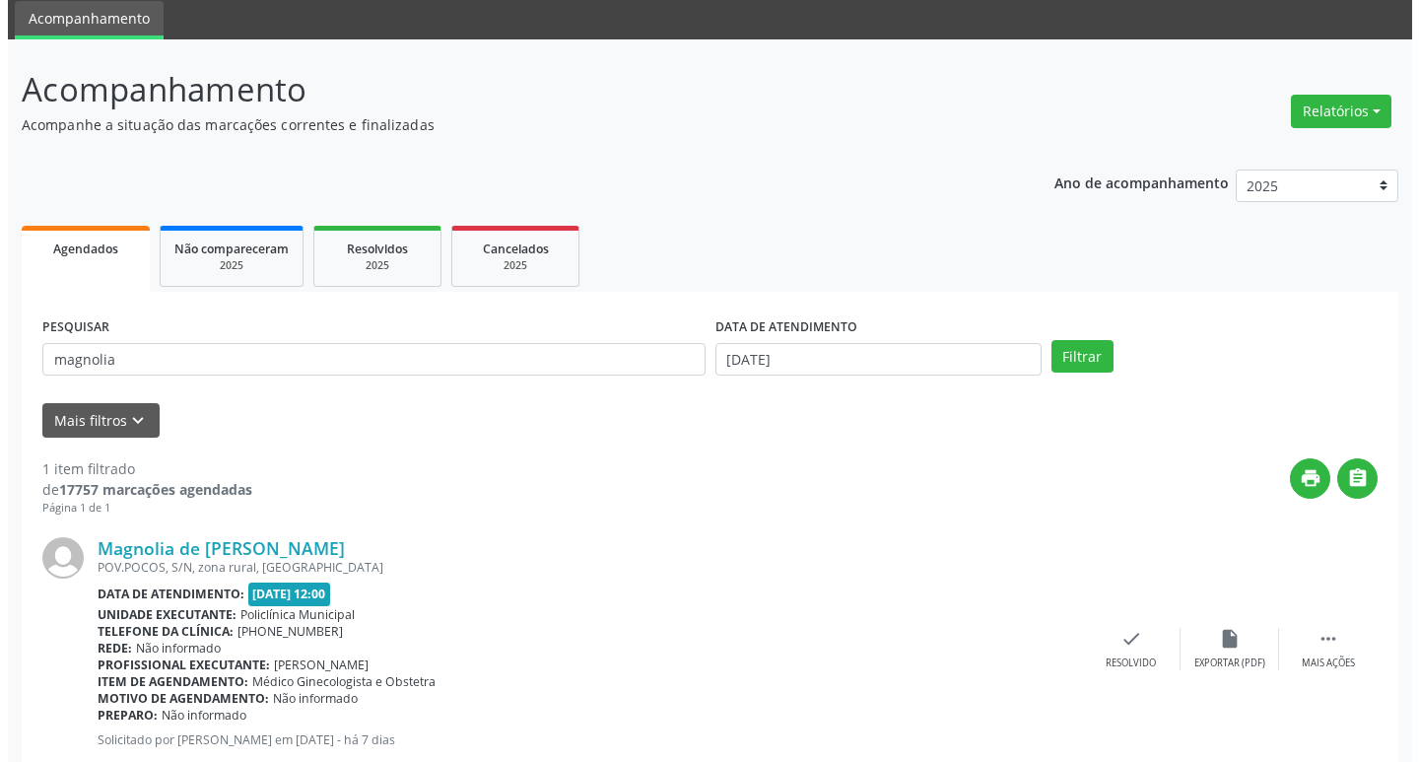
scroll to position [124, 0]
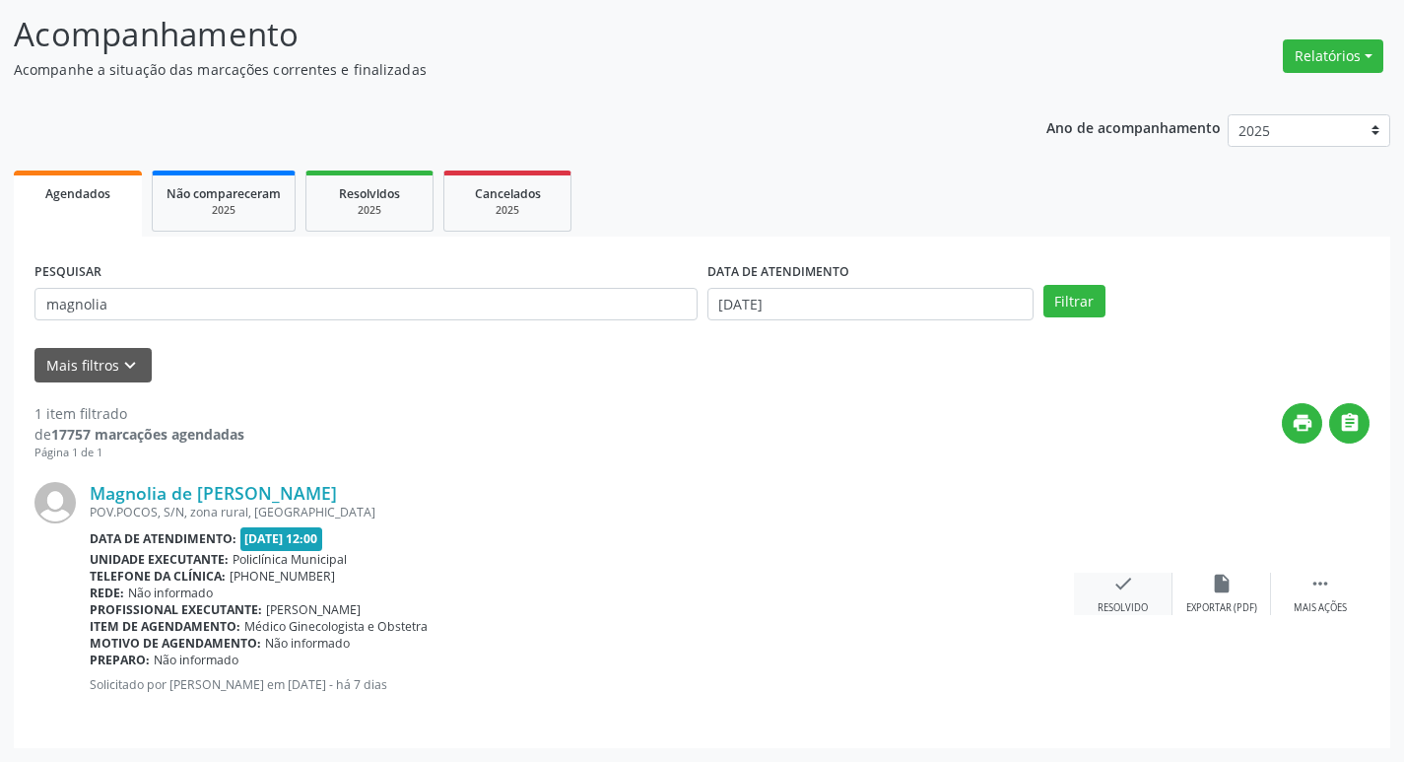
click at [1121, 582] on icon "check" at bounding box center [1124, 584] width 22 height 22
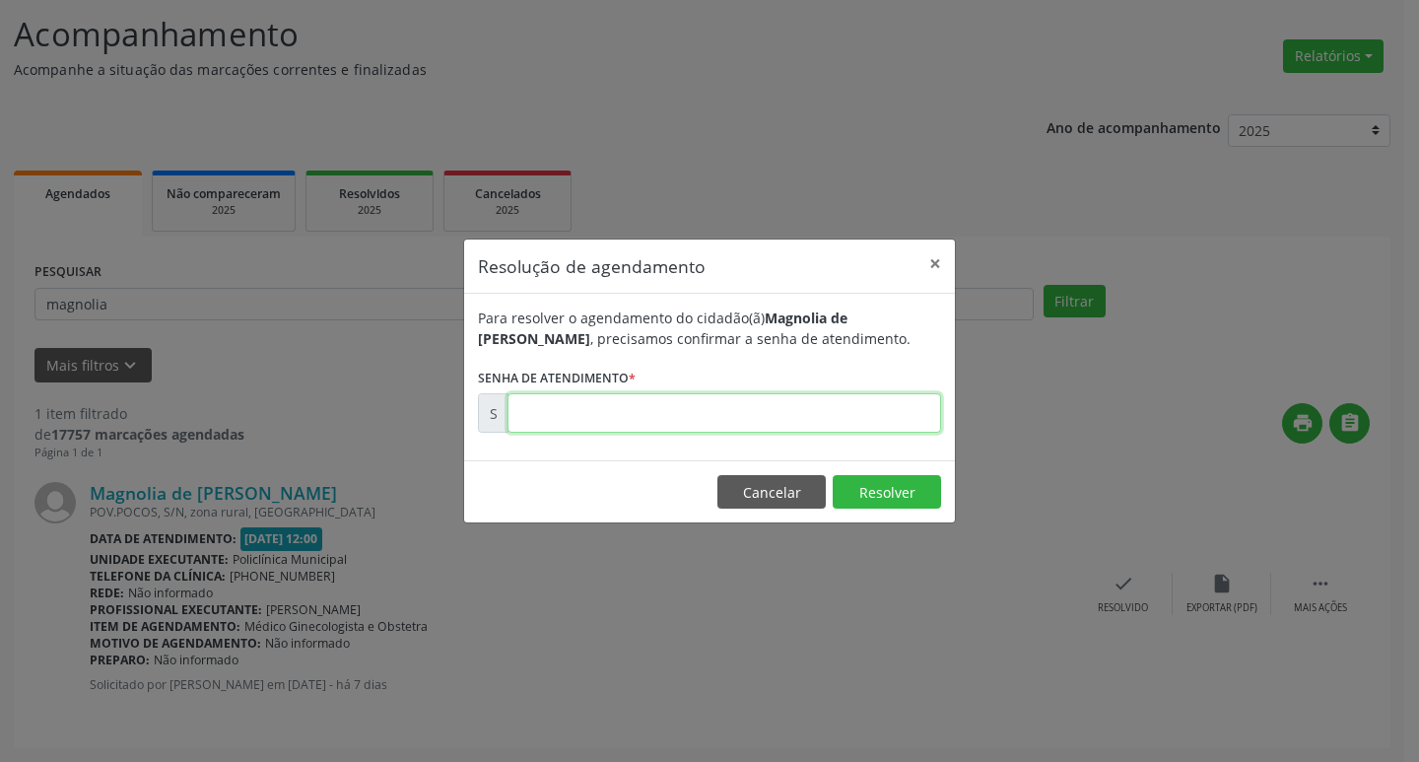
click at [844, 410] on input "text" at bounding box center [725, 412] width 434 height 39
type input "00174094"
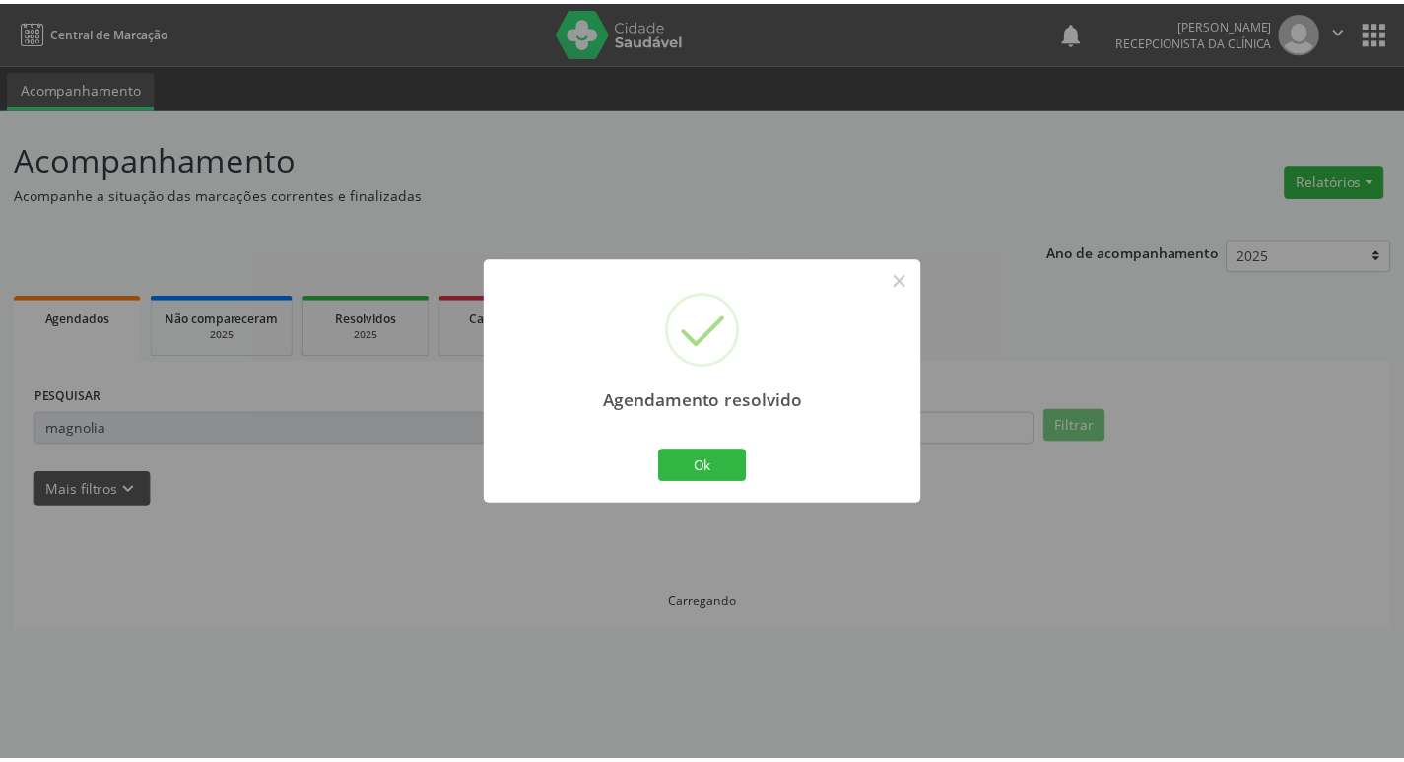
scroll to position [0, 0]
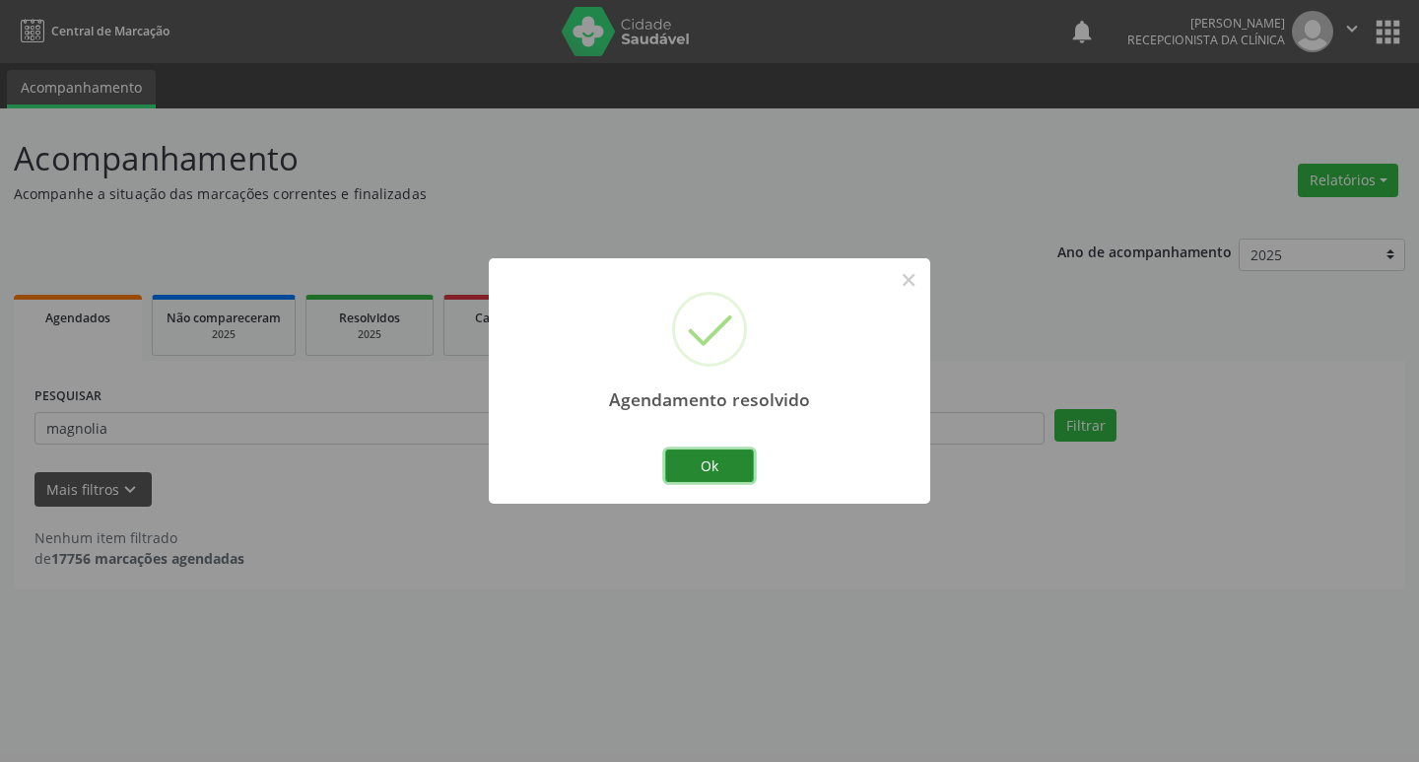
click at [745, 466] on button "Ok" at bounding box center [709, 466] width 89 height 34
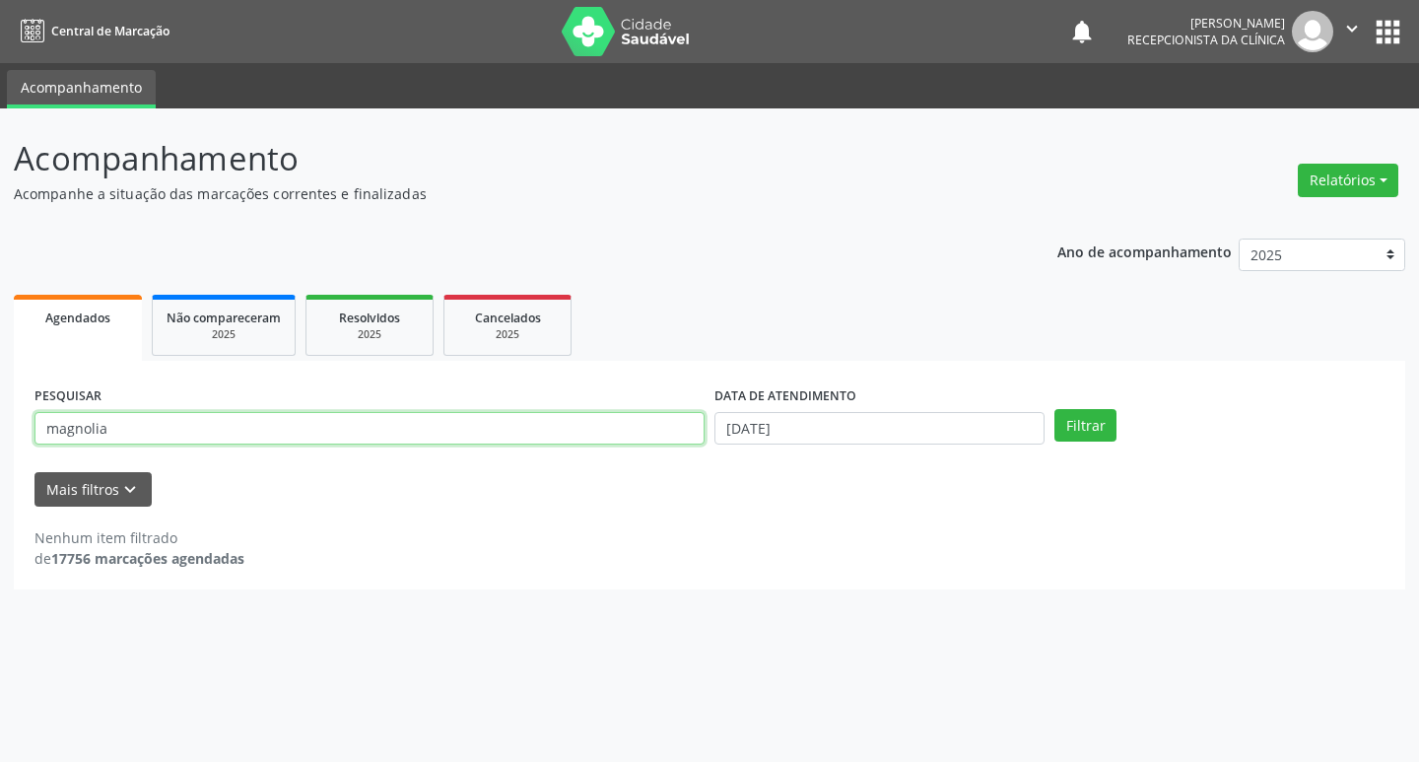
click at [114, 424] on input "magnolia" at bounding box center [369, 429] width 670 height 34
type input "m"
type input "[PERSON_NAME]"
click at [1054, 409] on button "Filtrar" at bounding box center [1085, 426] width 62 height 34
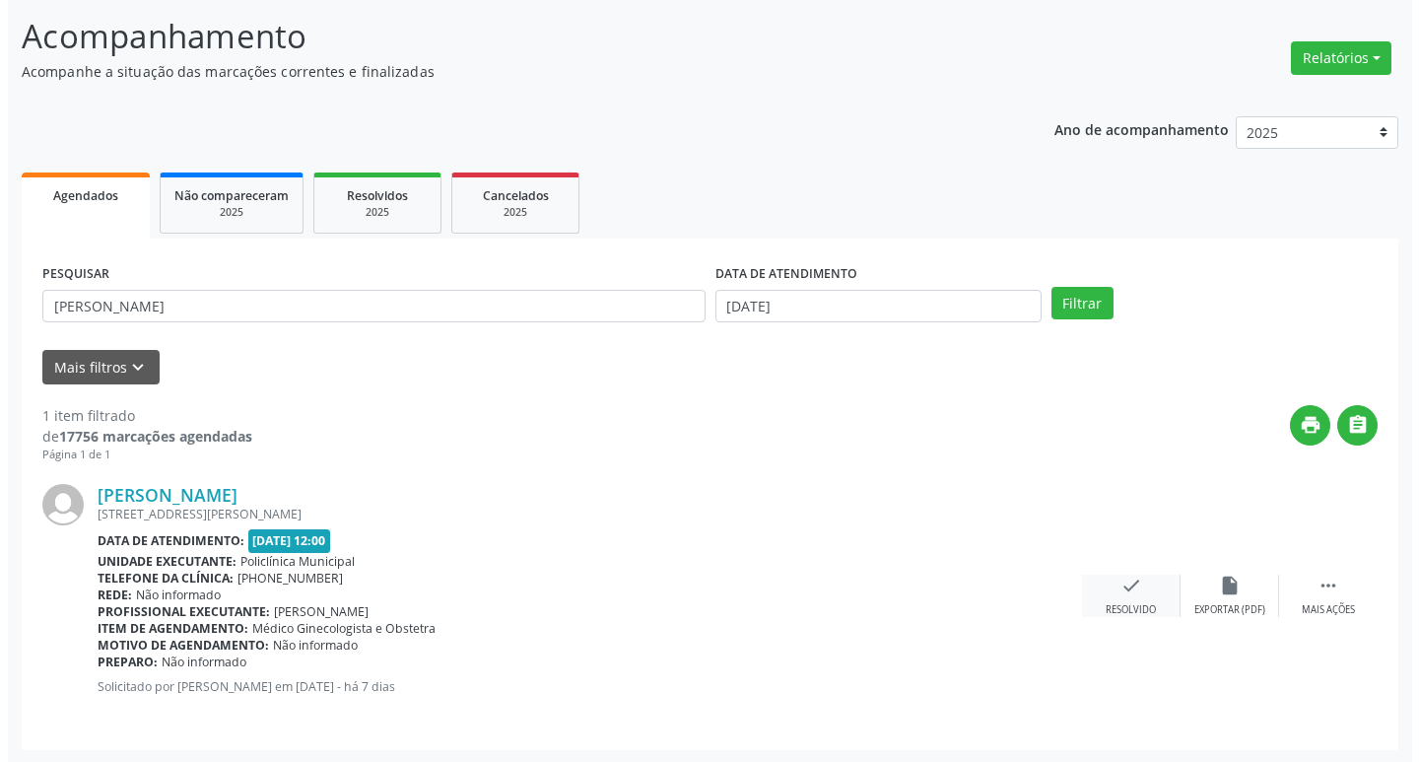
scroll to position [124, 0]
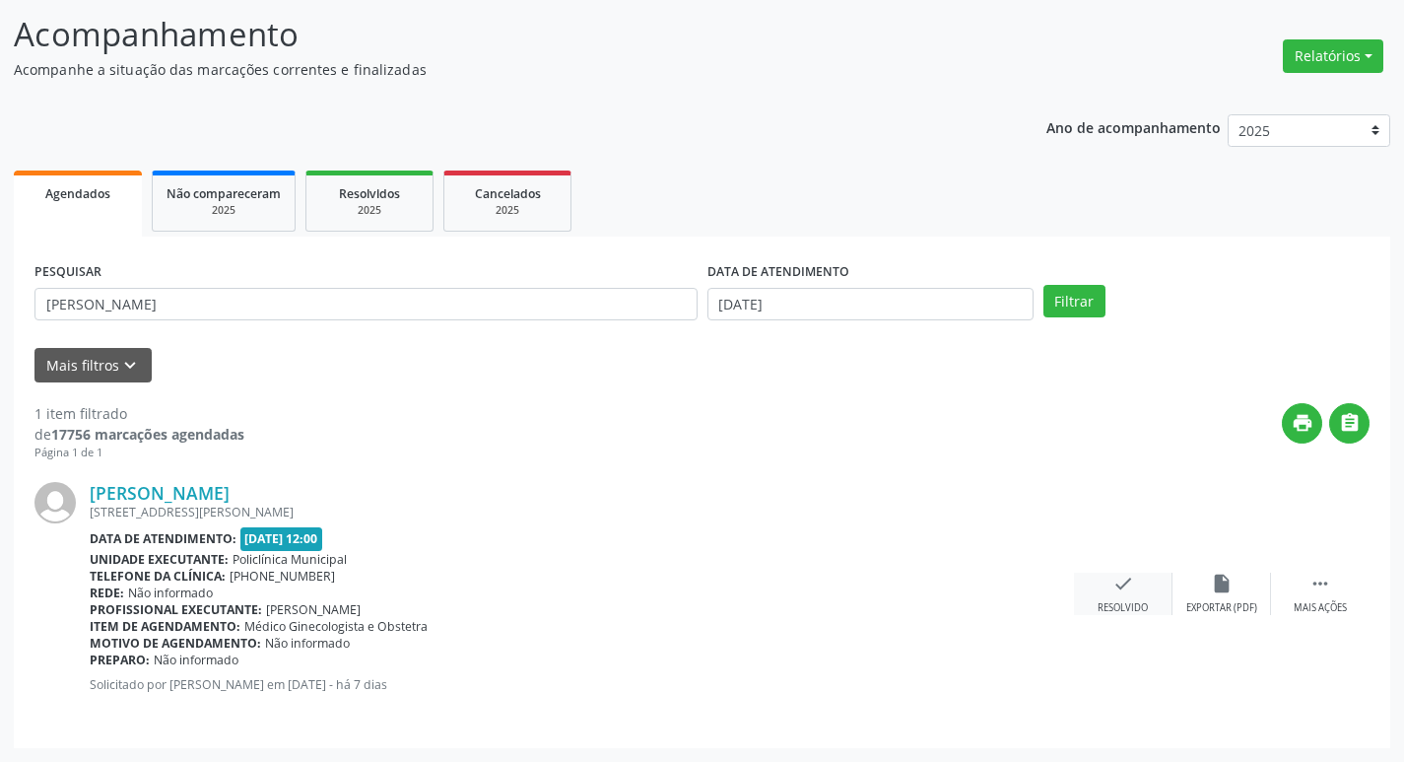
click at [1120, 600] on div "check Resolvido" at bounding box center [1123, 594] width 99 height 42
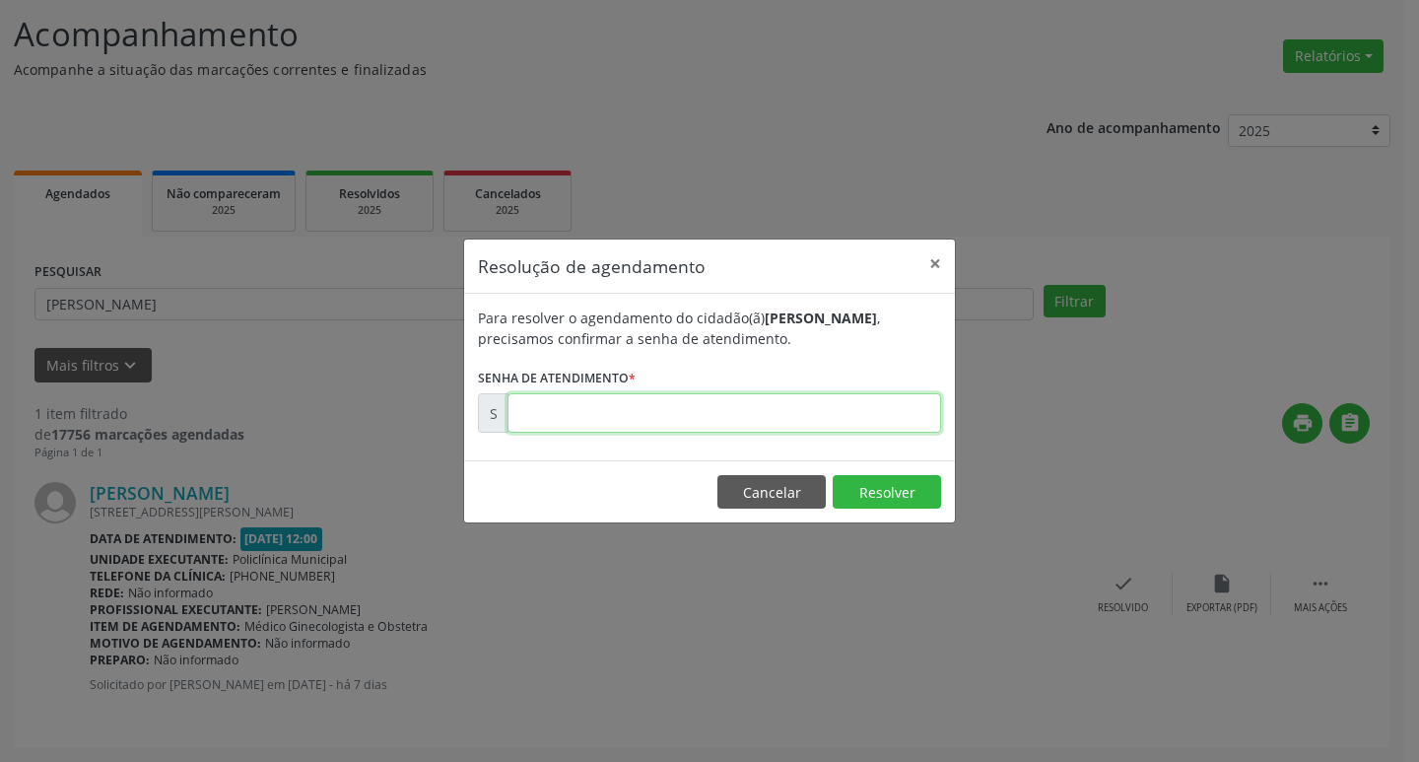
click at [818, 423] on input "text" at bounding box center [725, 412] width 434 height 39
type input "00174129"
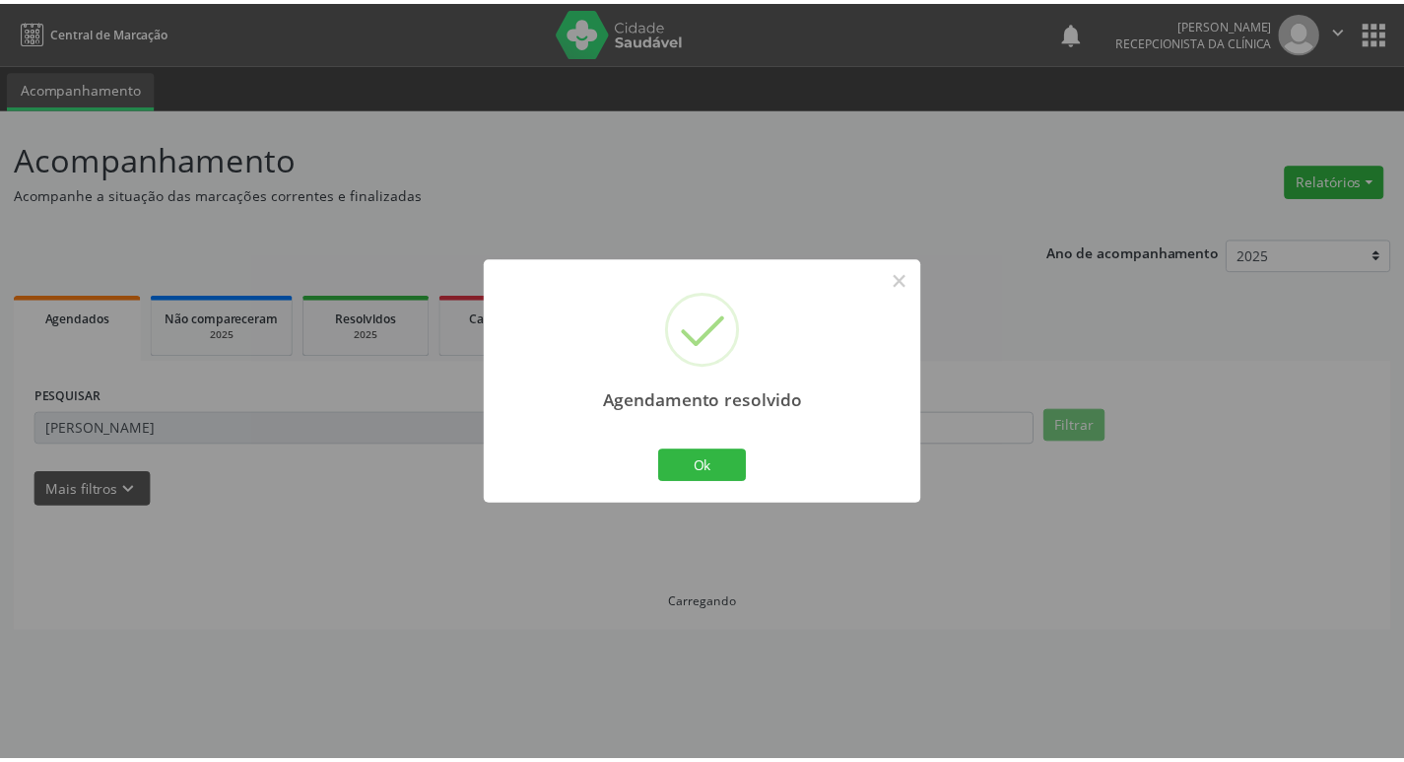
scroll to position [0, 0]
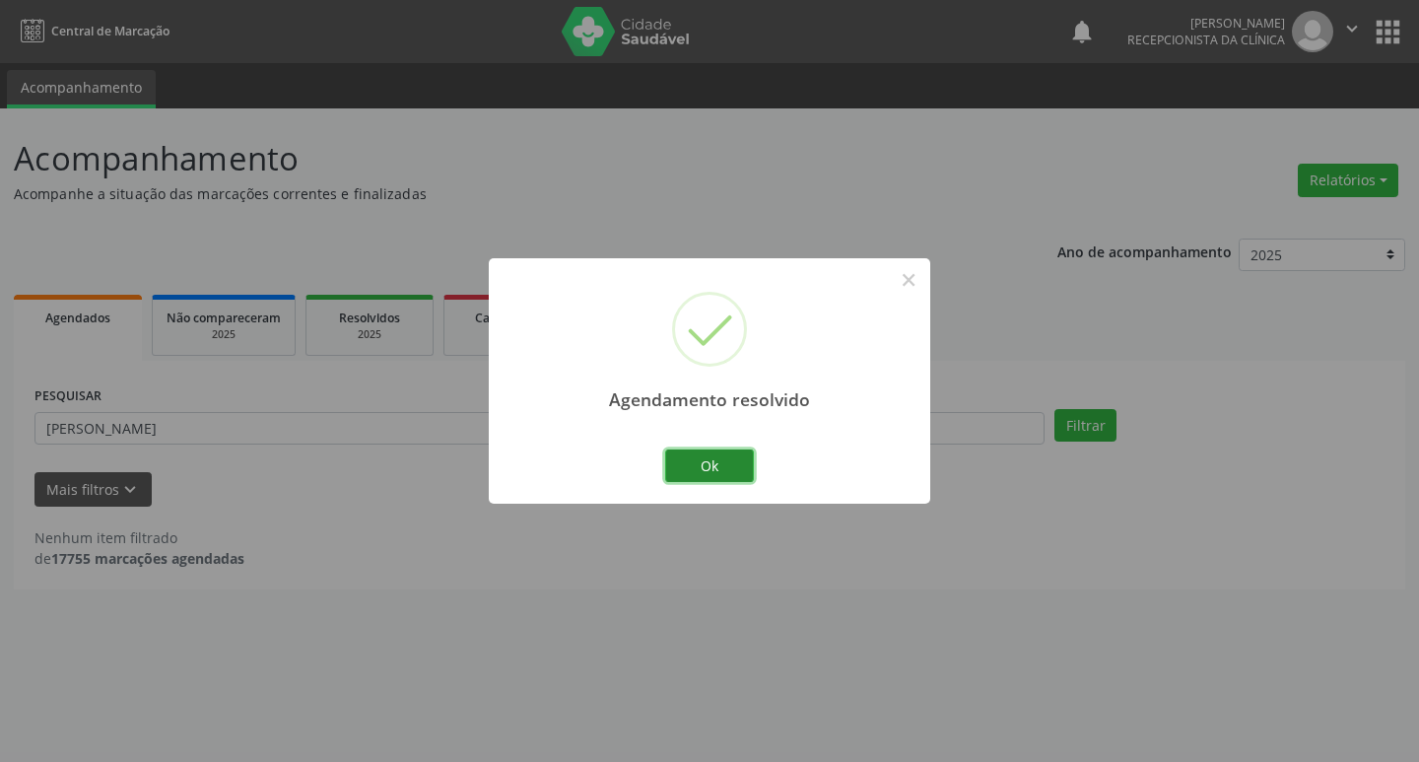
click at [752, 466] on button "Ok" at bounding box center [709, 466] width 89 height 34
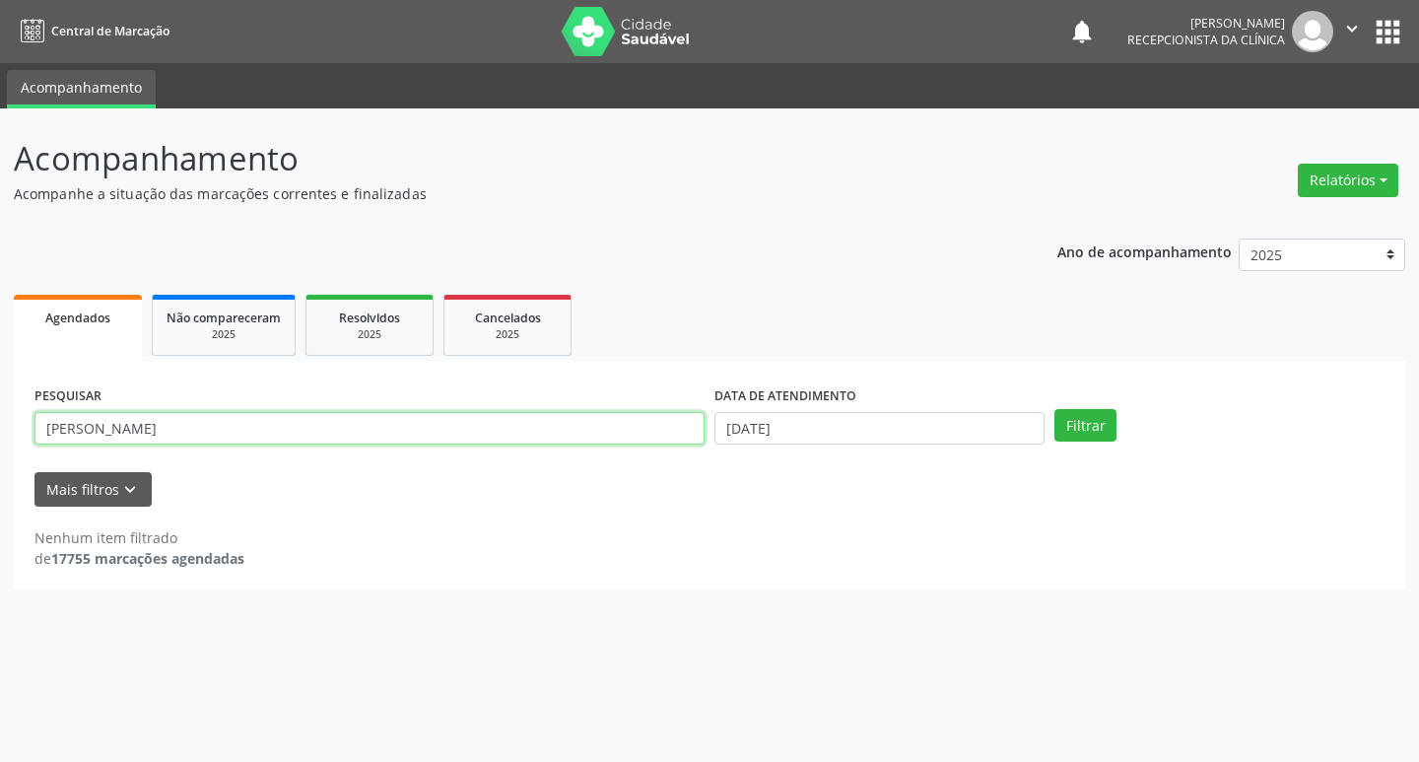
click at [177, 426] on input "[PERSON_NAME]" at bounding box center [369, 429] width 670 height 34
type input "a"
type input "carmem"
click at [1054, 409] on button "Filtrar" at bounding box center [1085, 426] width 62 height 34
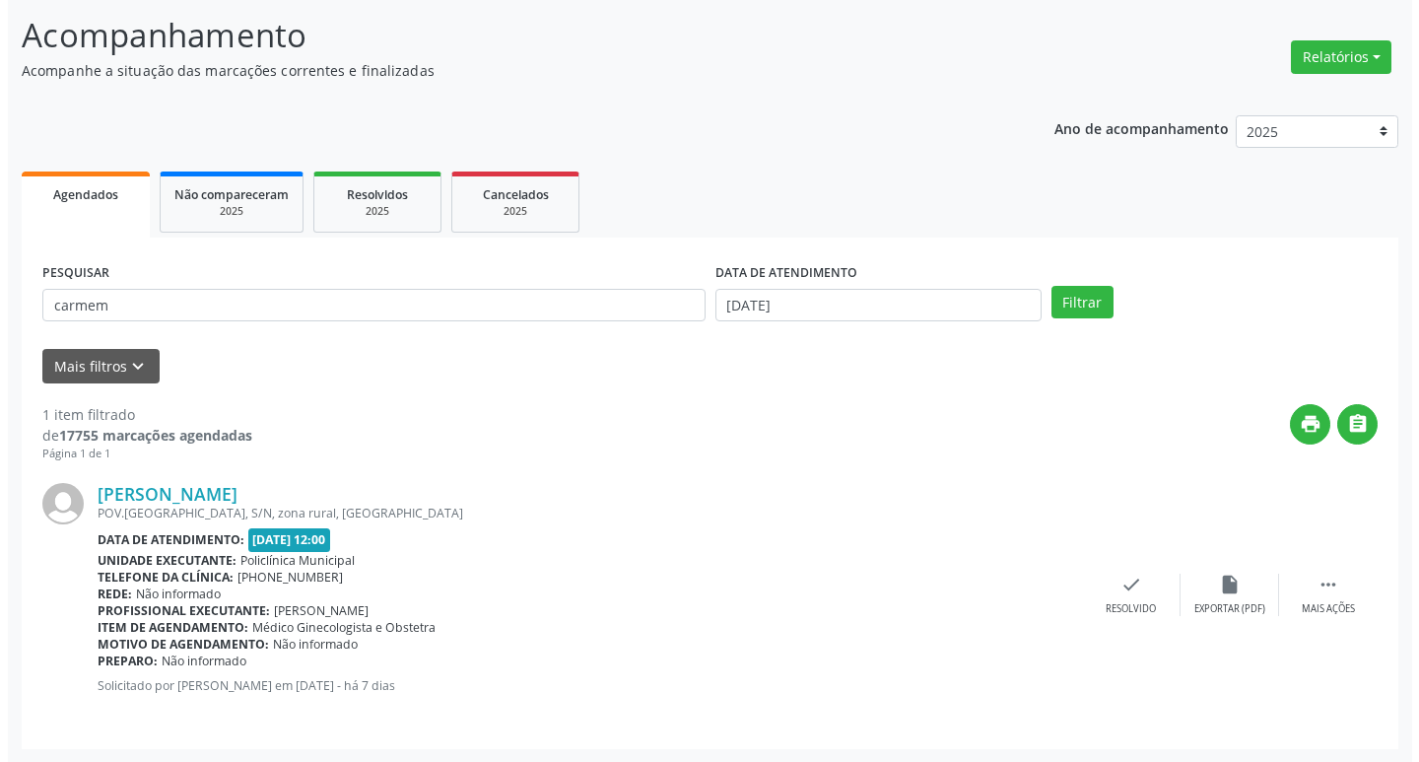
scroll to position [124, 0]
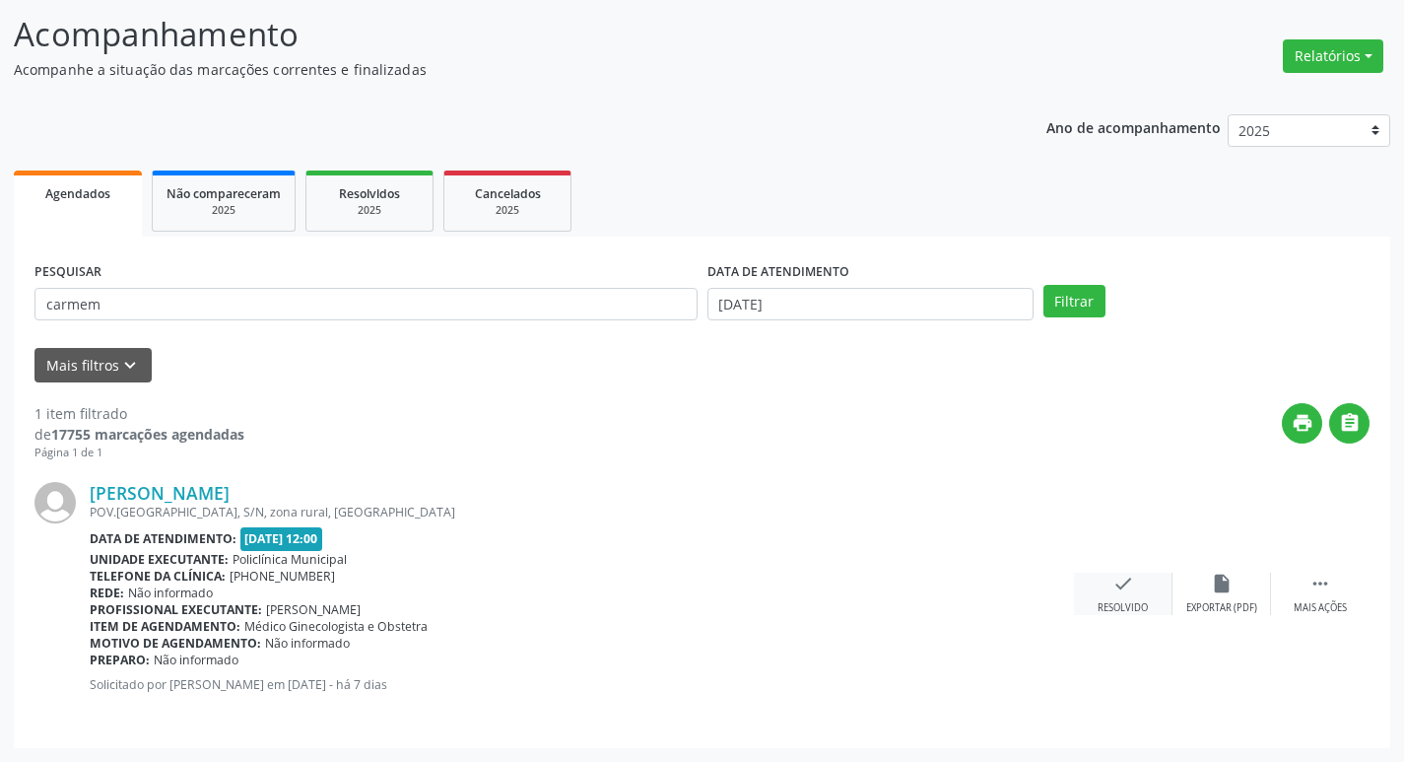
click at [1127, 576] on icon "check" at bounding box center [1124, 584] width 22 height 22
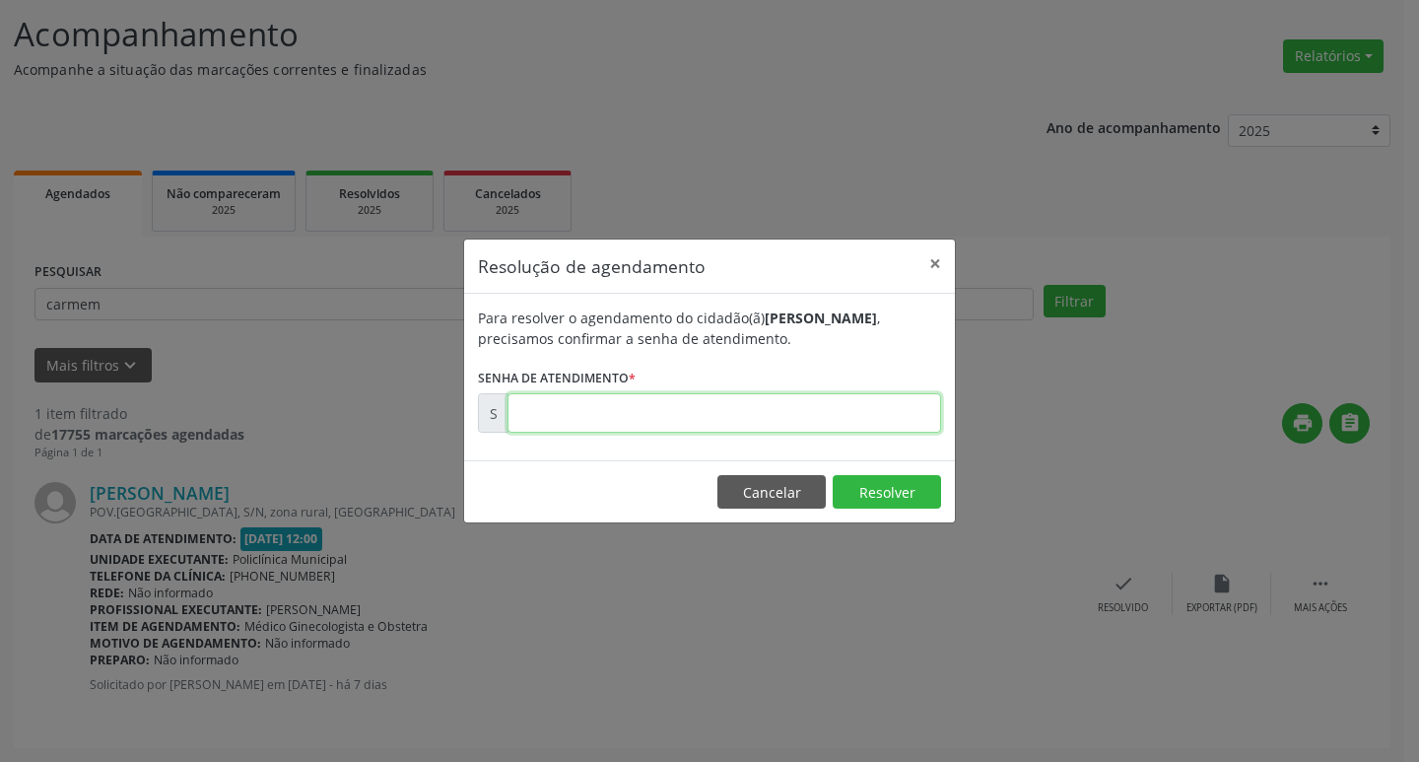
click at [805, 412] on input "text" at bounding box center [725, 412] width 434 height 39
type input "00174056"
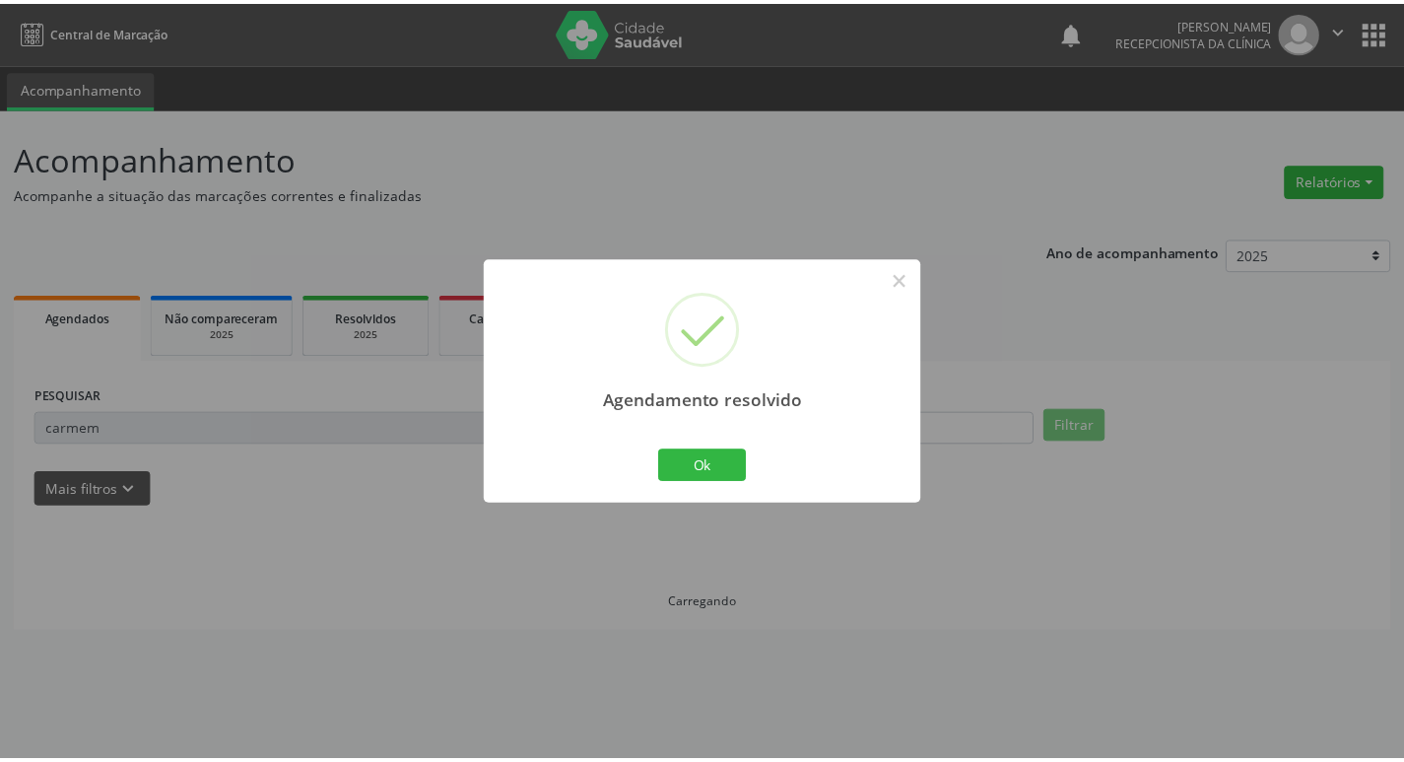
scroll to position [0, 0]
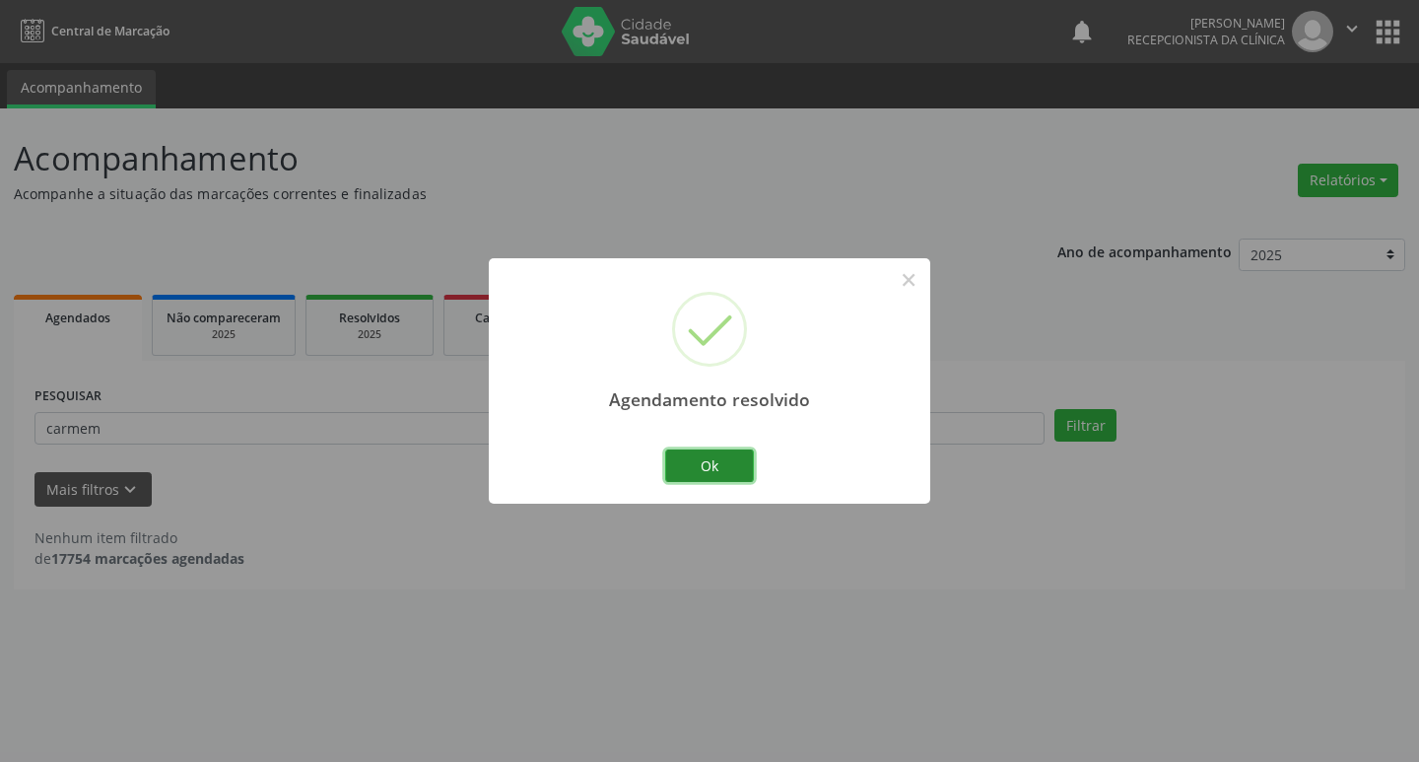
click at [750, 460] on button "Ok" at bounding box center [709, 466] width 89 height 34
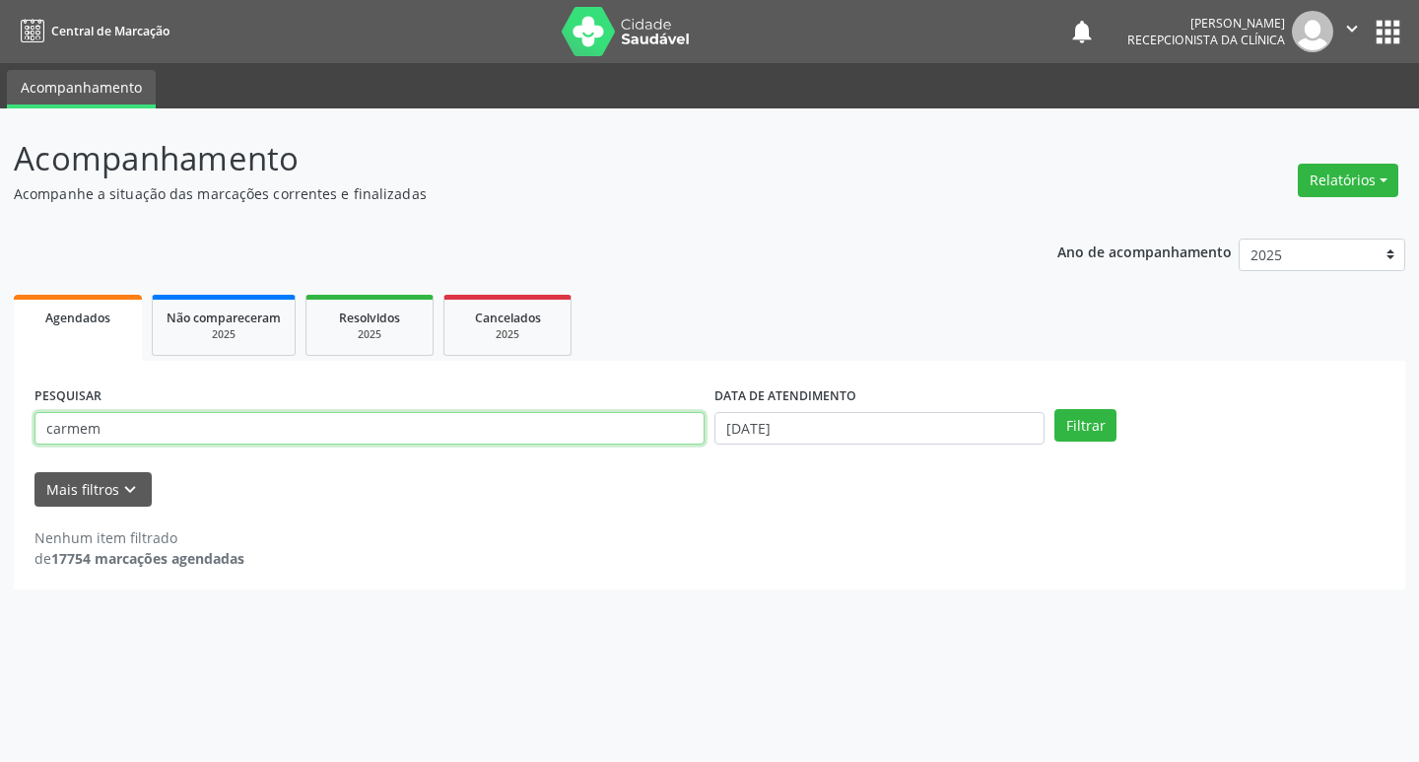
click at [220, 431] on input "carmem" at bounding box center [369, 429] width 670 height 34
type input "c"
type input "solange"
click at [1054, 409] on button "Filtrar" at bounding box center [1085, 426] width 62 height 34
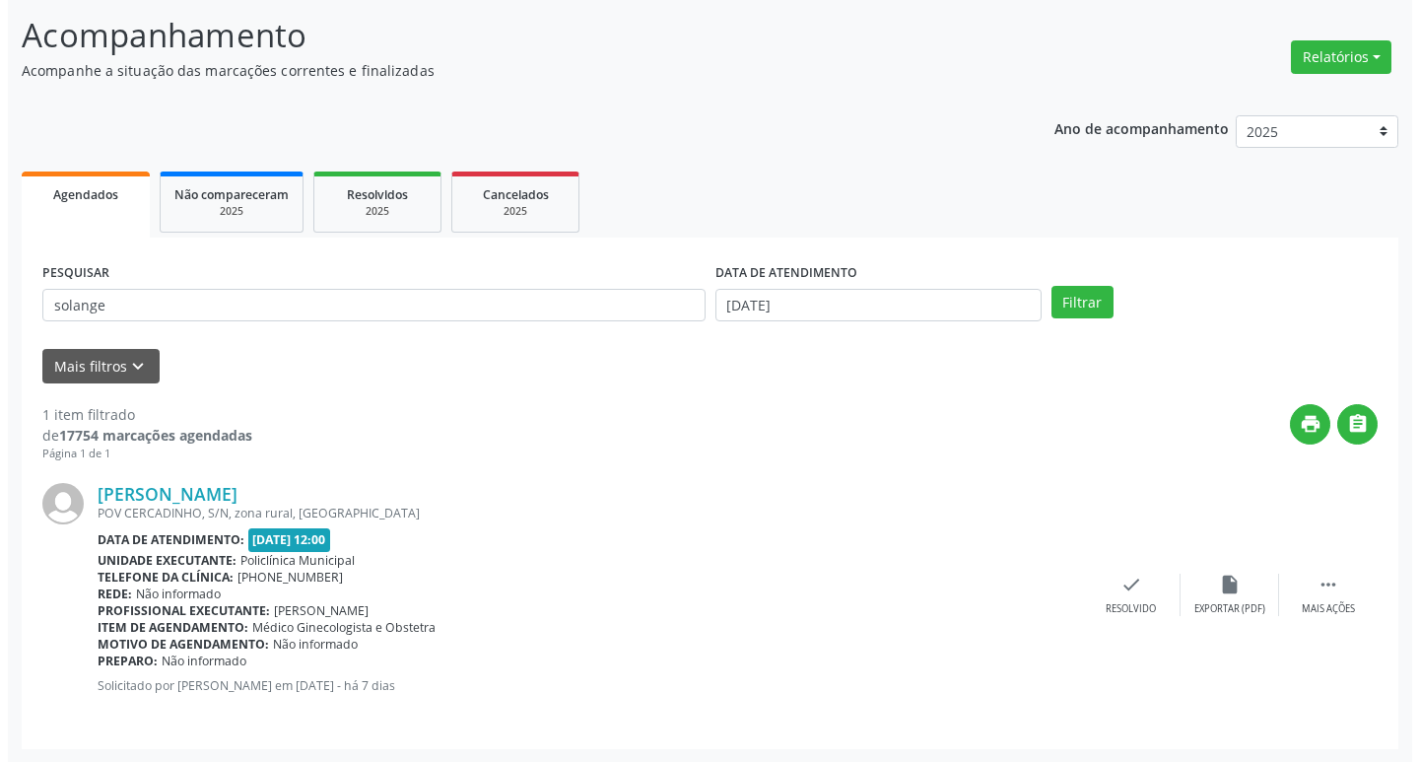
scroll to position [124, 0]
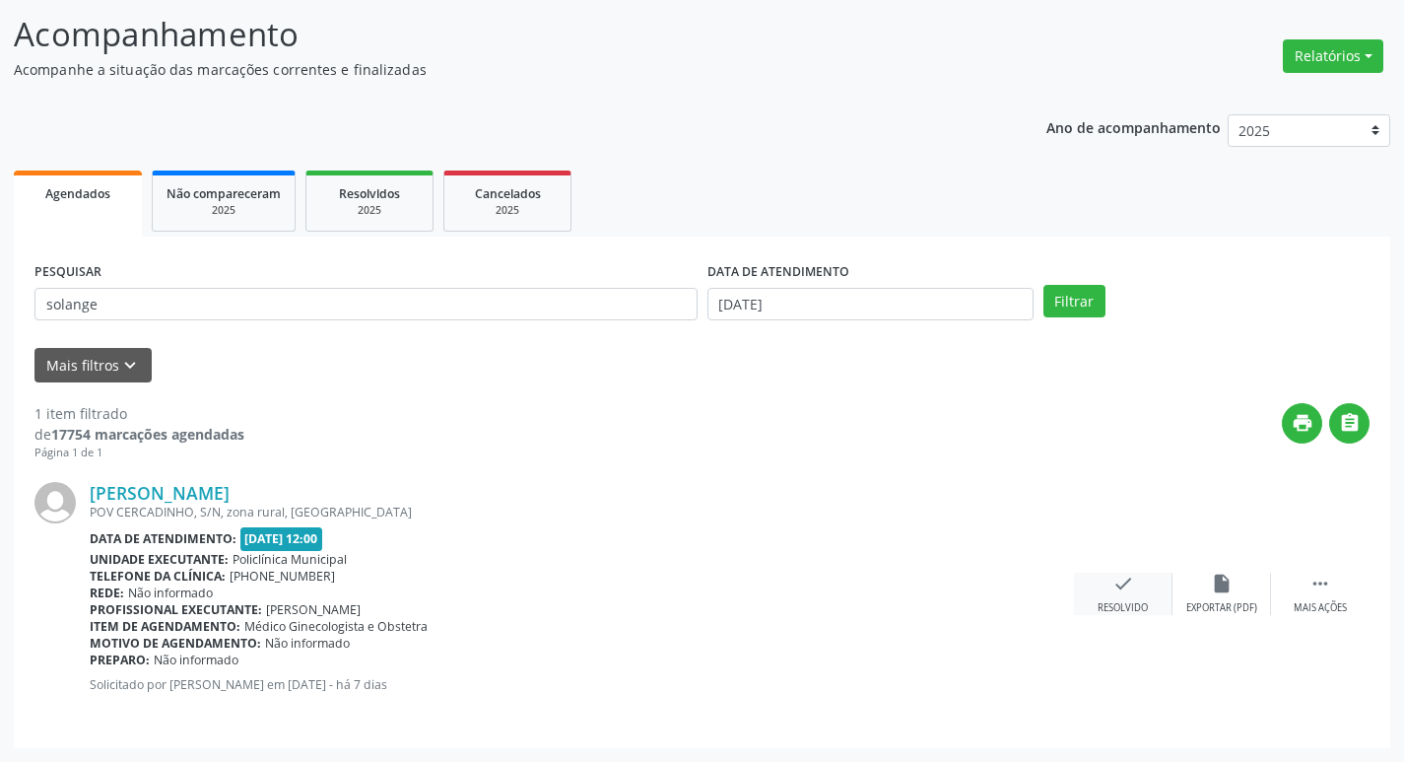
click at [1122, 583] on icon "check" at bounding box center [1124, 584] width 22 height 22
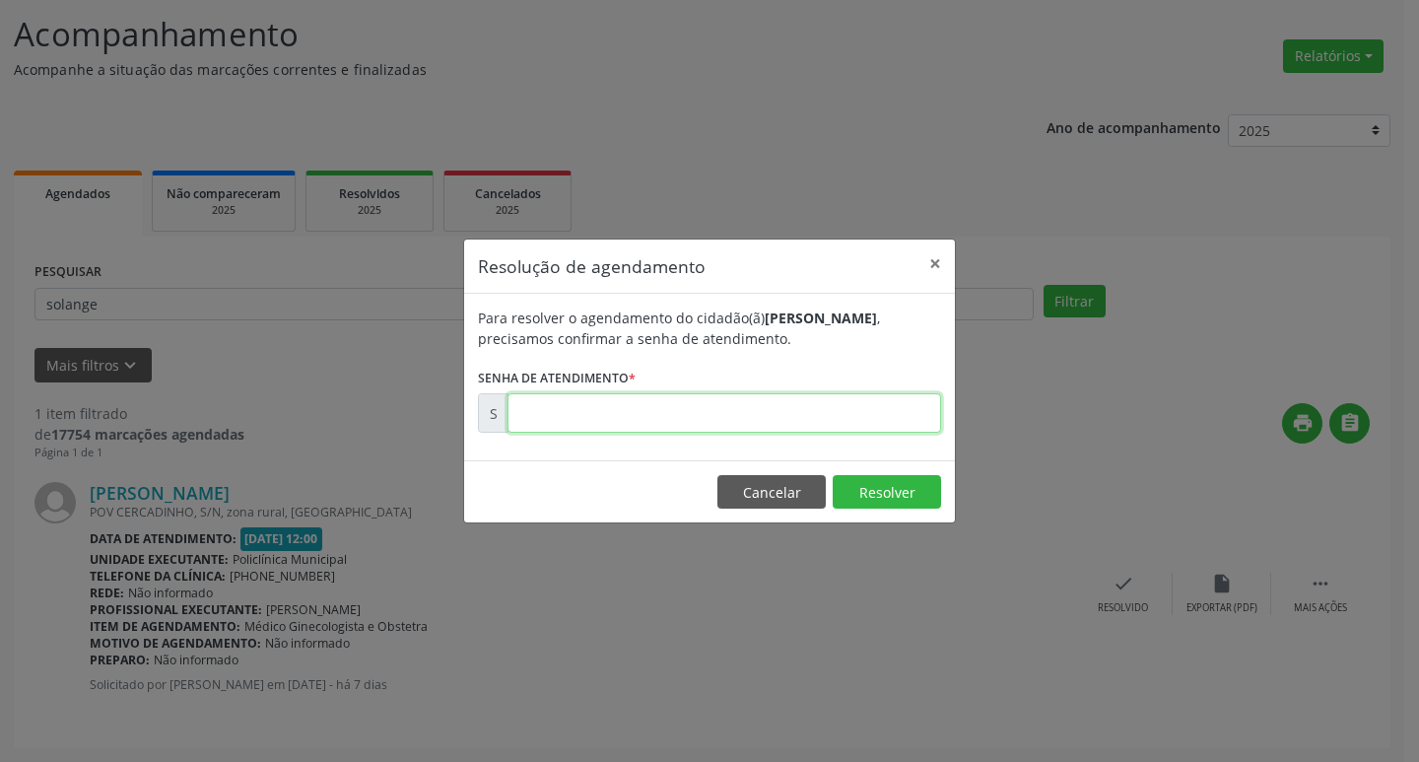
click at [791, 414] on input "text" at bounding box center [725, 412] width 434 height 39
type input "00174150"
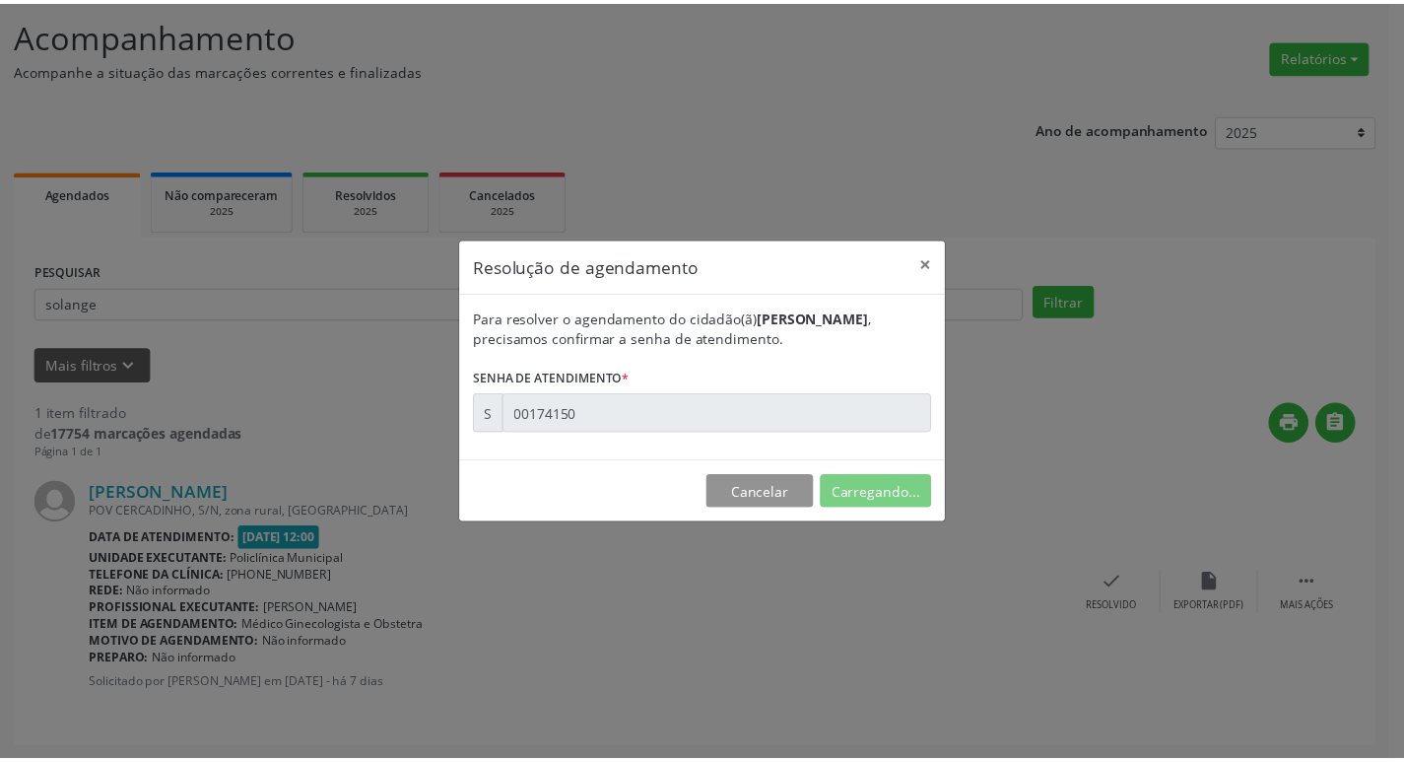
scroll to position [0, 0]
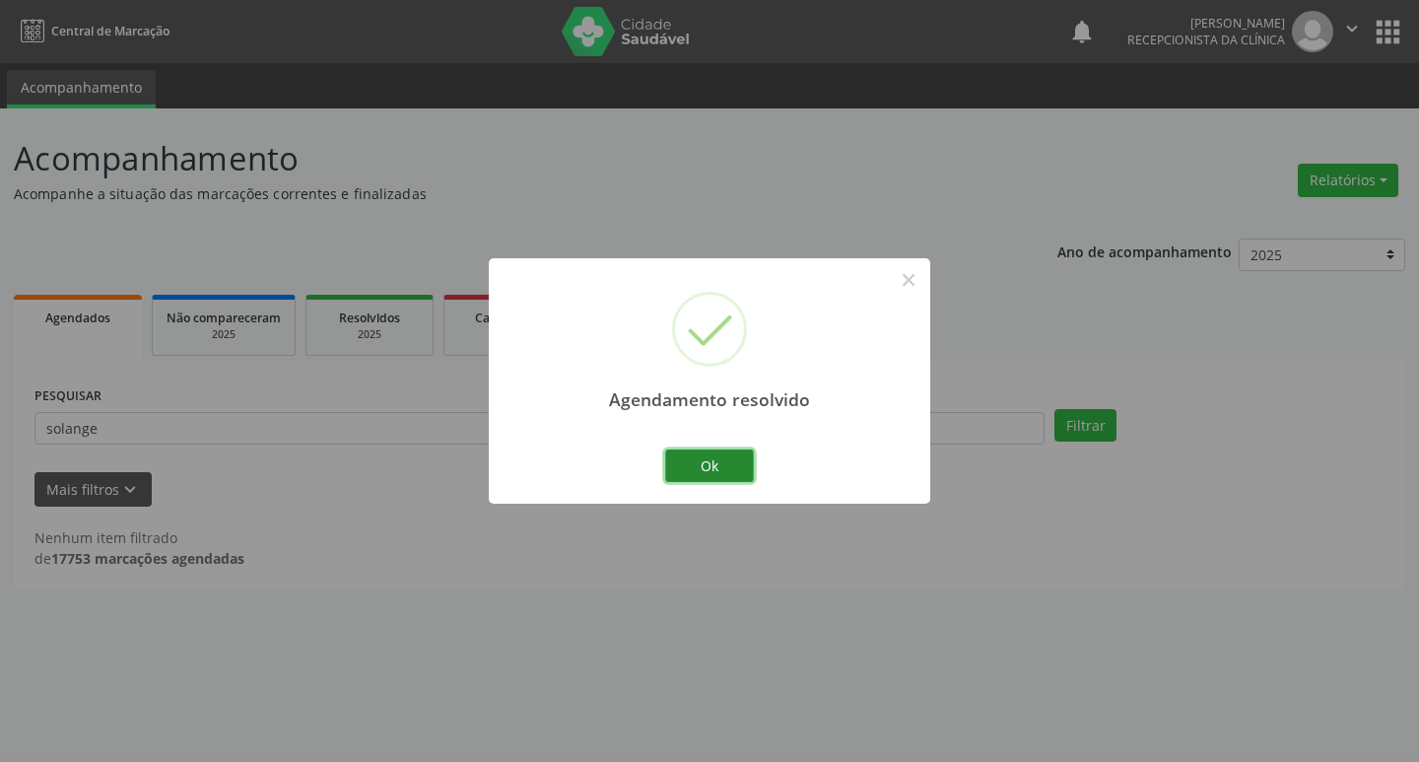
click at [716, 458] on button "Ok" at bounding box center [709, 466] width 89 height 34
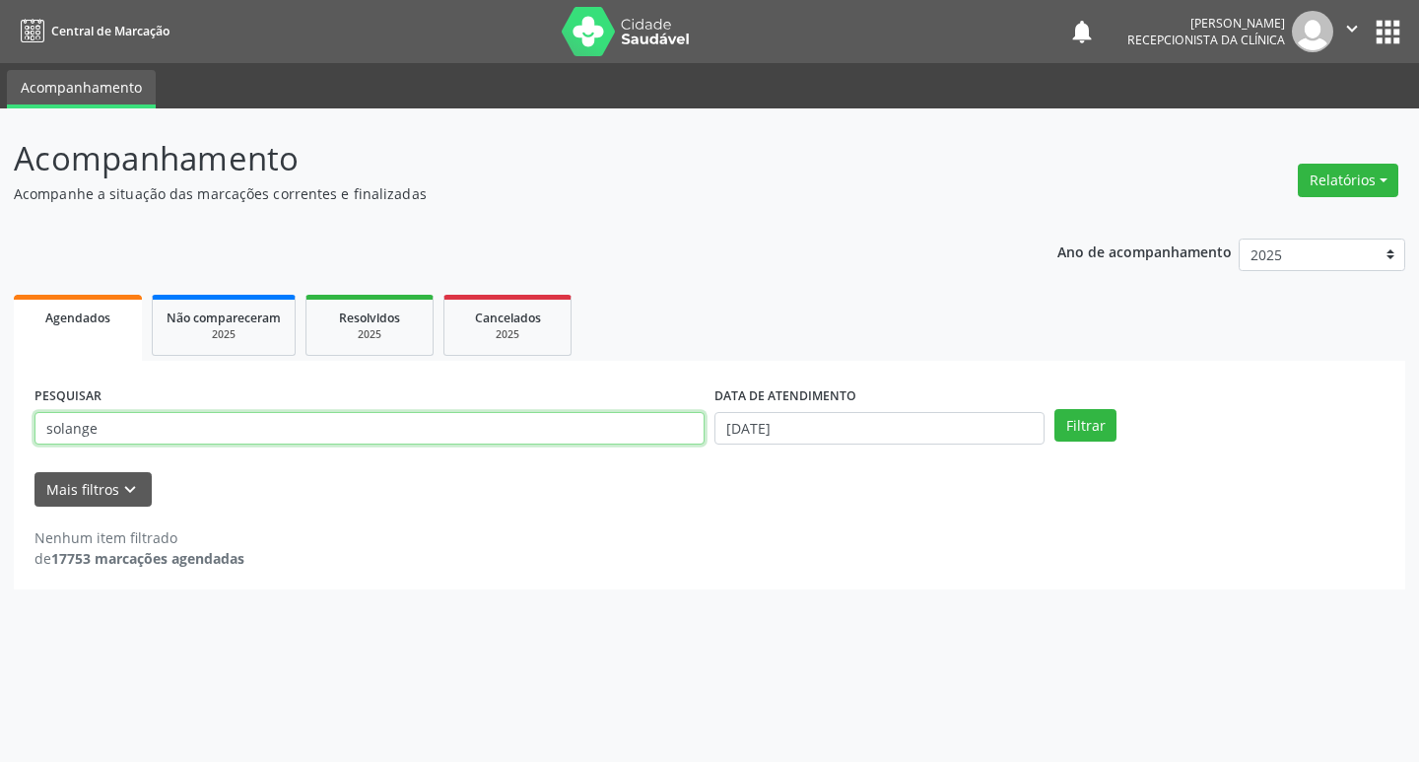
click at [308, 432] on input "solange" at bounding box center [369, 429] width 670 height 34
type input "s"
type input "elizabete"
click at [1054, 409] on button "Filtrar" at bounding box center [1085, 426] width 62 height 34
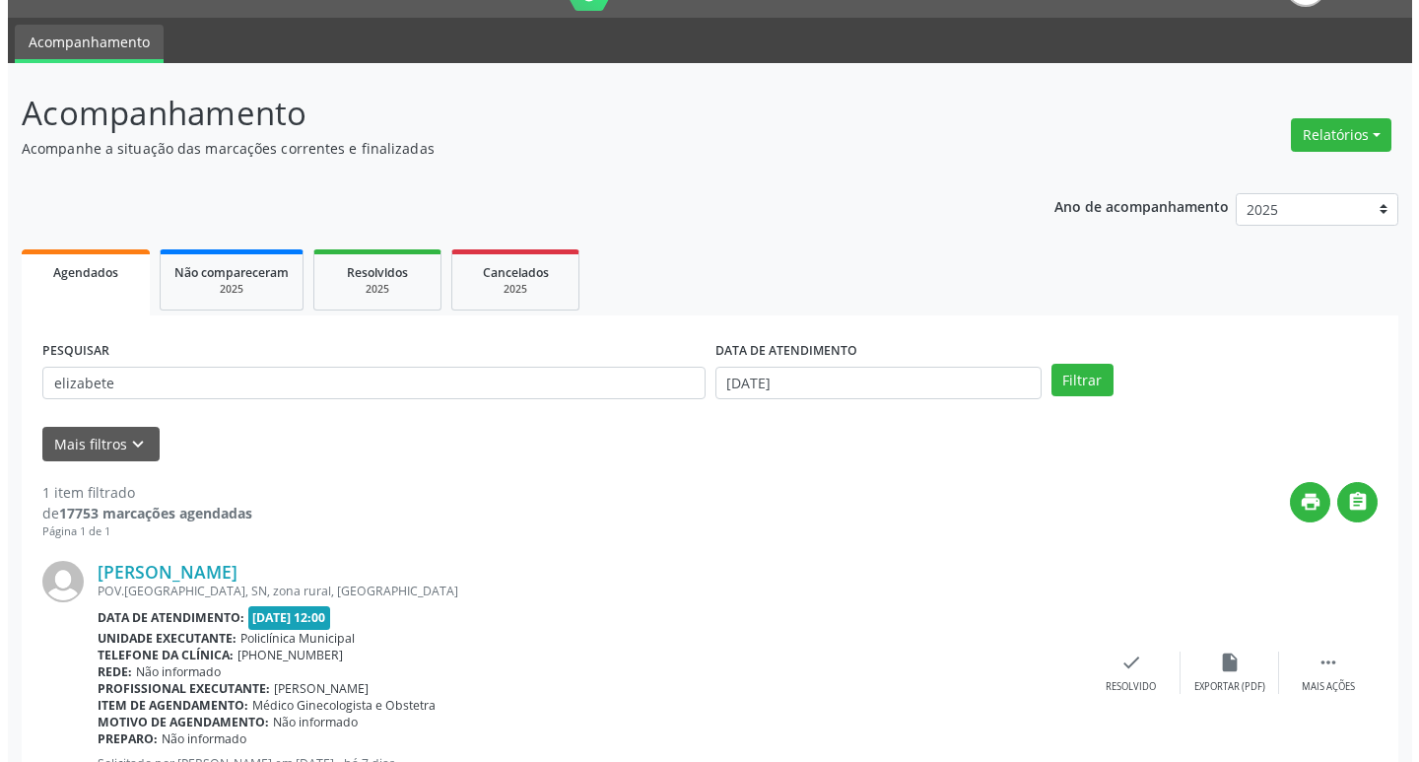
scroll to position [124, 0]
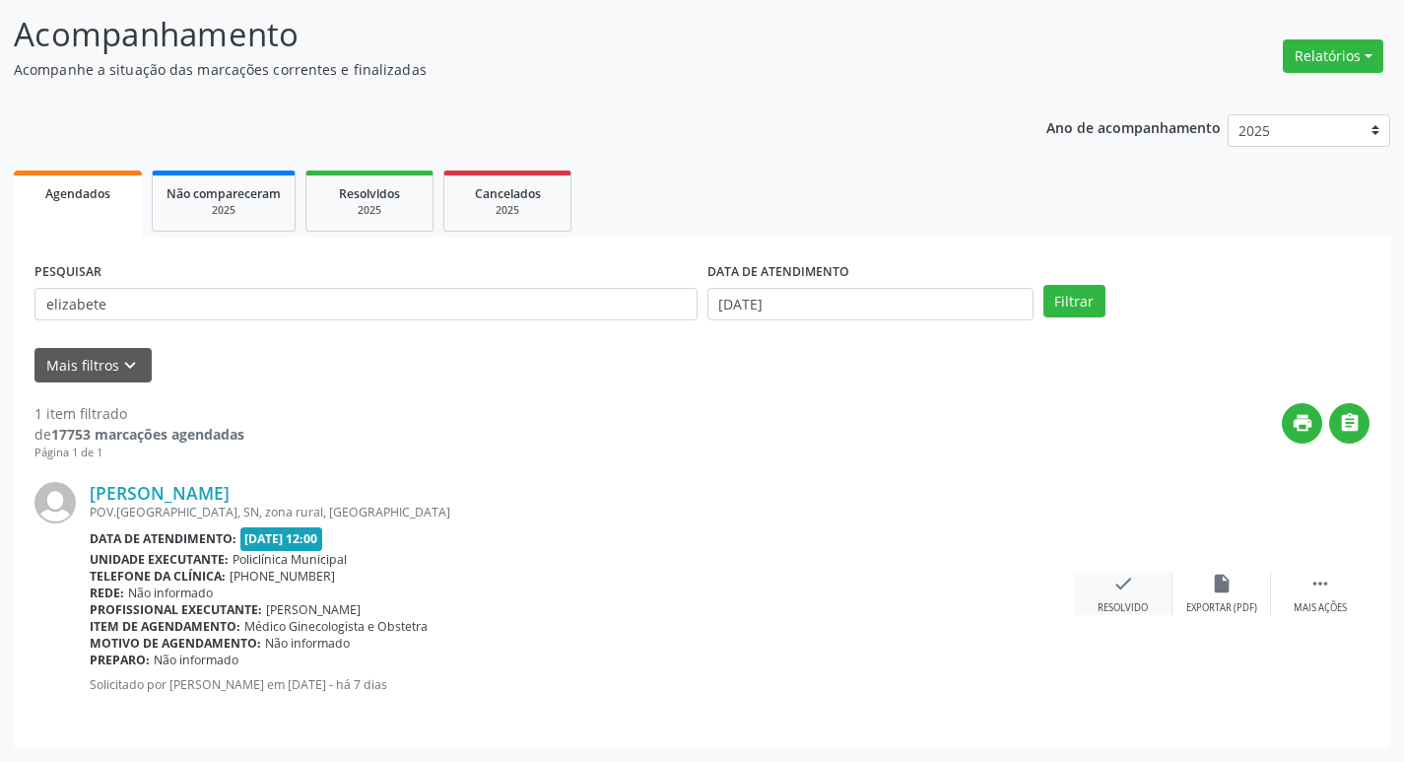
click at [1154, 584] on div "check Resolvido" at bounding box center [1123, 594] width 99 height 42
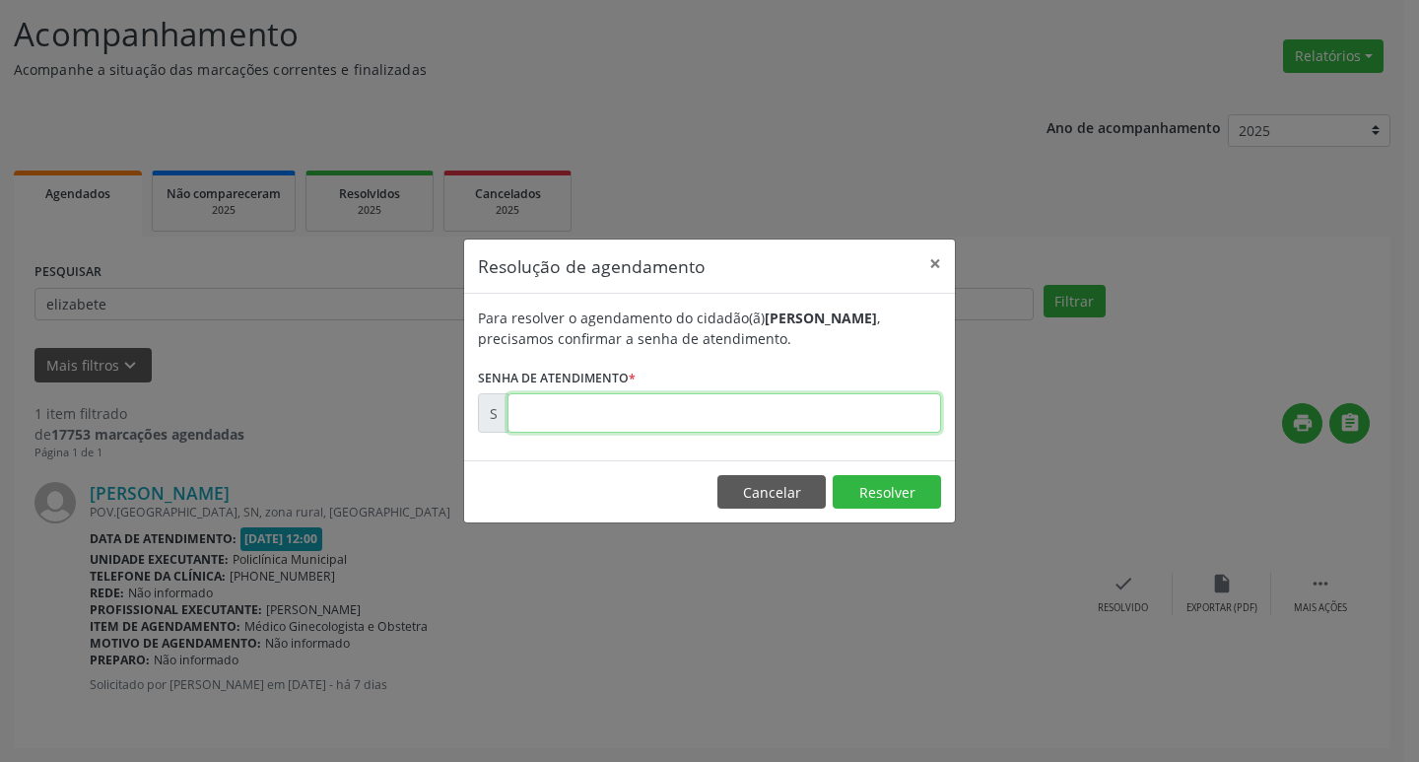
click at [829, 410] on input "text" at bounding box center [725, 412] width 434 height 39
type input "00174154"
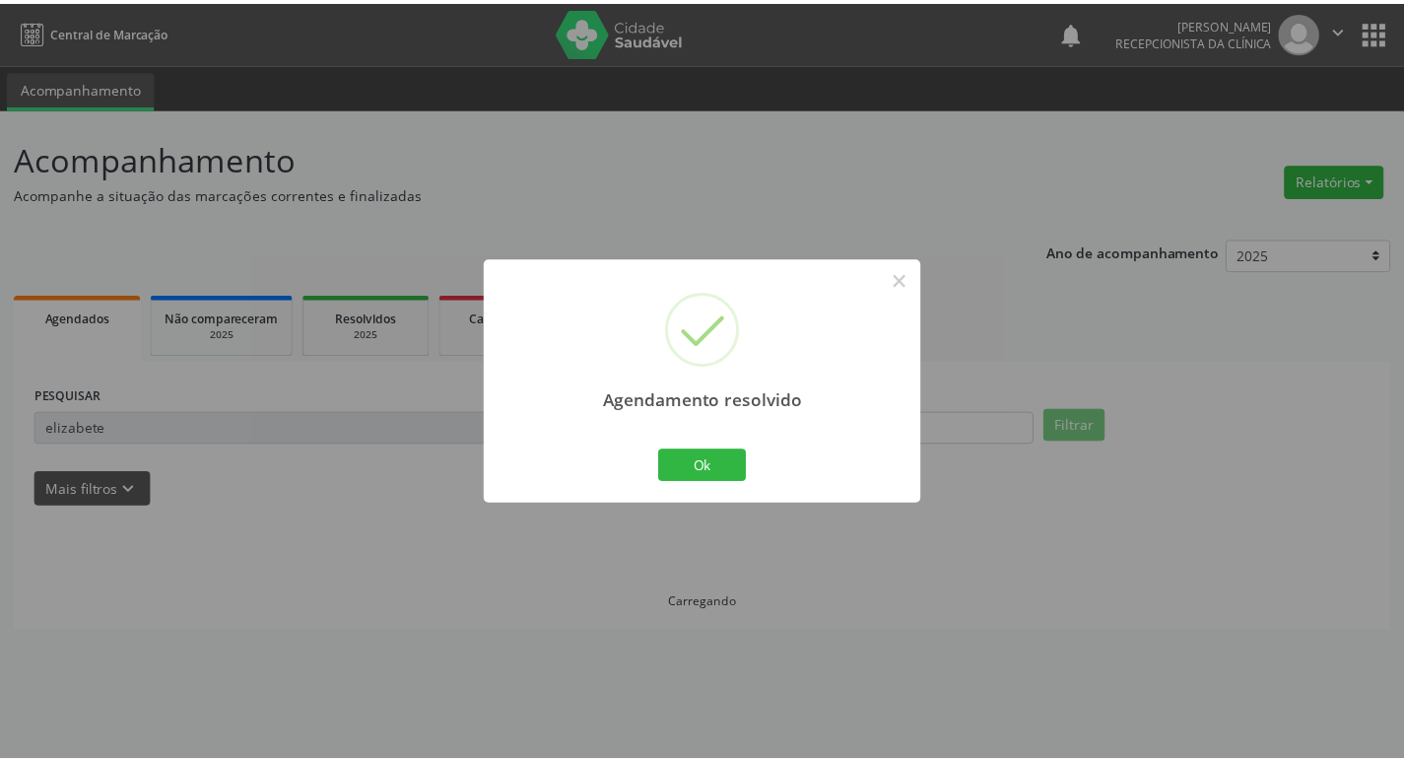
scroll to position [0, 0]
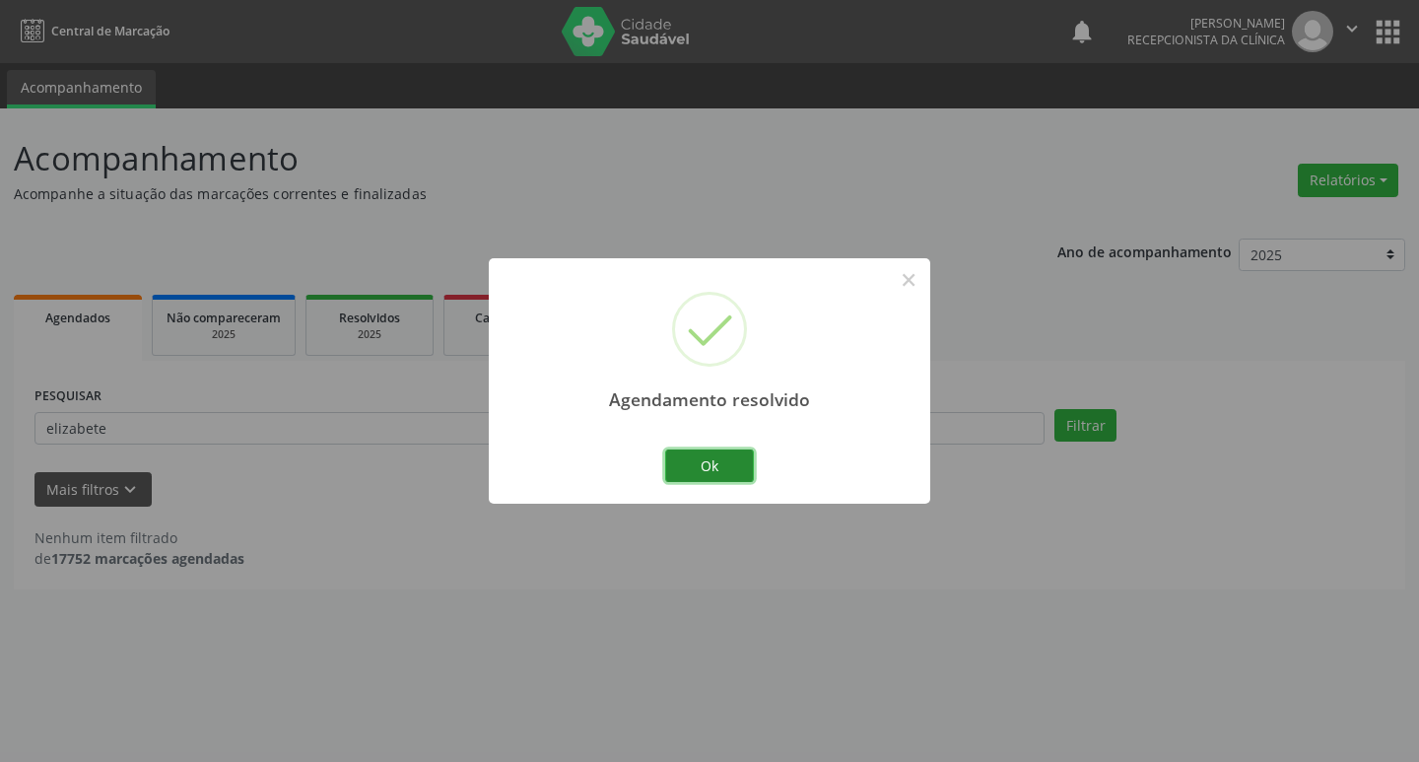
click at [747, 463] on button "Ok" at bounding box center [709, 466] width 89 height 34
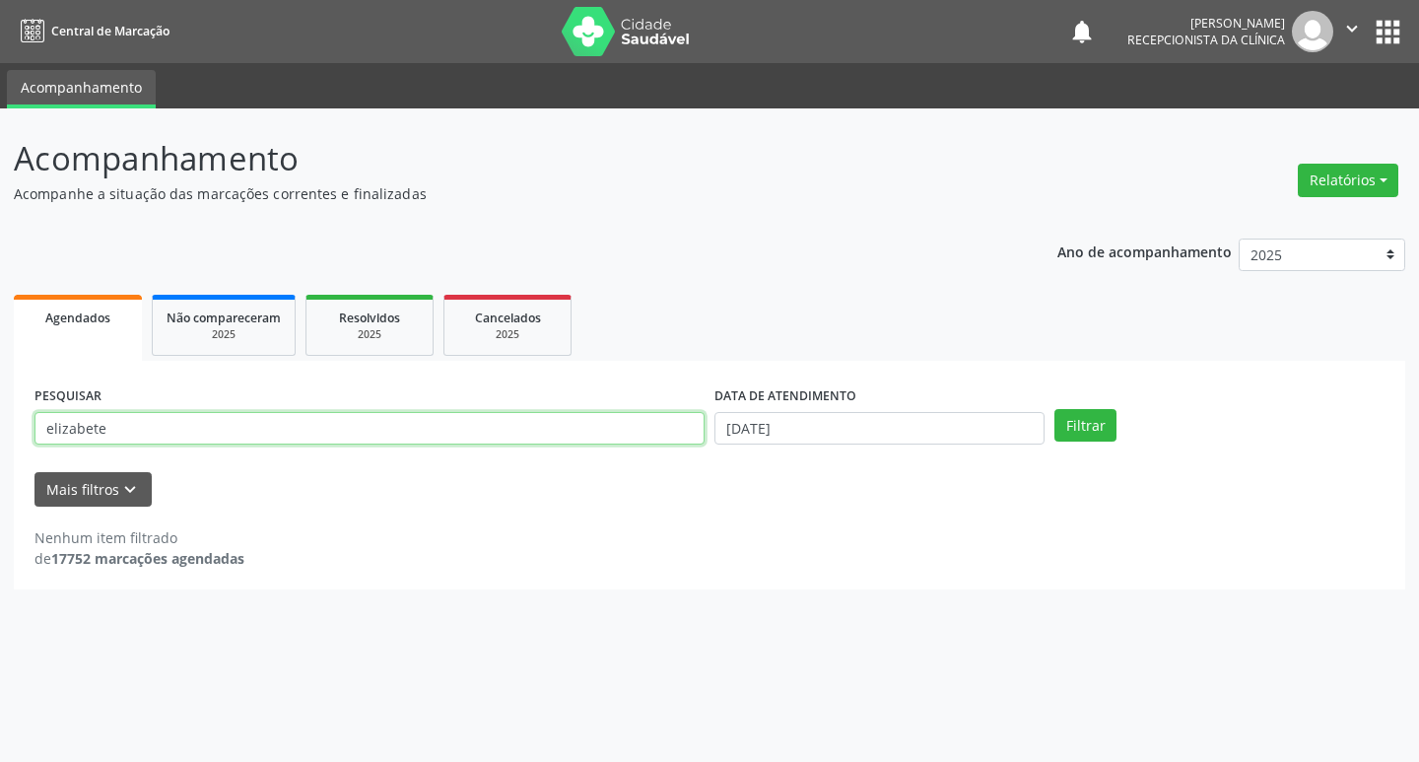
click at [218, 427] on input "elizabete" at bounding box center [369, 429] width 670 height 34
type input "e"
type input "jusicleide"
click at [1054, 409] on button "Filtrar" at bounding box center [1085, 426] width 62 height 34
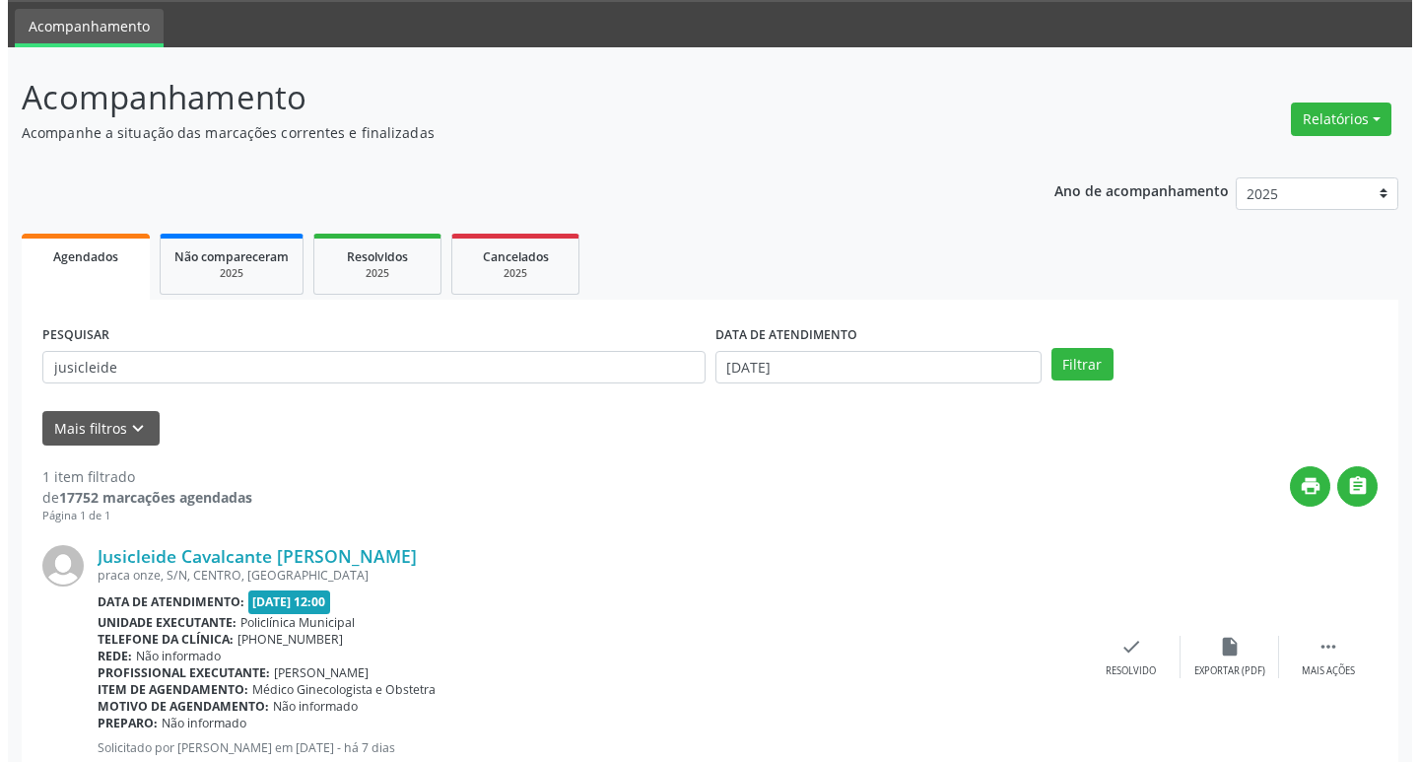
scroll to position [124, 0]
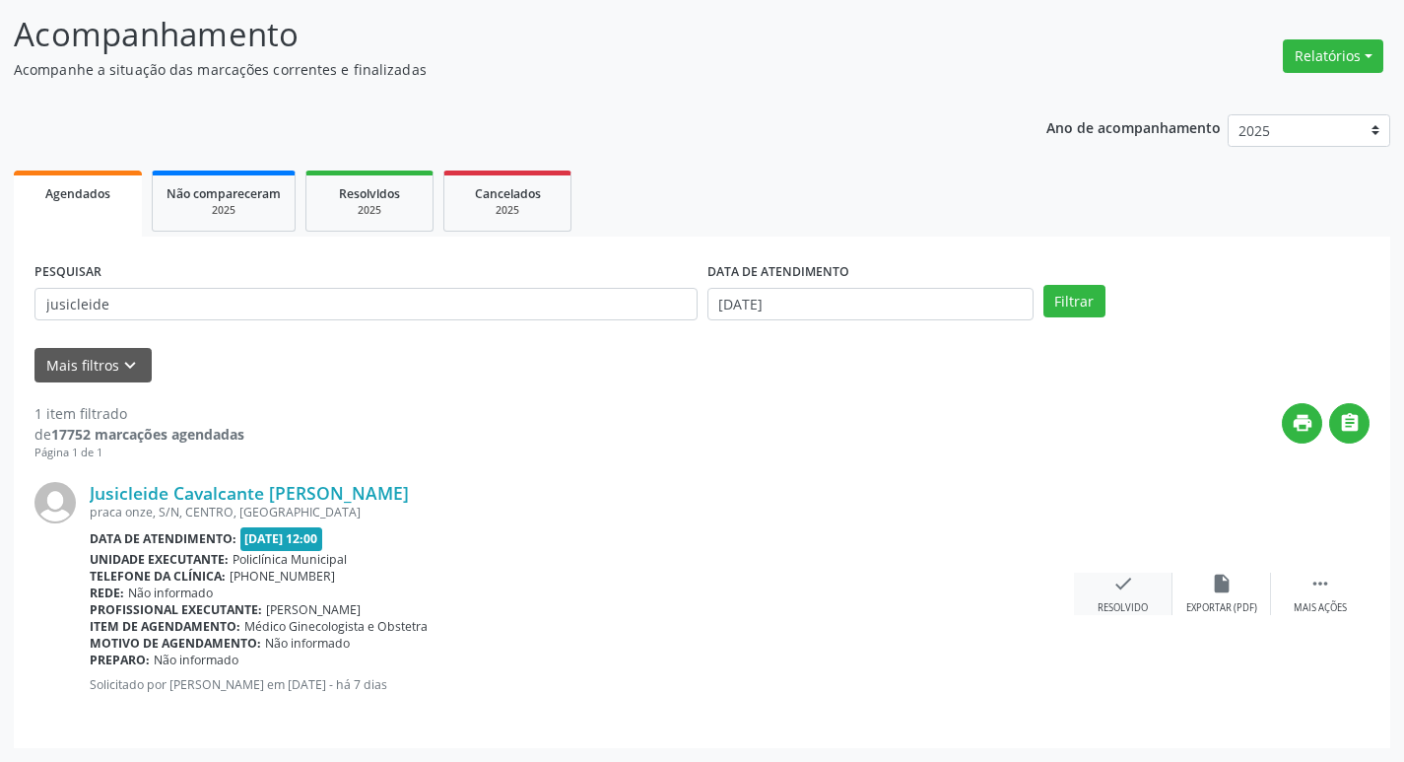
click at [1107, 579] on div "check Resolvido" at bounding box center [1123, 594] width 99 height 42
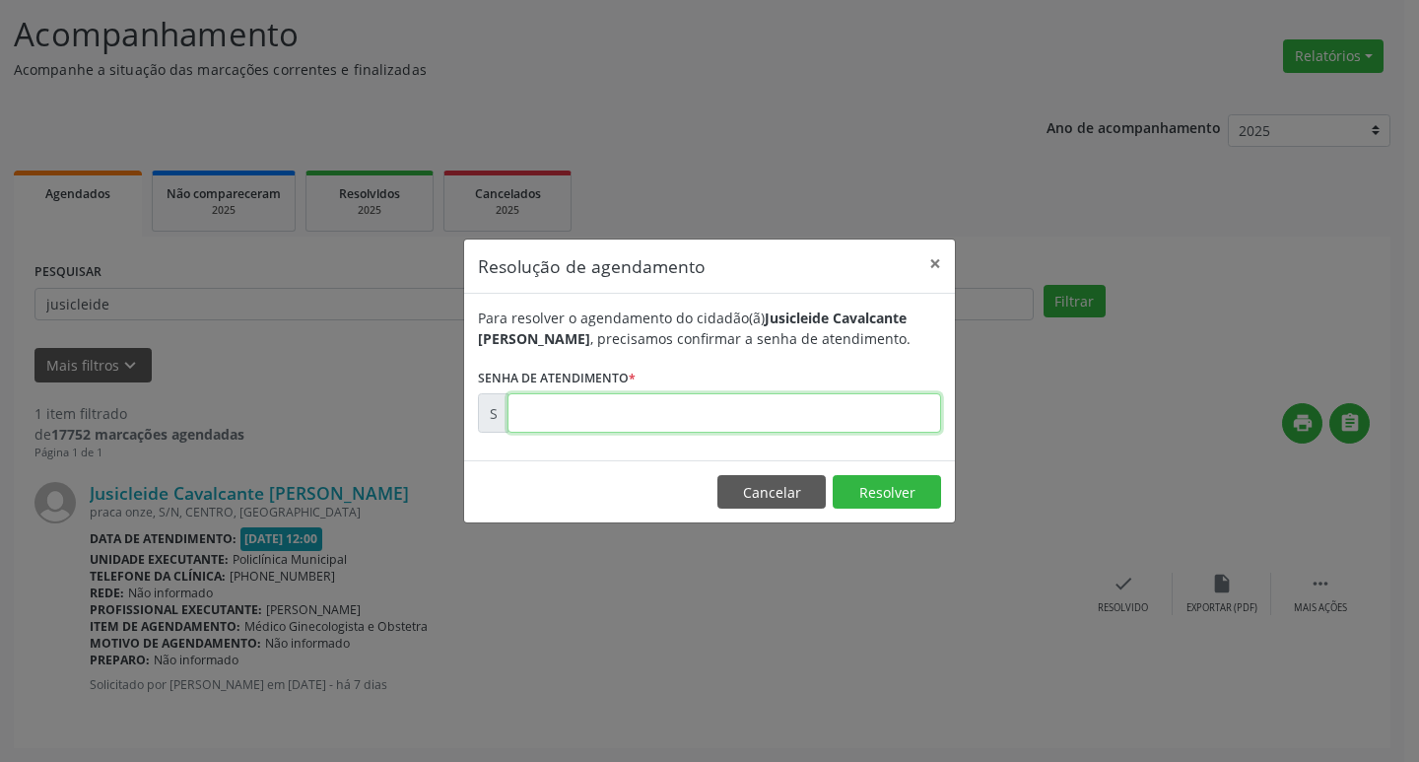
click at [777, 412] on input "text" at bounding box center [725, 412] width 434 height 39
type input "00174260"
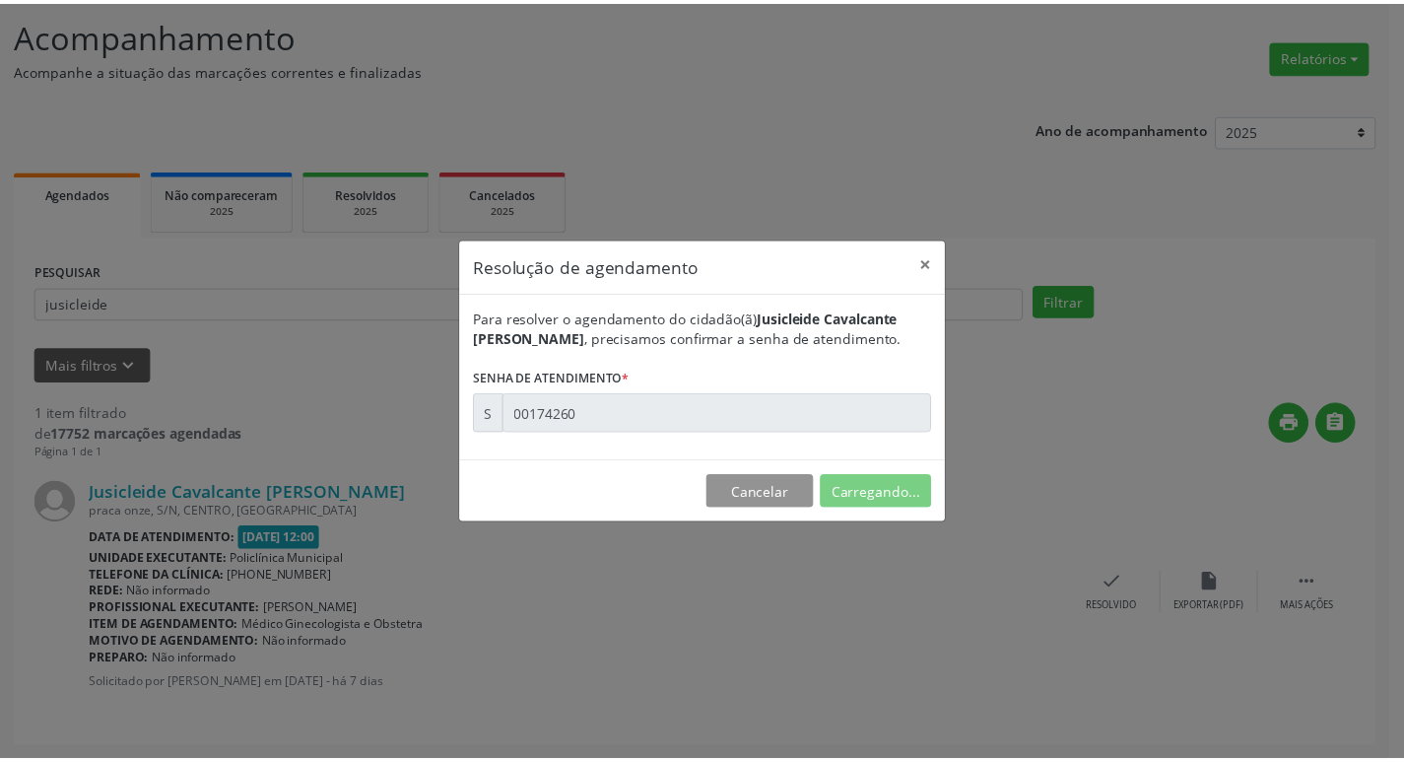
scroll to position [0, 0]
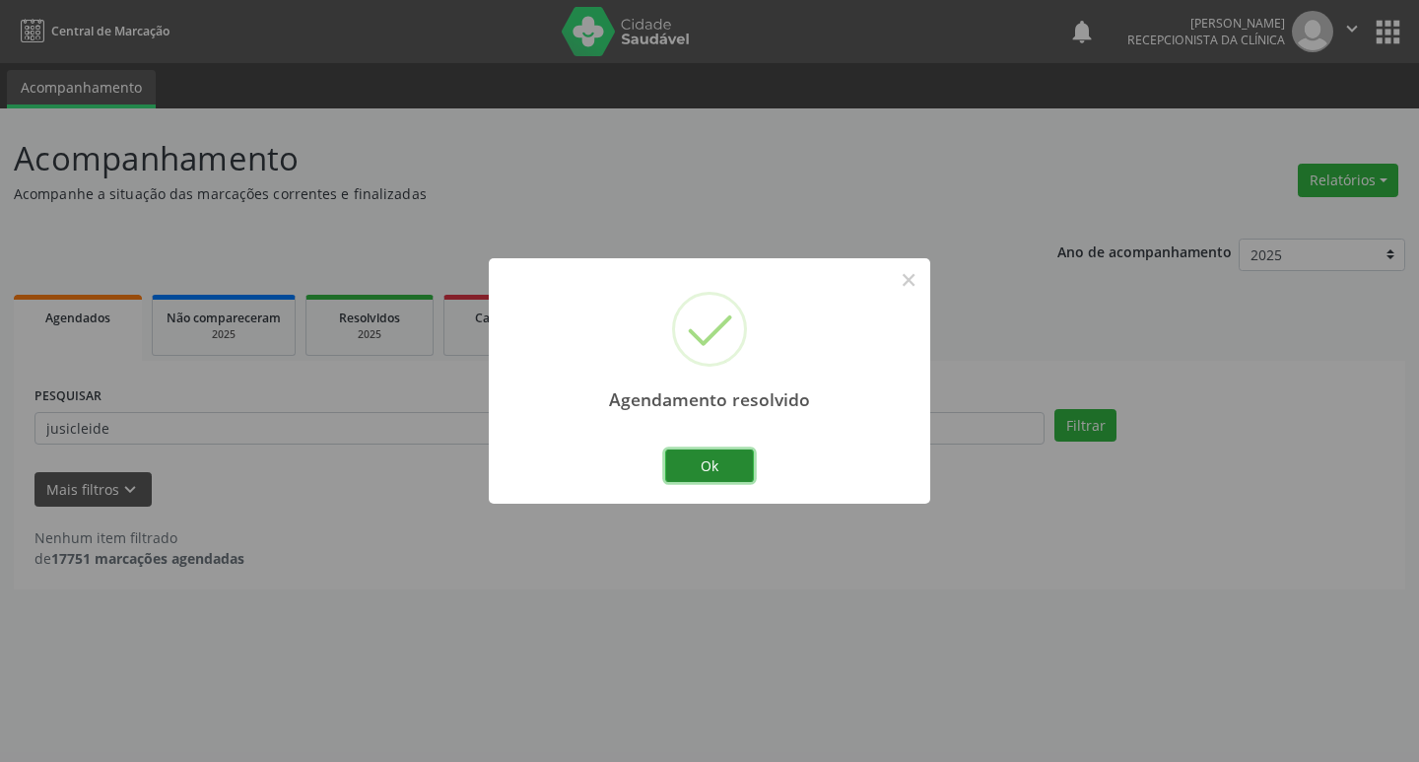
click at [752, 460] on button "Ok" at bounding box center [709, 466] width 89 height 34
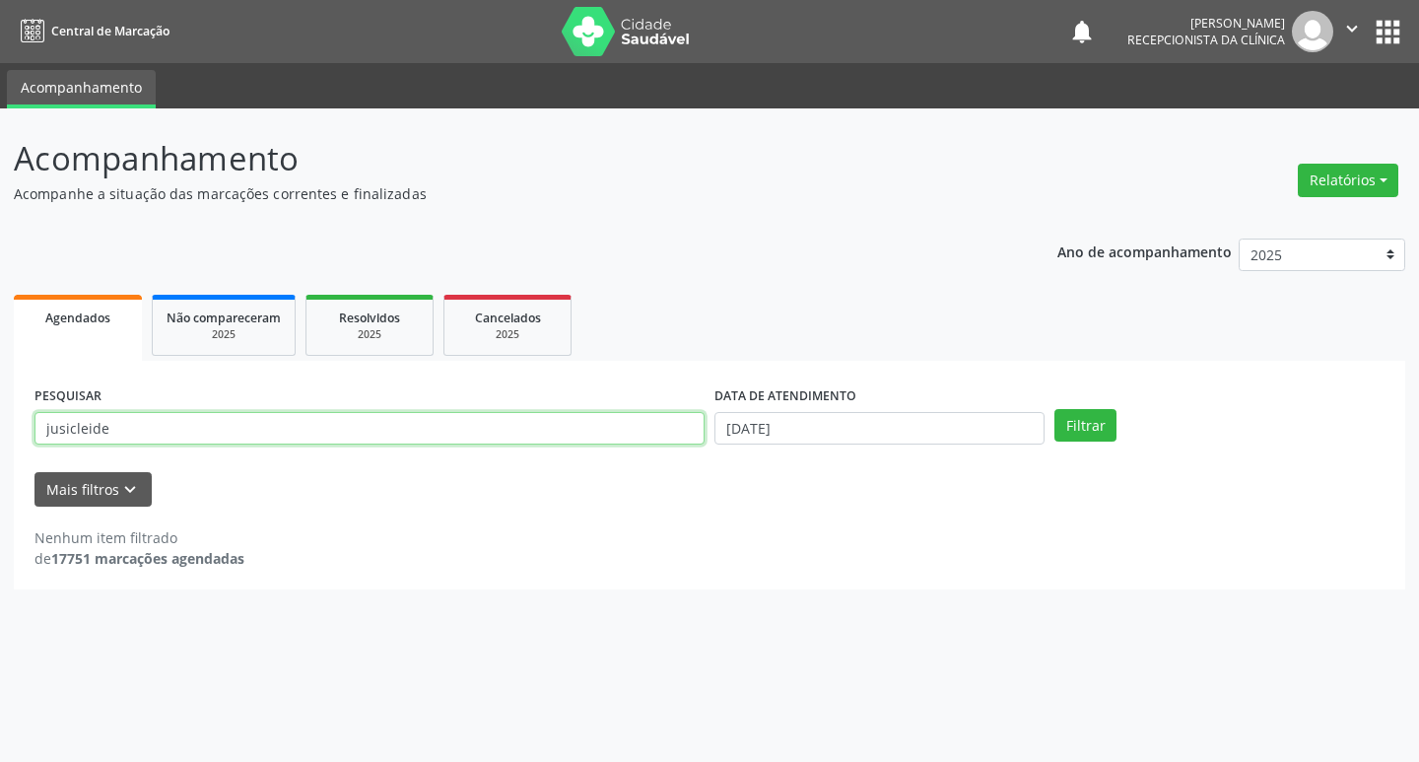
click at [189, 444] on input "jusicleide" at bounding box center [369, 429] width 670 height 34
type input "j"
type input "[PERSON_NAME]"
click at [1054, 409] on button "Filtrar" at bounding box center [1085, 426] width 62 height 34
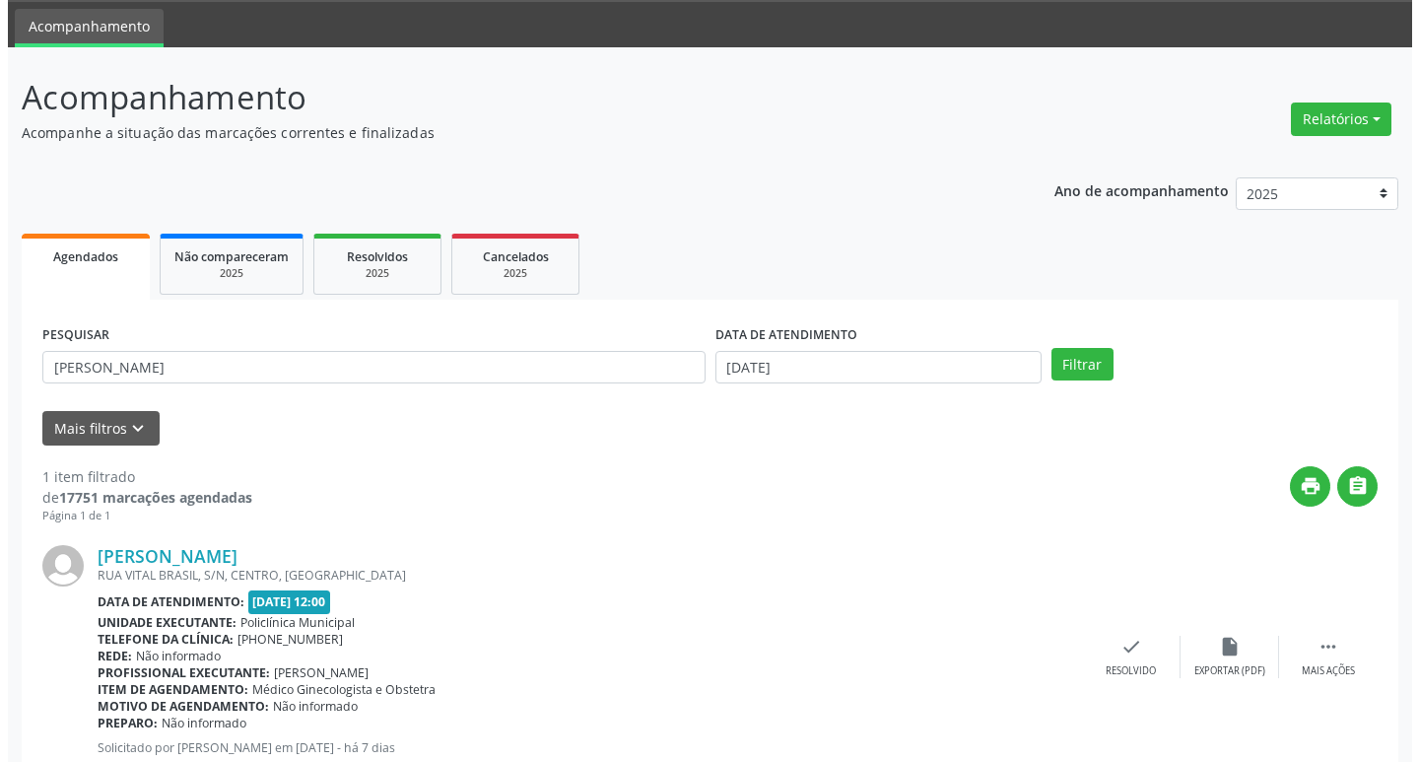
scroll to position [124, 0]
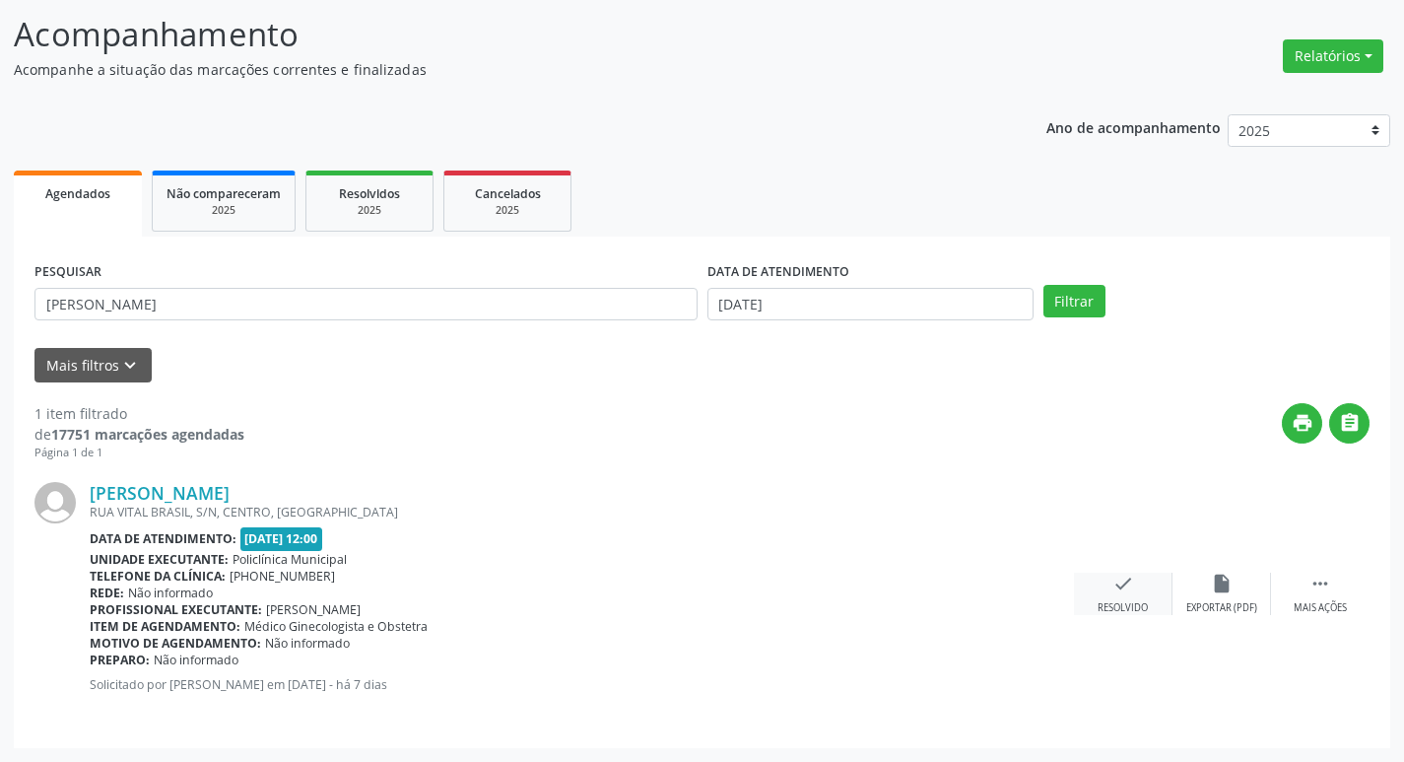
click at [1137, 603] on div "Resolvido" at bounding box center [1123, 608] width 50 height 14
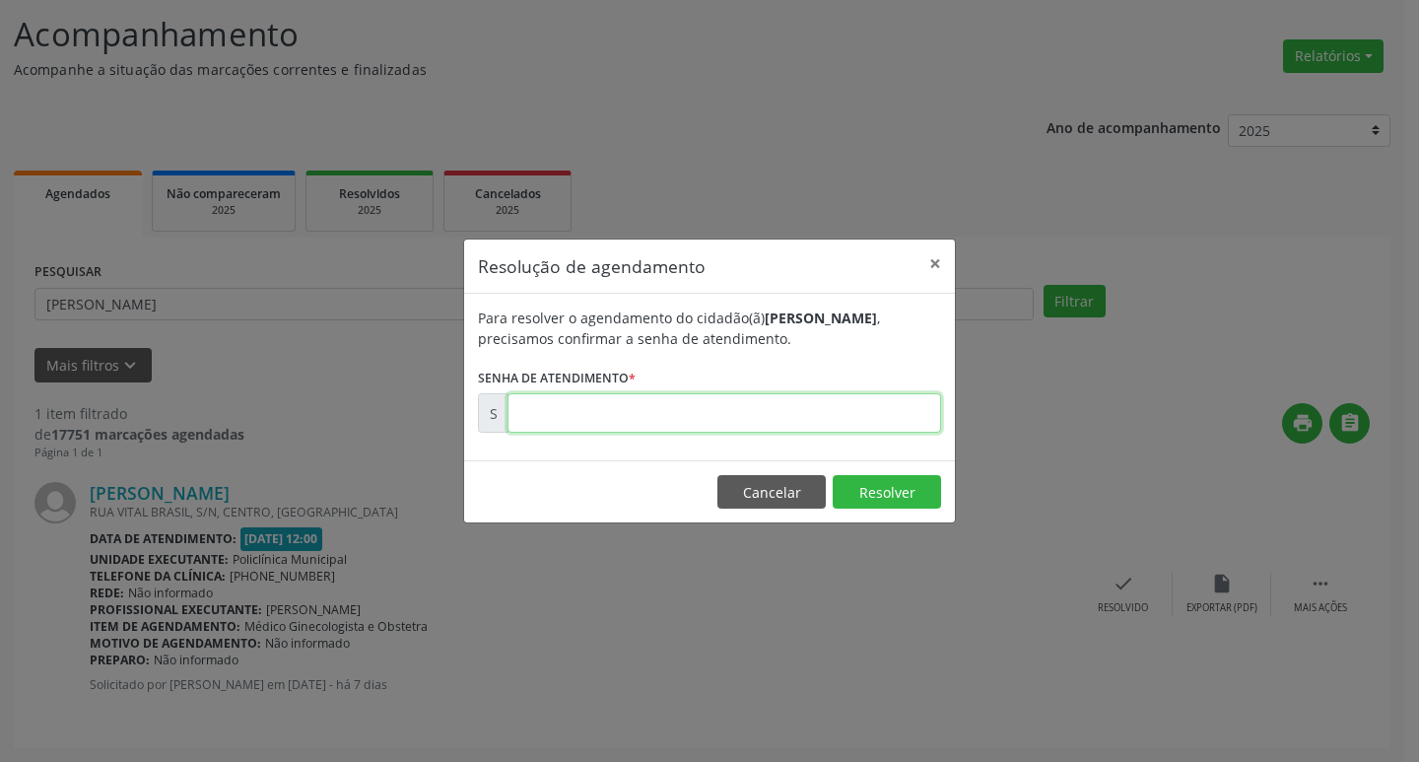
click at [863, 417] on input "text" at bounding box center [725, 412] width 434 height 39
type input "00174229"
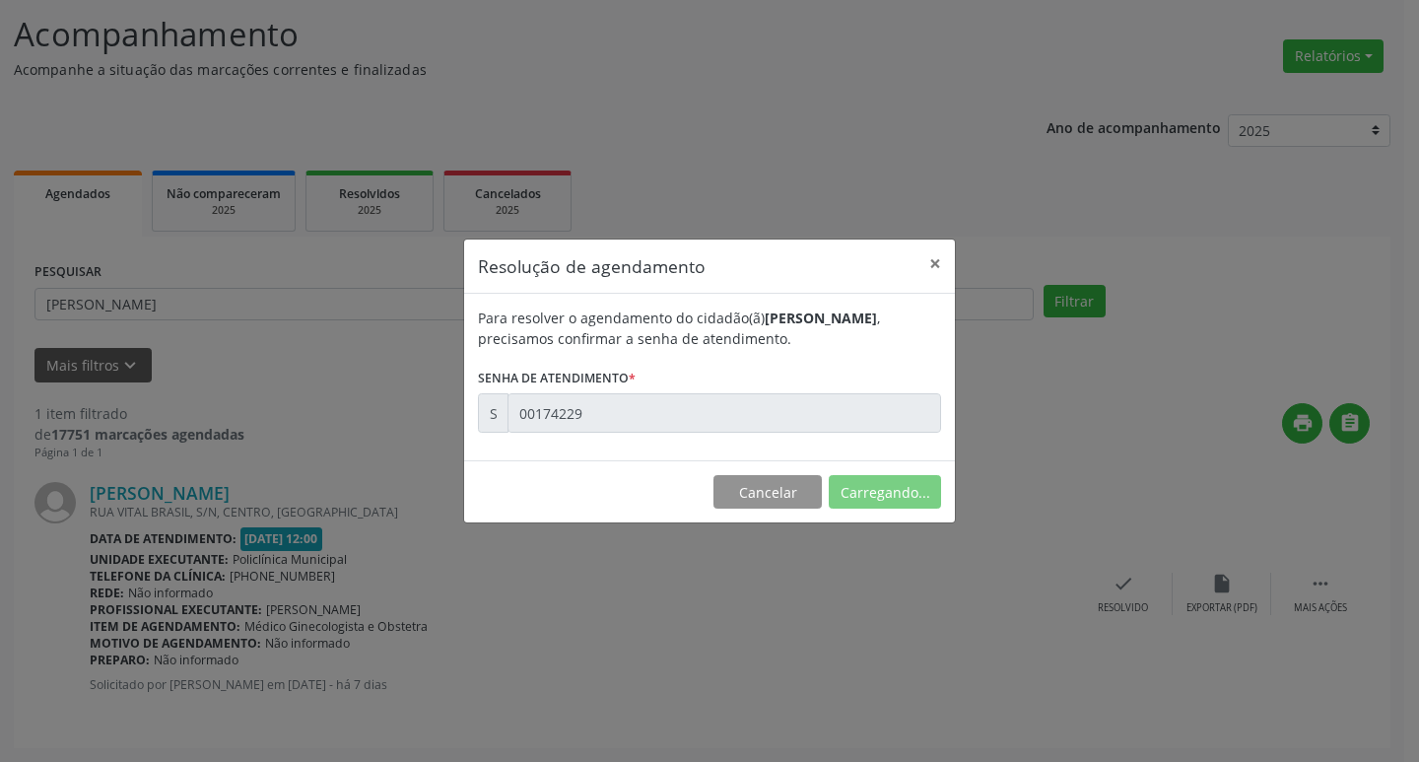
scroll to position [0, 0]
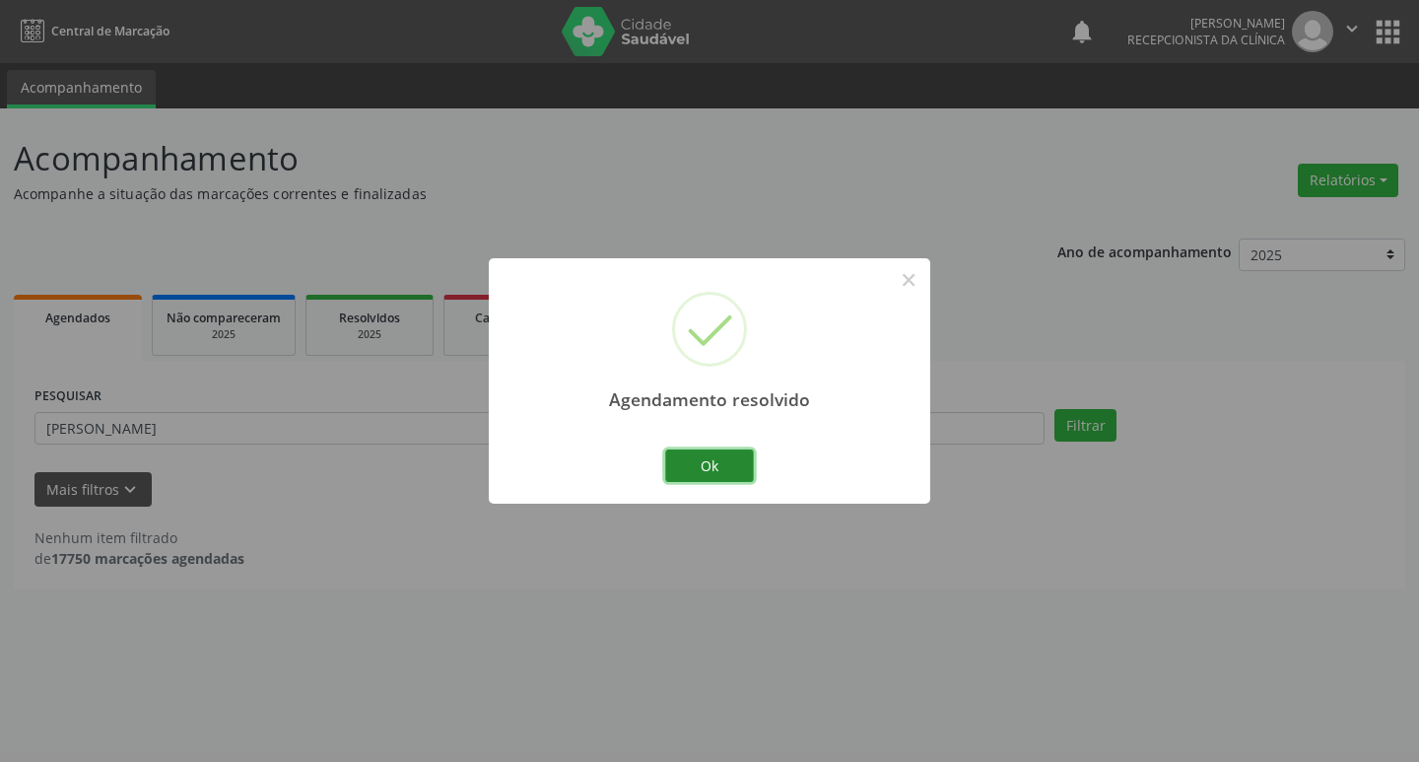
click at [751, 468] on button "Ok" at bounding box center [709, 466] width 89 height 34
